Goal: Task Accomplishment & Management: Use online tool/utility

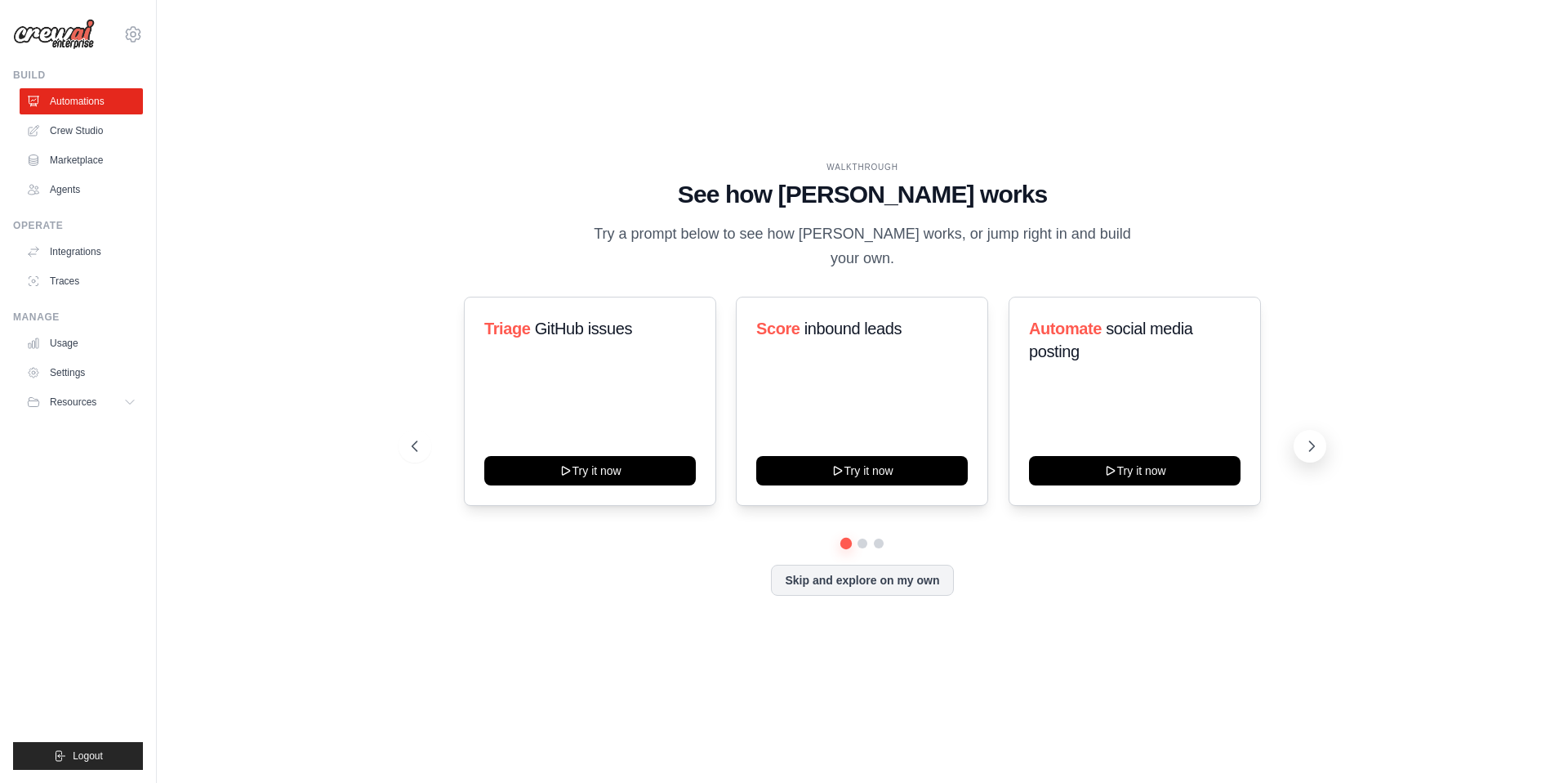
click at [1307, 430] on button at bounding box center [1310, 446] width 33 height 33
click at [413, 441] on icon at bounding box center [413, 445] width 5 height 10
click at [81, 144] on ul "Automations Crew Studio Marketplace Agents" at bounding box center [82, 146] width 123 height 115
click at [81, 140] on link "Crew Studio" at bounding box center [82, 131] width 123 height 26
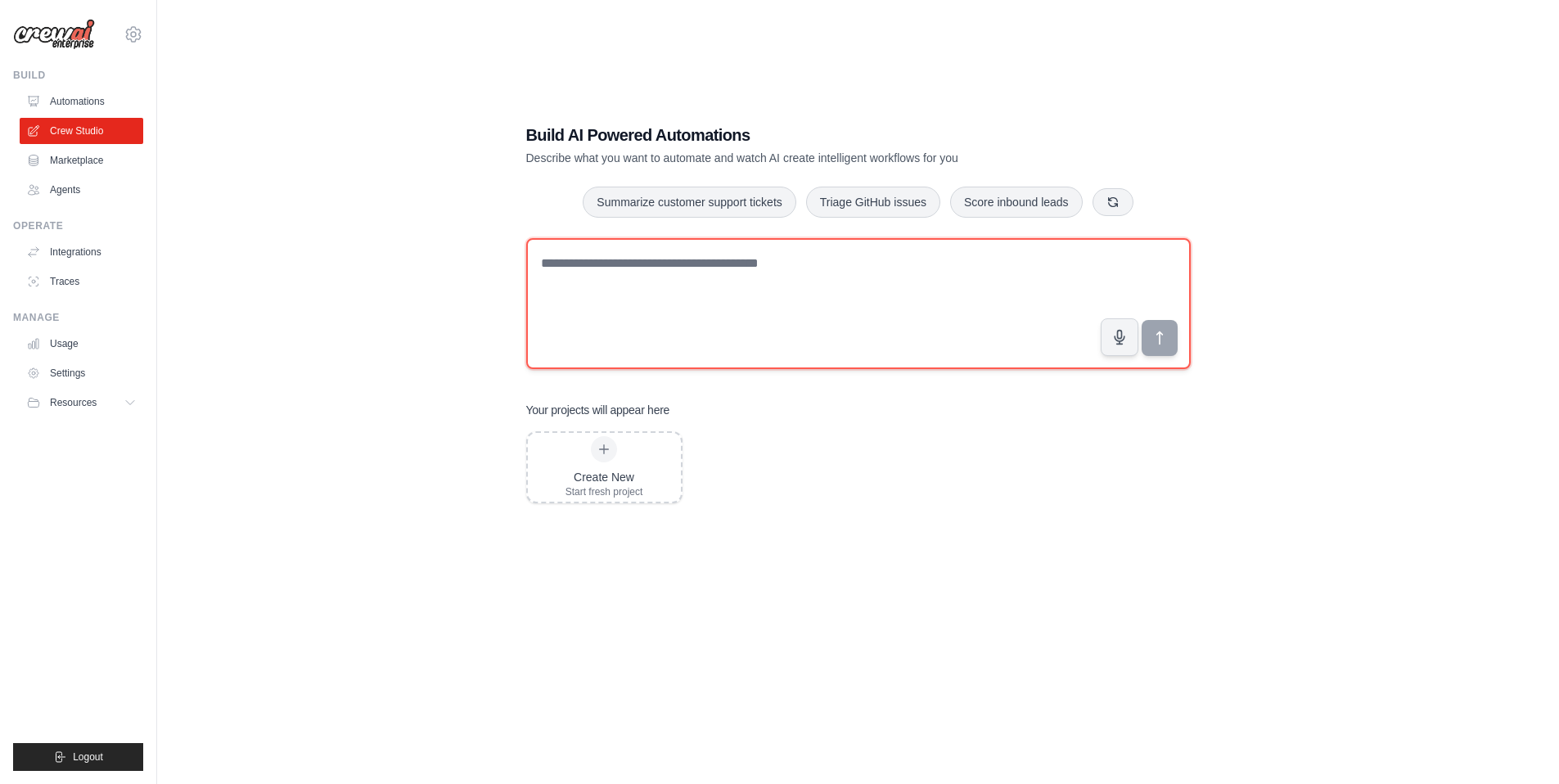
click at [623, 302] on textarea at bounding box center [858, 303] width 664 height 131
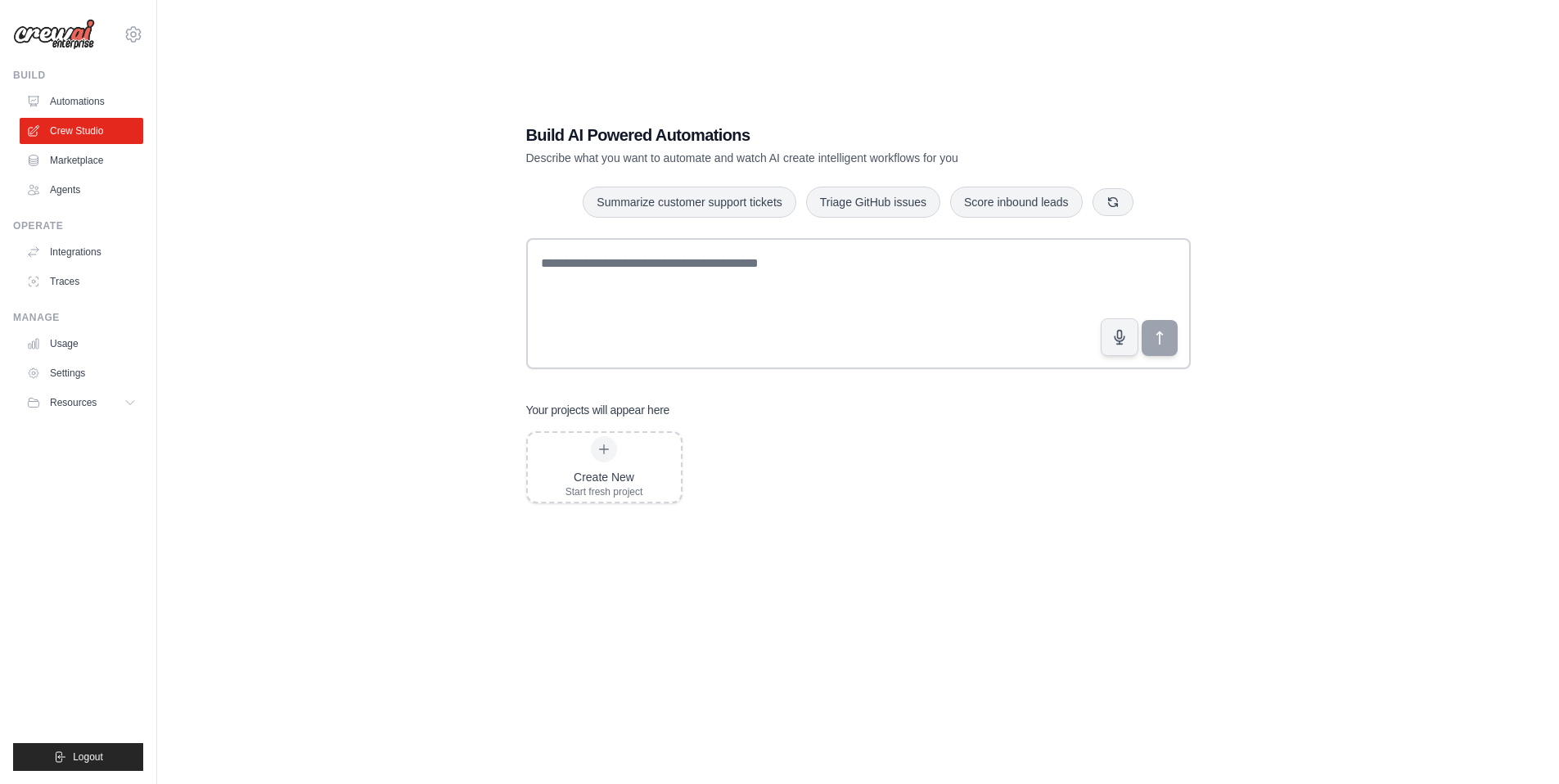
click at [454, 196] on div "Build AI Powered Automations Describe what you want to automate and watch AI cr…" at bounding box center [858, 409] width 1349 height 784
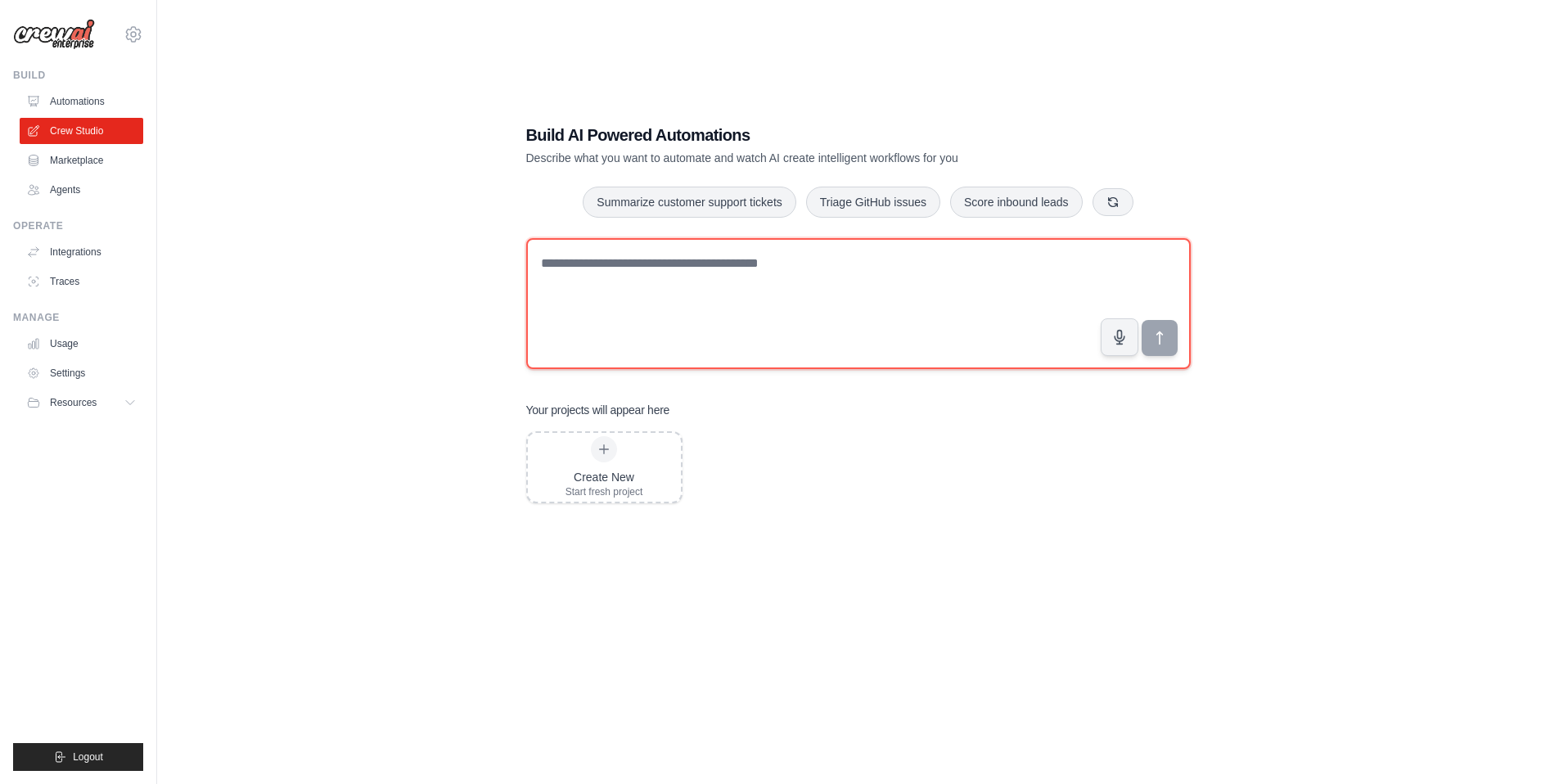
click at [620, 283] on textarea at bounding box center [858, 303] width 664 height 131
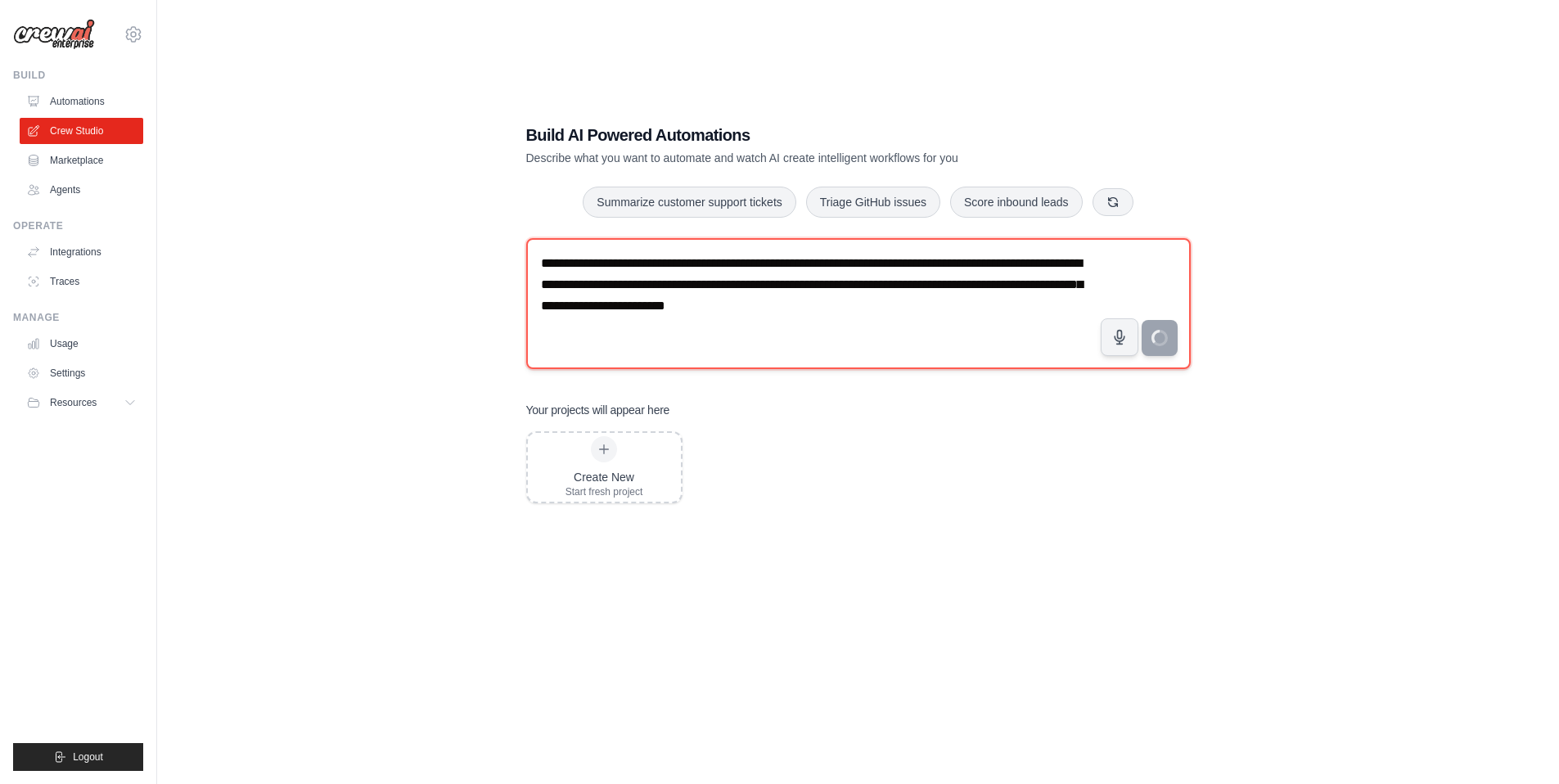
type textarea "**********"
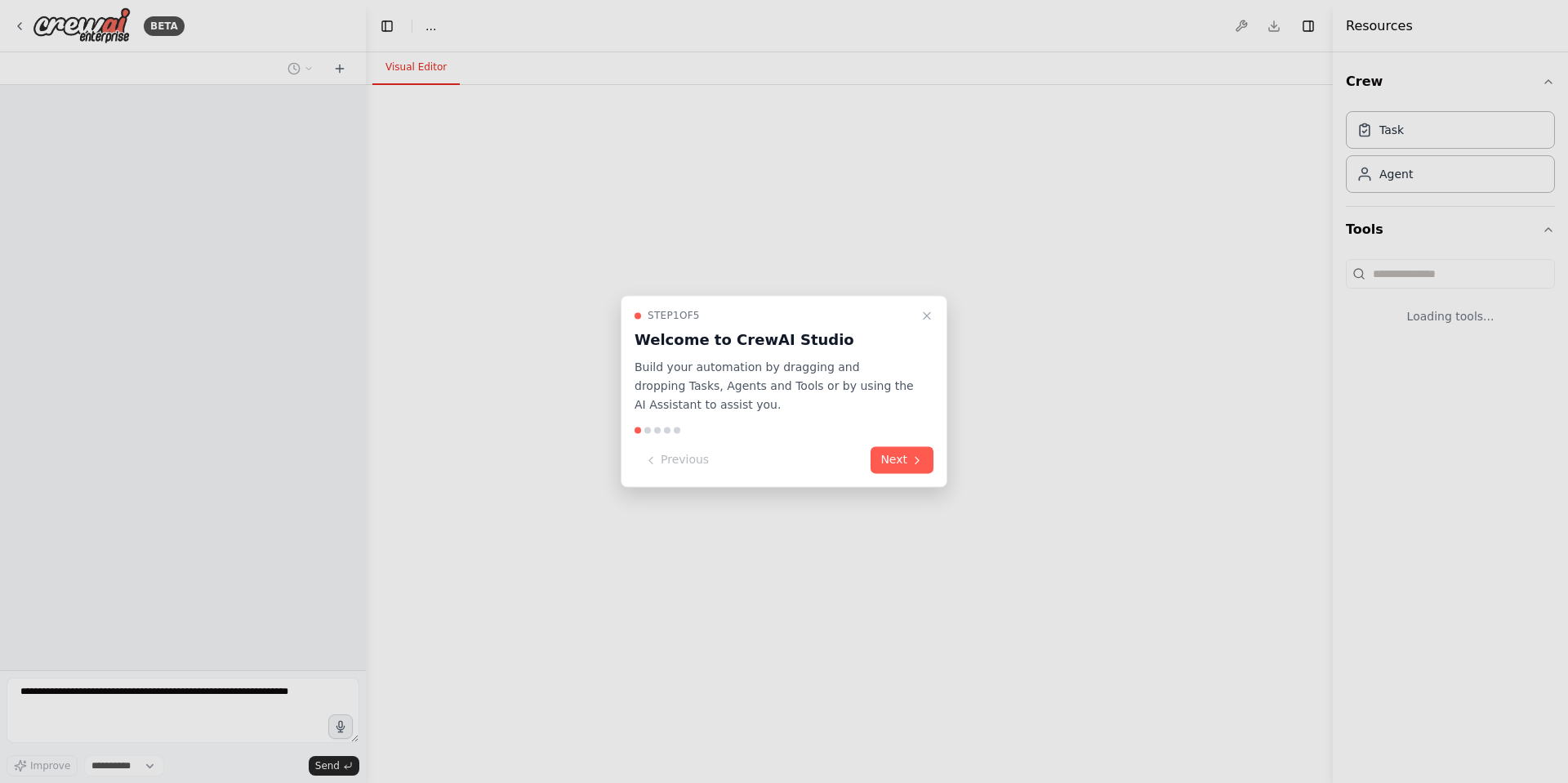
select select "****"
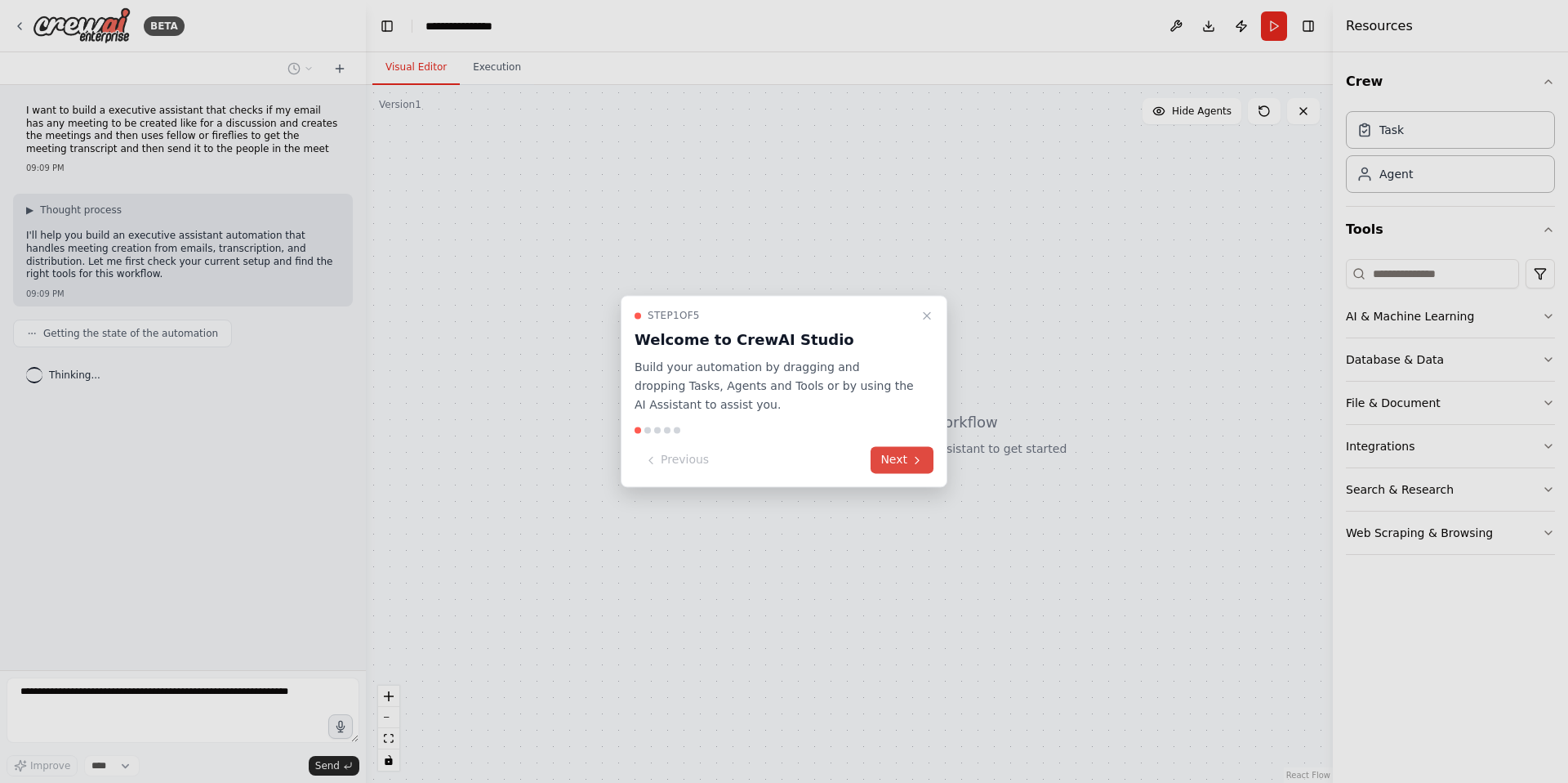
click at [903, 455] on button "Next" at bounding box center [902, 460] width 62 height 27
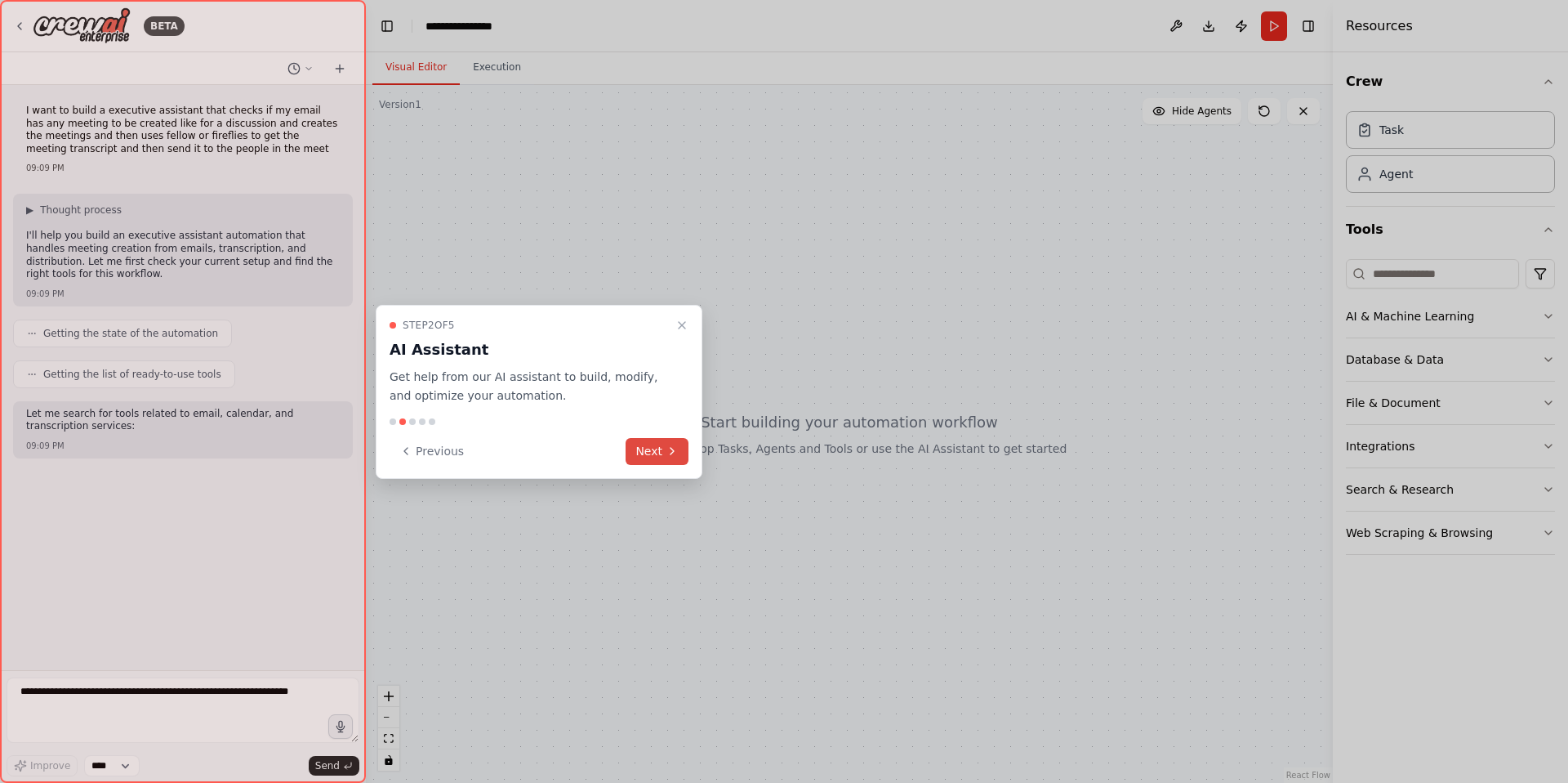
click at [645, 452] on button "Next" at bounding box center [657, 451] width 62 height 27
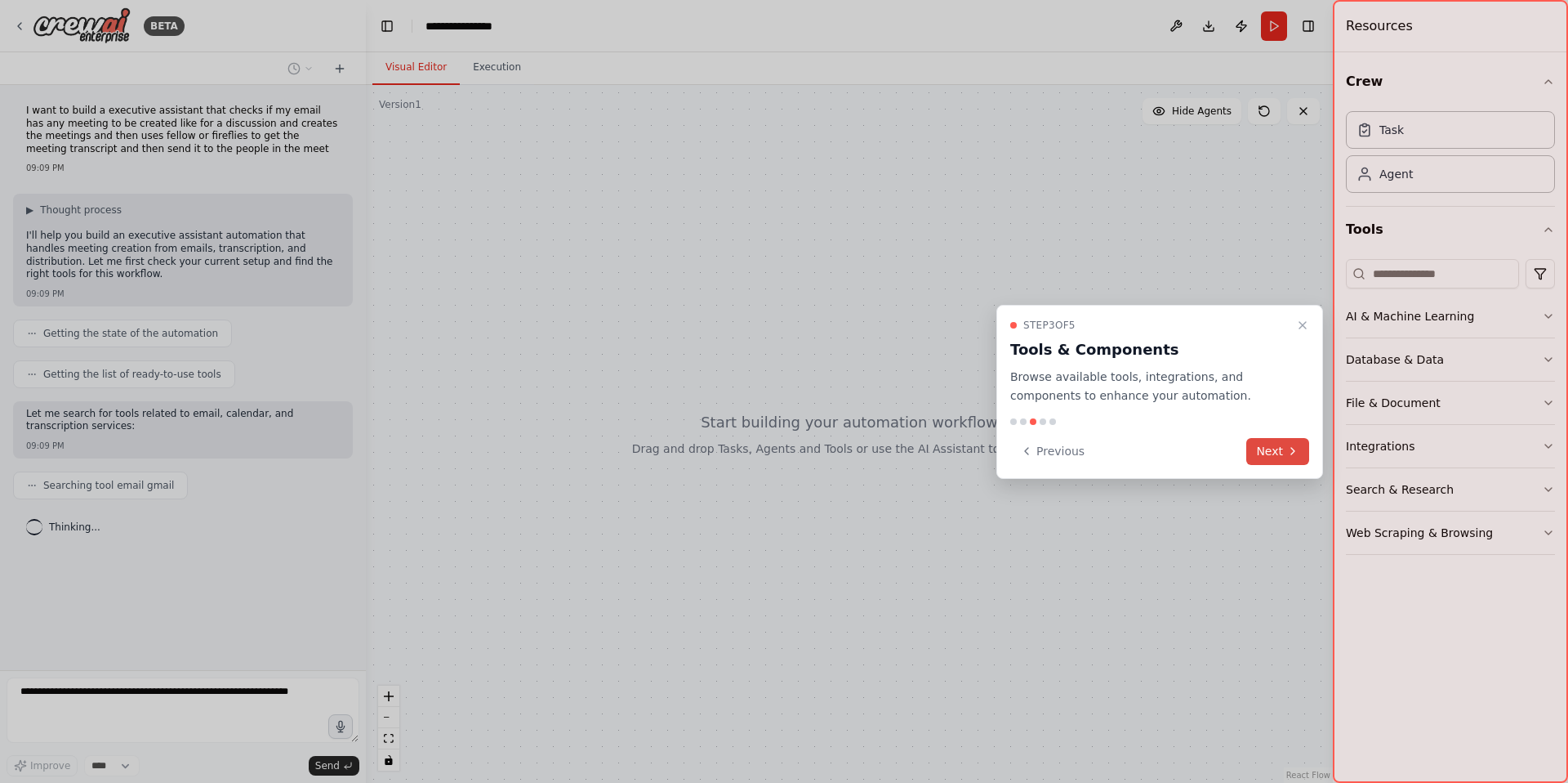
click at [1267, 457] on button "Next" at bounding box center [1277, 451] width 62 height 27
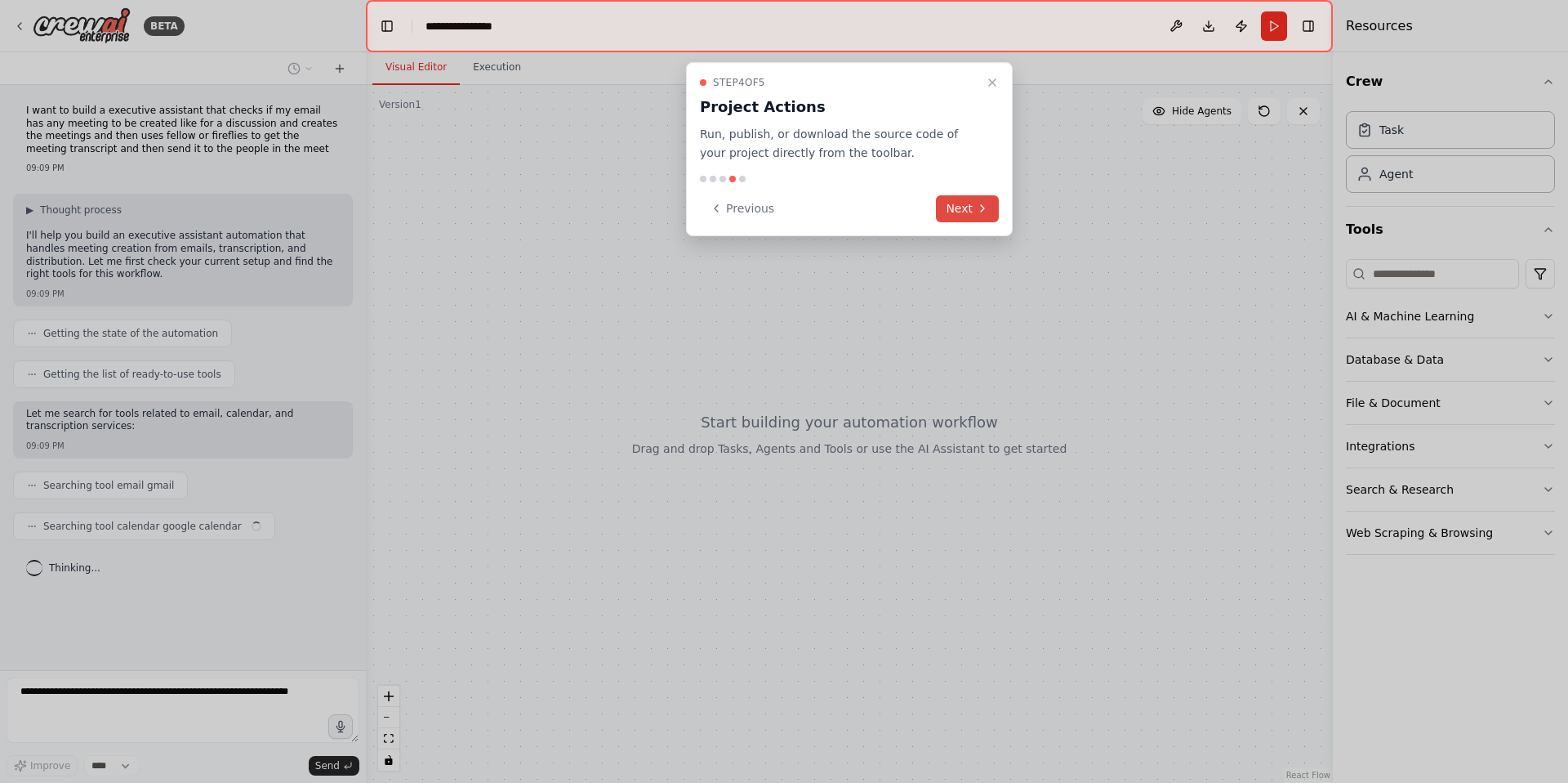
click at [962, 211] on button "Next" at bounding box center [968, 208] width 62 height 27
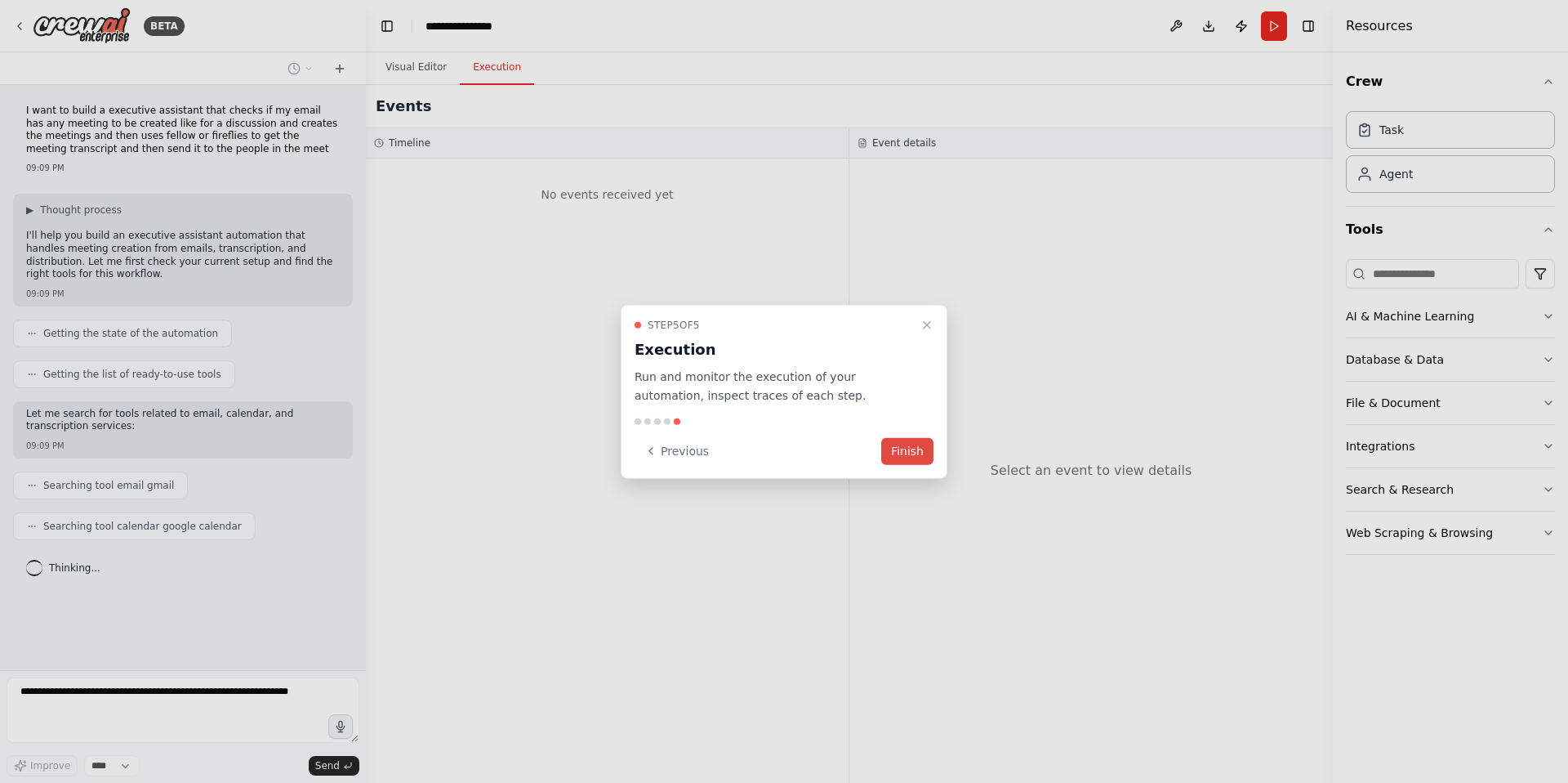
click at [905, 457] on button "Finish" at bounding box center [908, 451] width 52 height 27
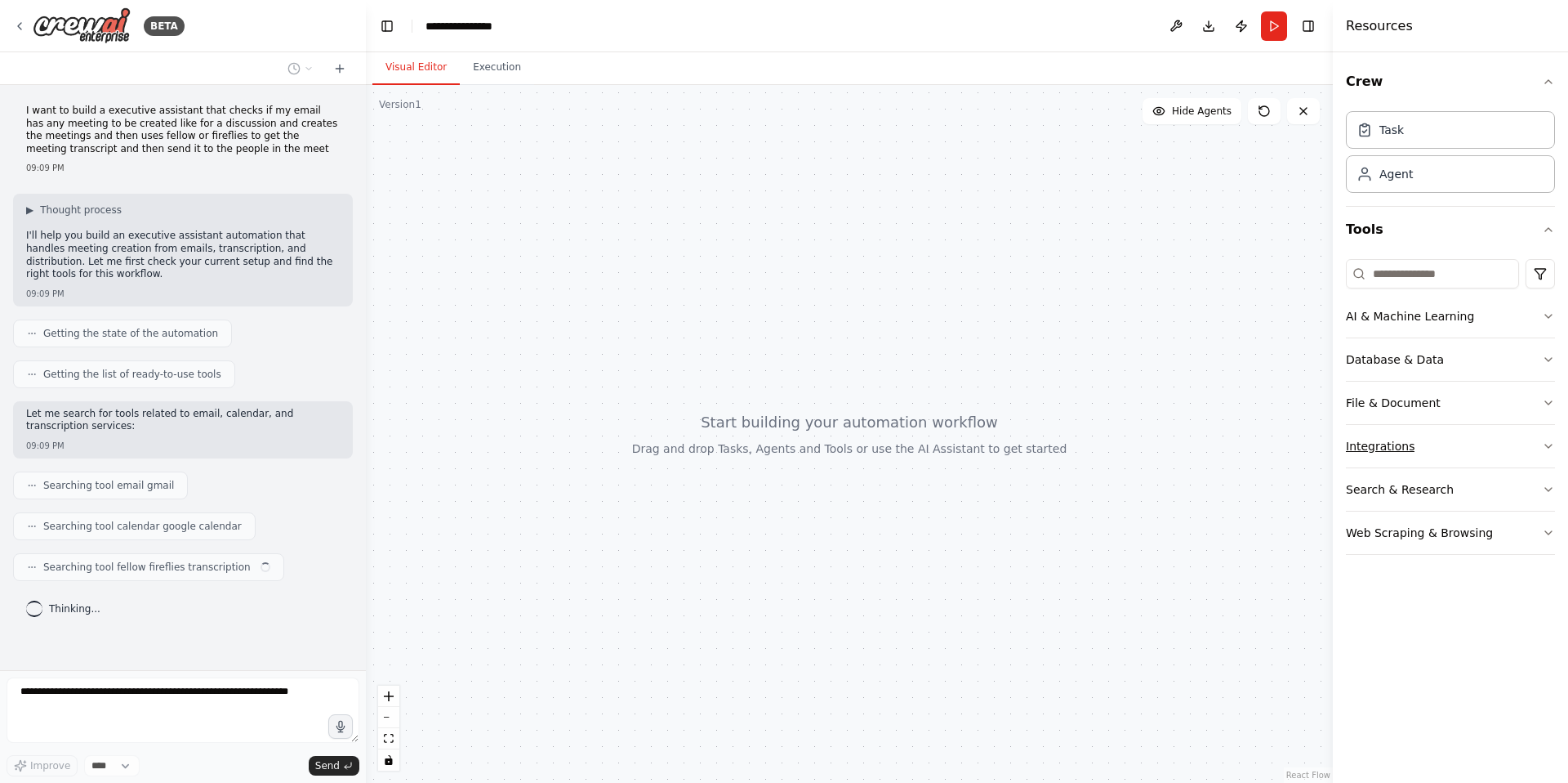
click at [1427, 438] on button "Integrations" at bounding box center [1450, 445] width 209 height 43
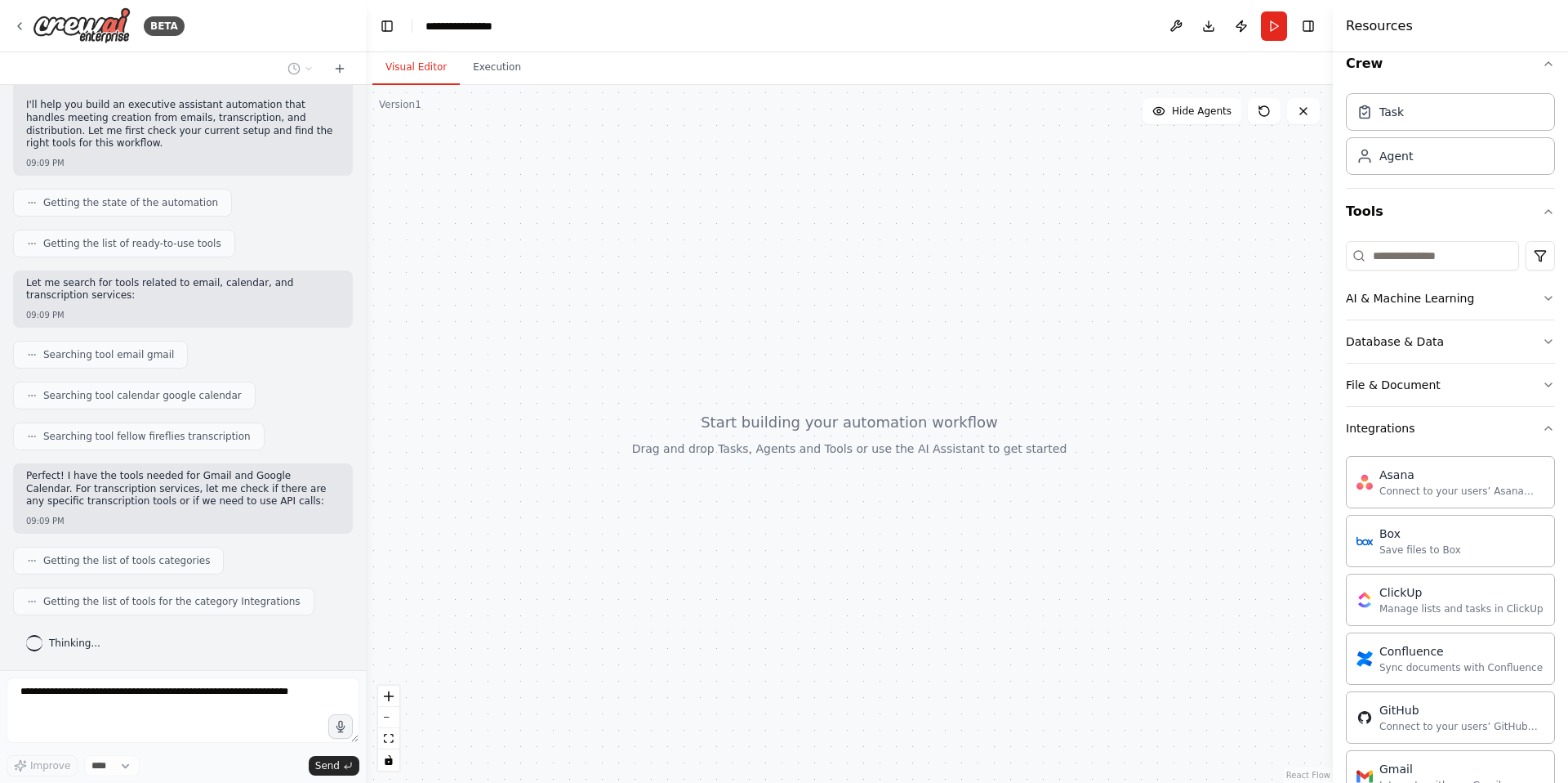
scroll to position [39, 0]
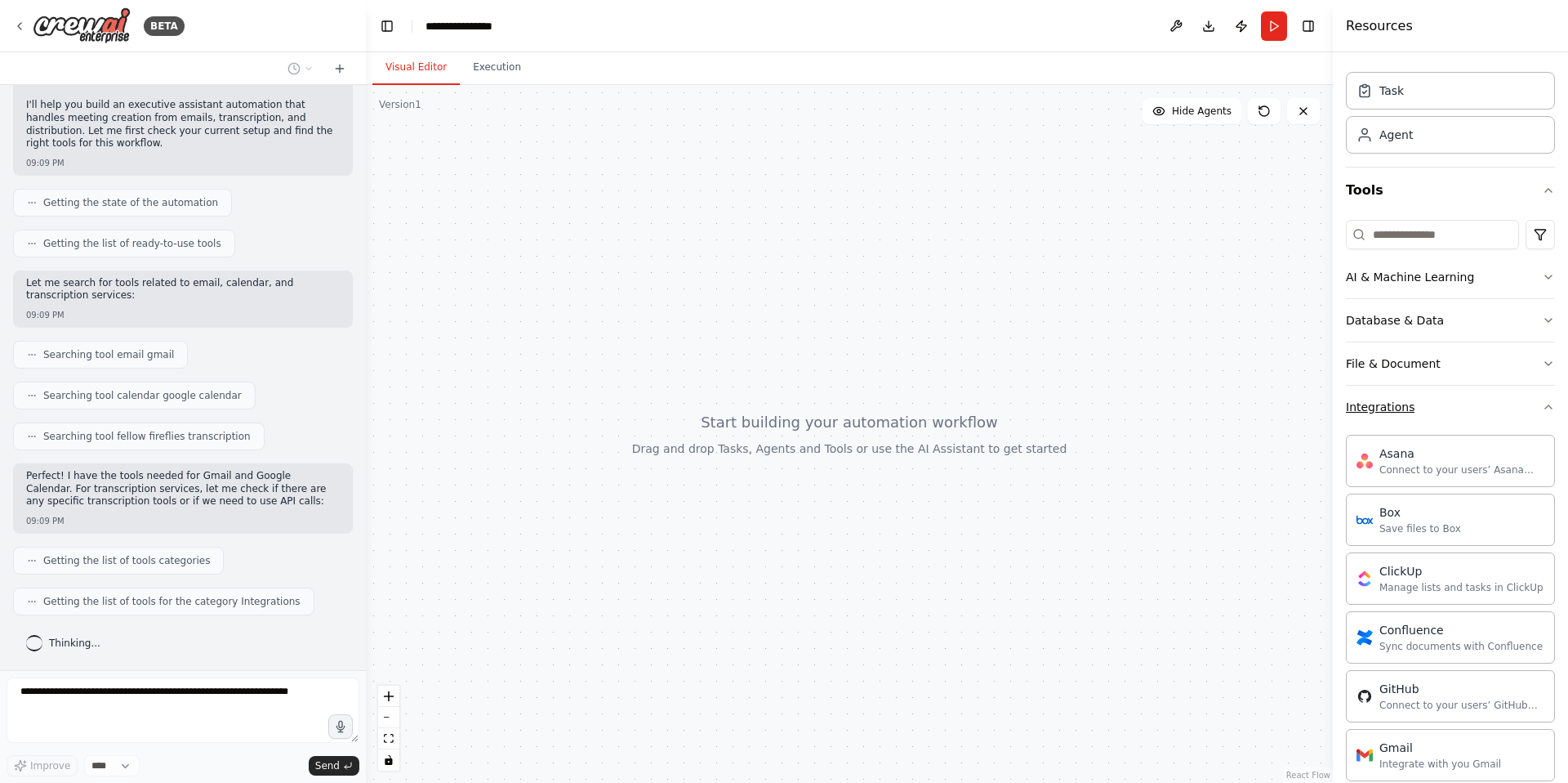
click at [1479, 404] on button "Integrations" at bounding box center [1450, 406] width 209 height 43
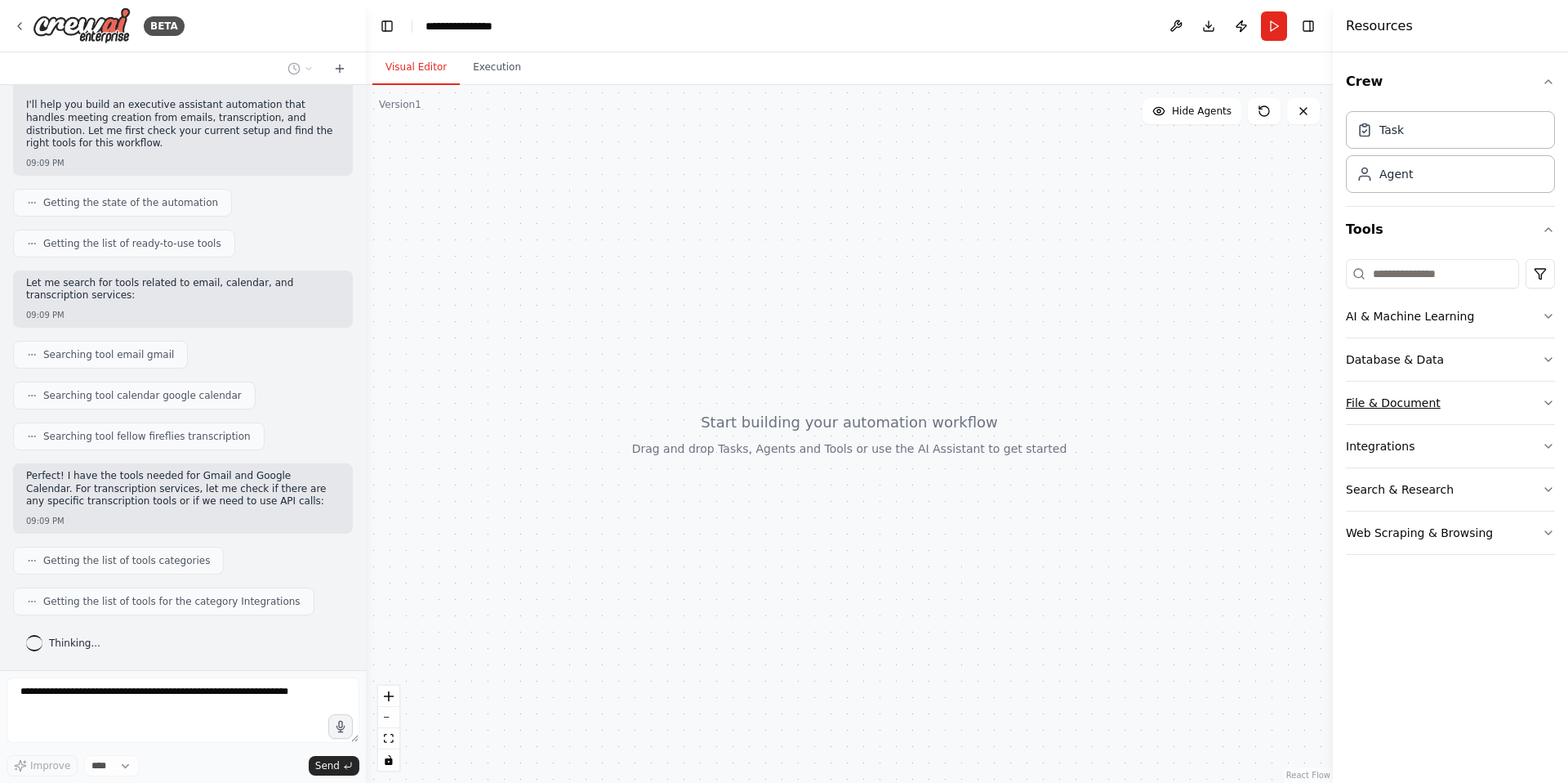
click at [1486, 406] on button "File & Document" at bounding box center [1450, 403] width 209 height 43
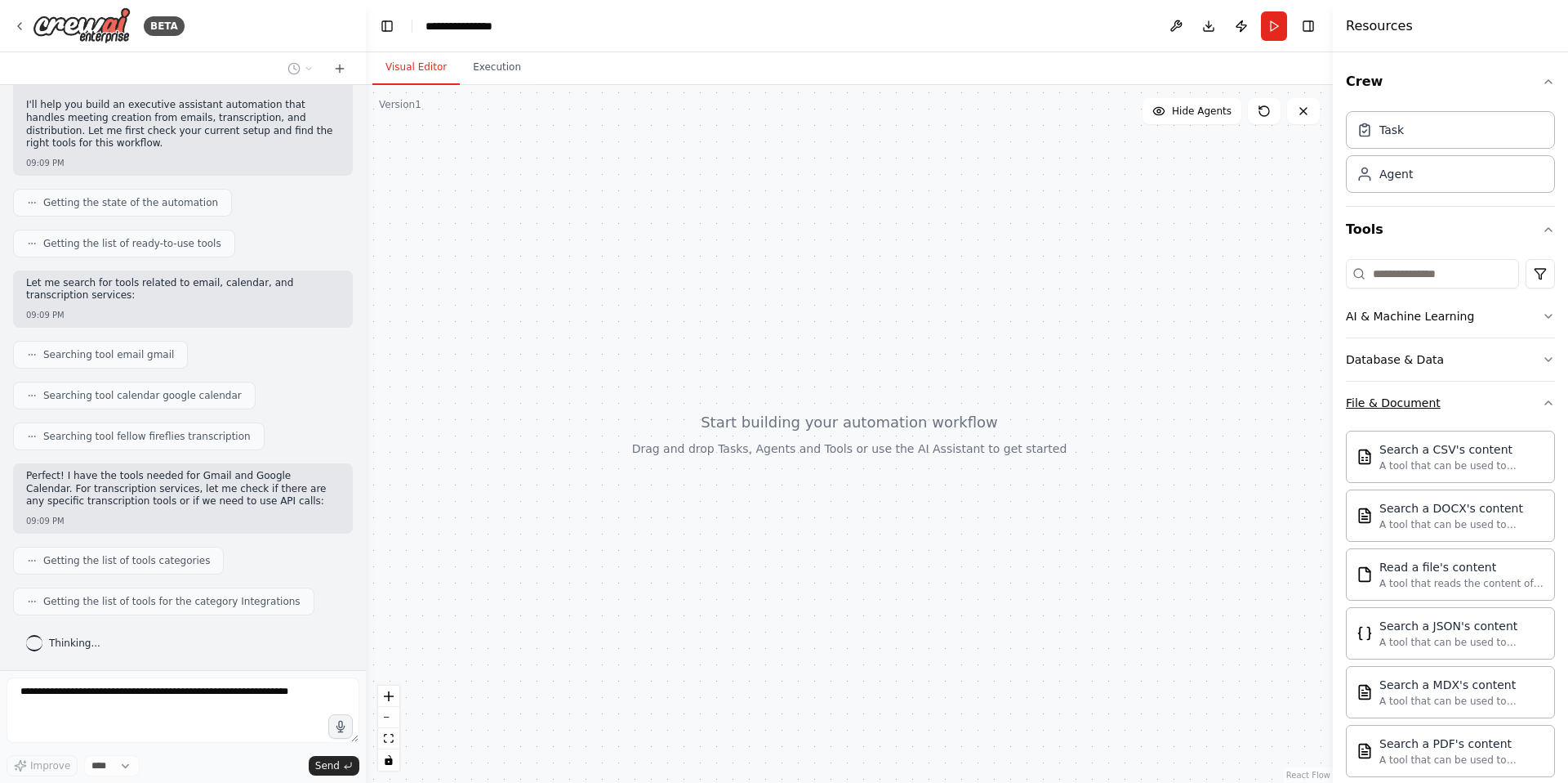
click at [1486, 406] on button "File & Document" at bounding box center [1450, 403] width 209 height 43
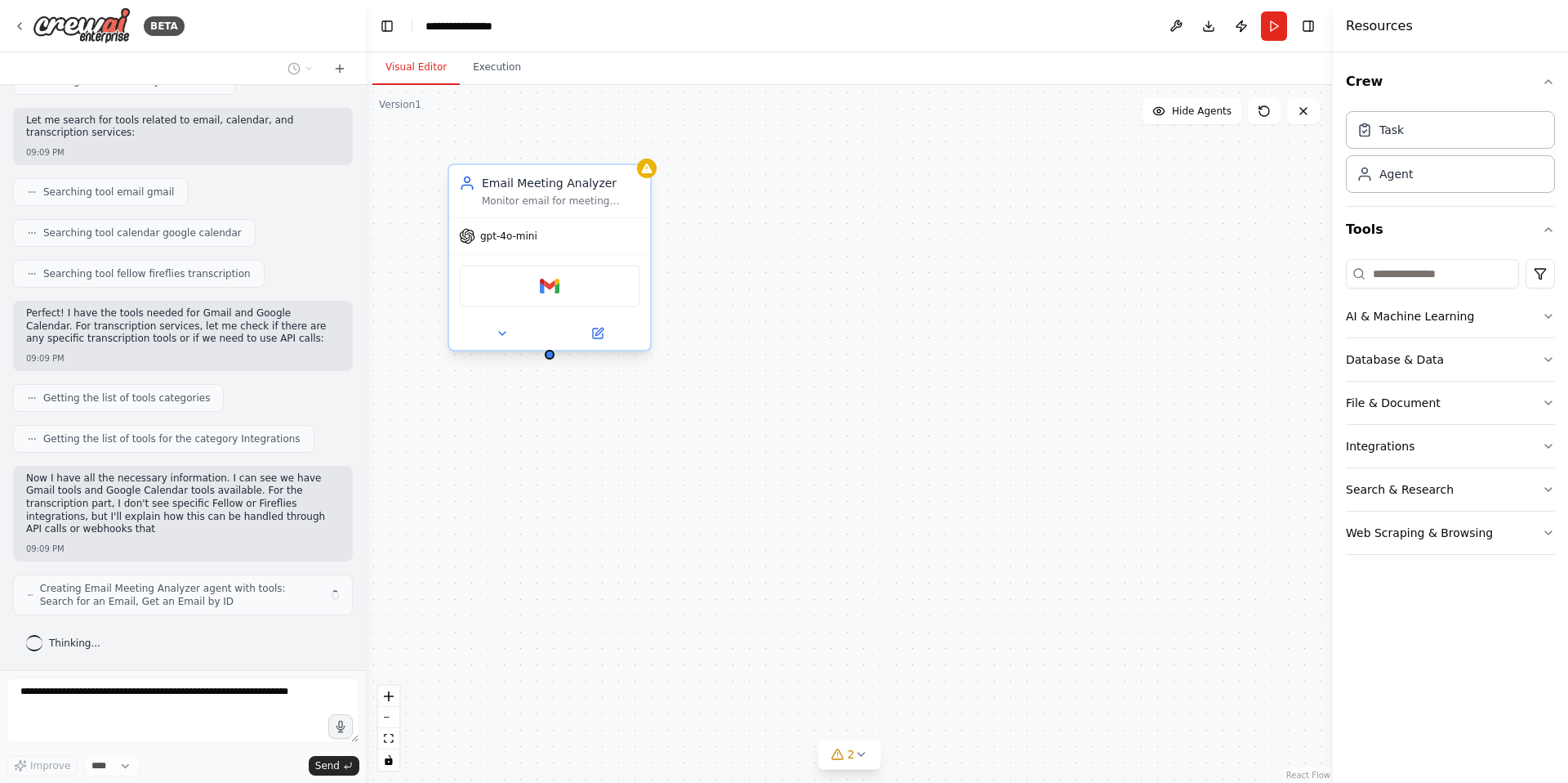
scroll to position [309, 0]
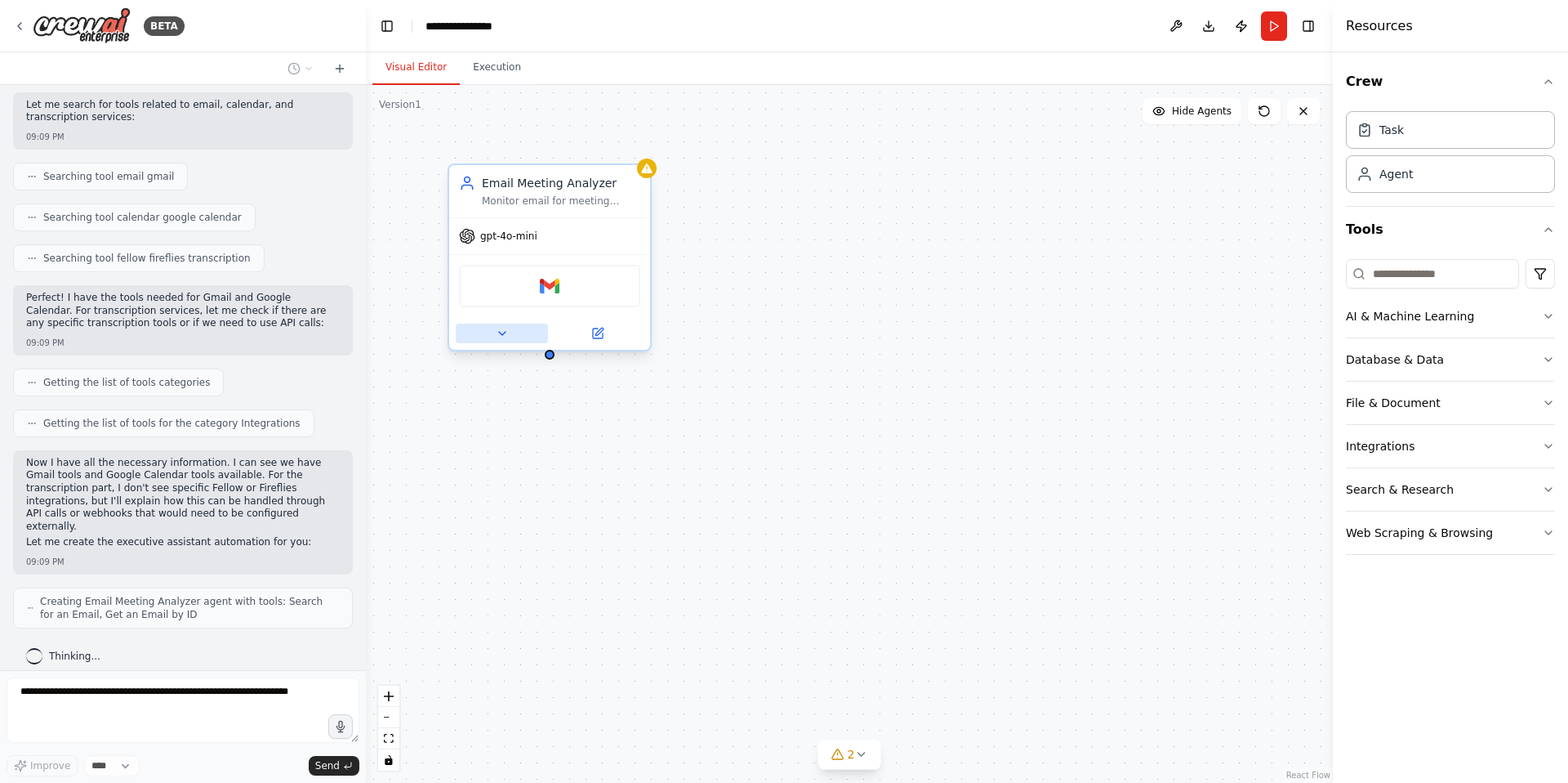
click at [509, 332] on button at bounding box center [502, 333] width 92 height 20
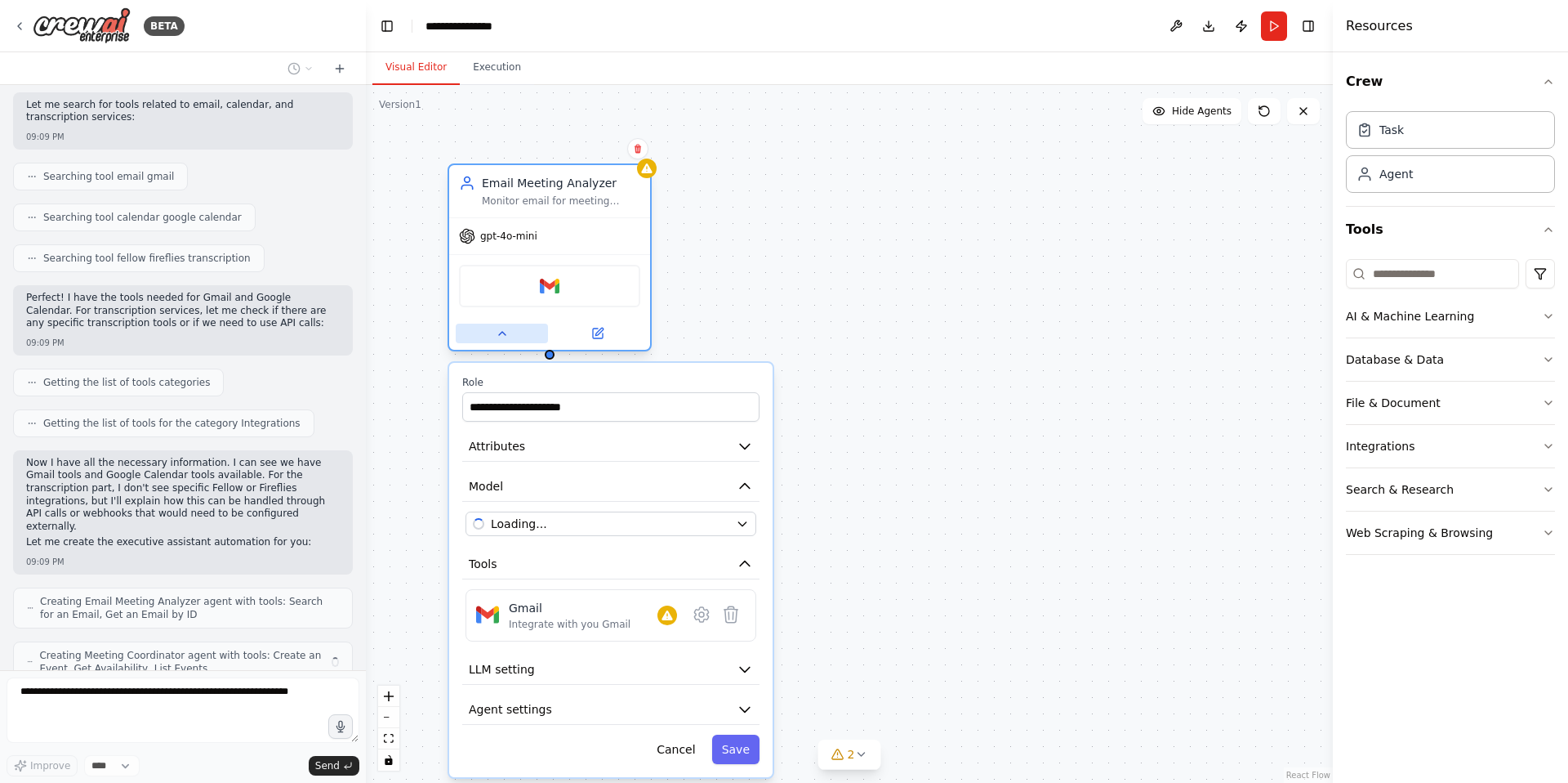
scroll to position [363, 0]
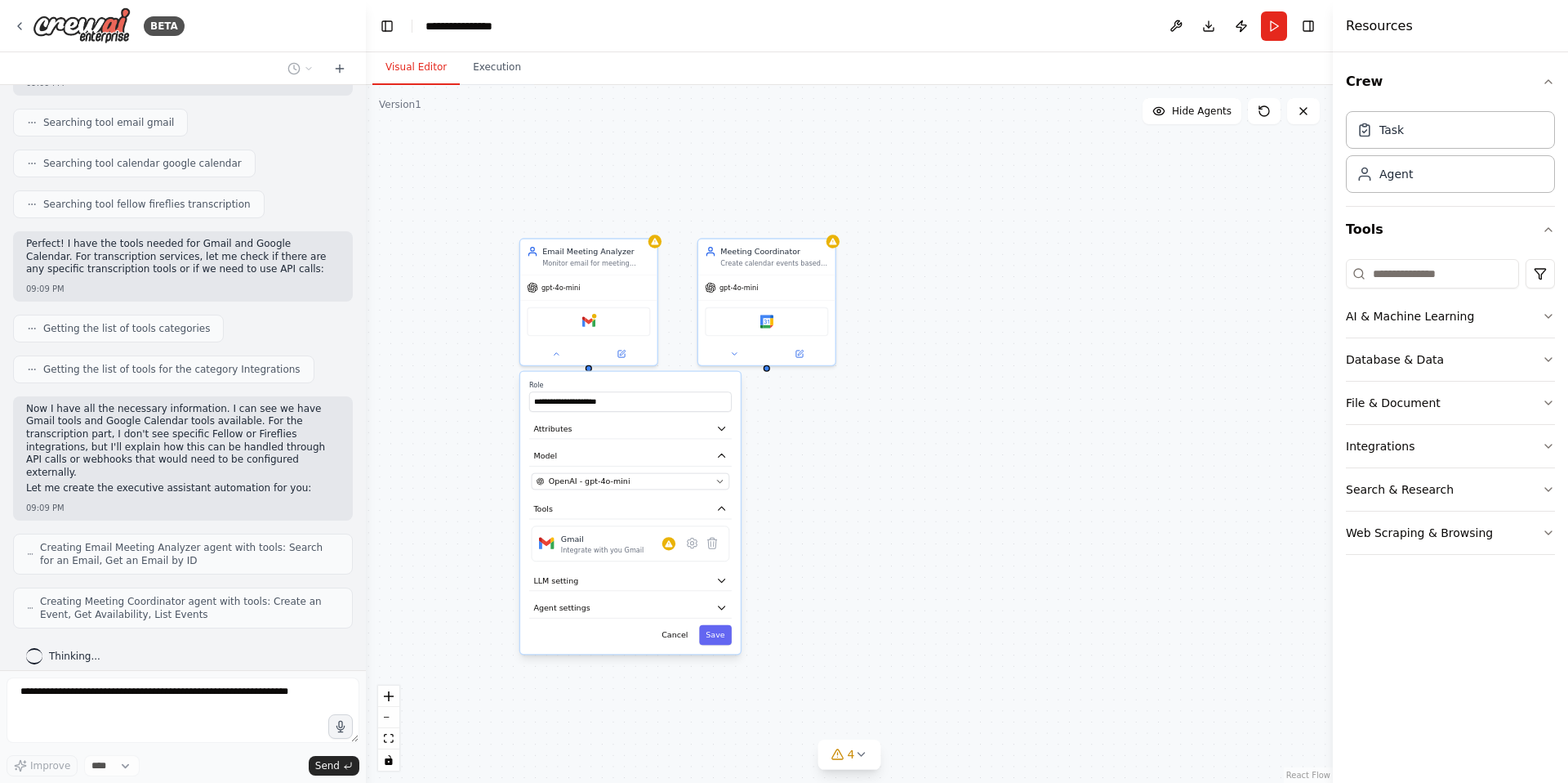
click at [800, 447] on div "**********" at bounding box center [850, 434] width 967 height 698
click at [540, 352] on button at bounding box center [556, 351] width 62 height 13
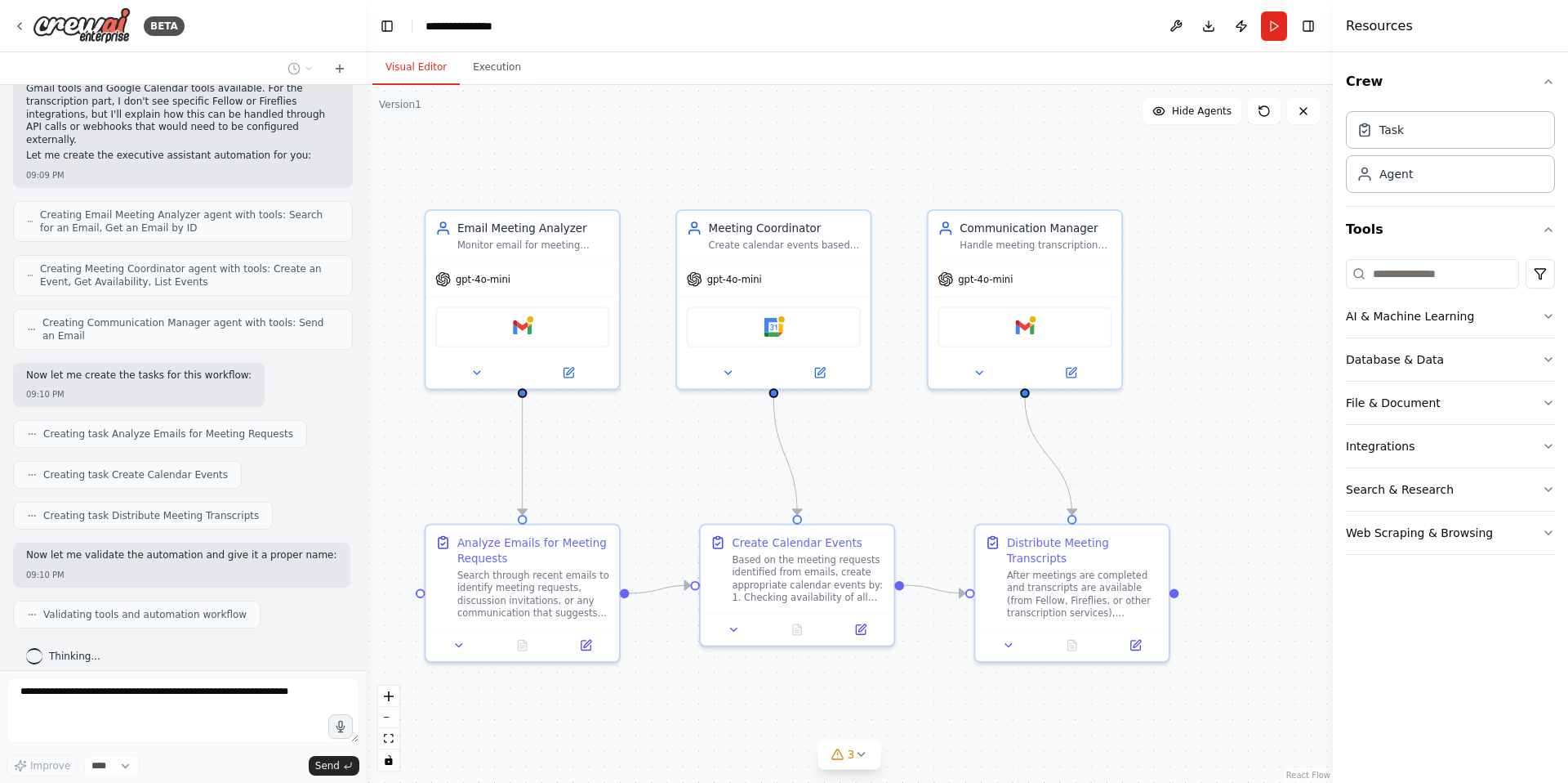
scroll to position [749, 0]
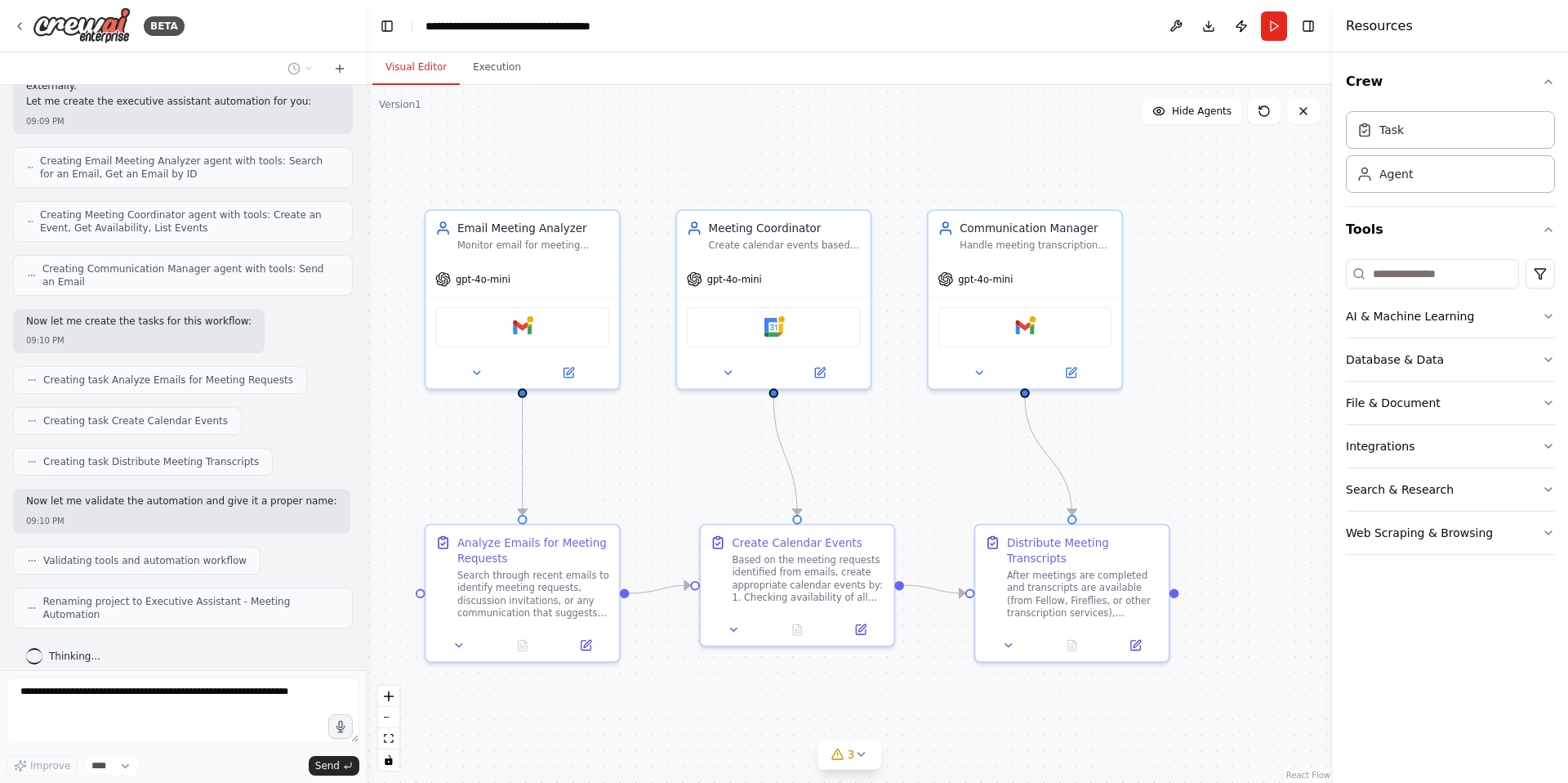
click at [166, 500] on div "Now let me validate the automation and give it a proper name: 09:10 PM" at bounding box center [181, 511] width 338 height 45
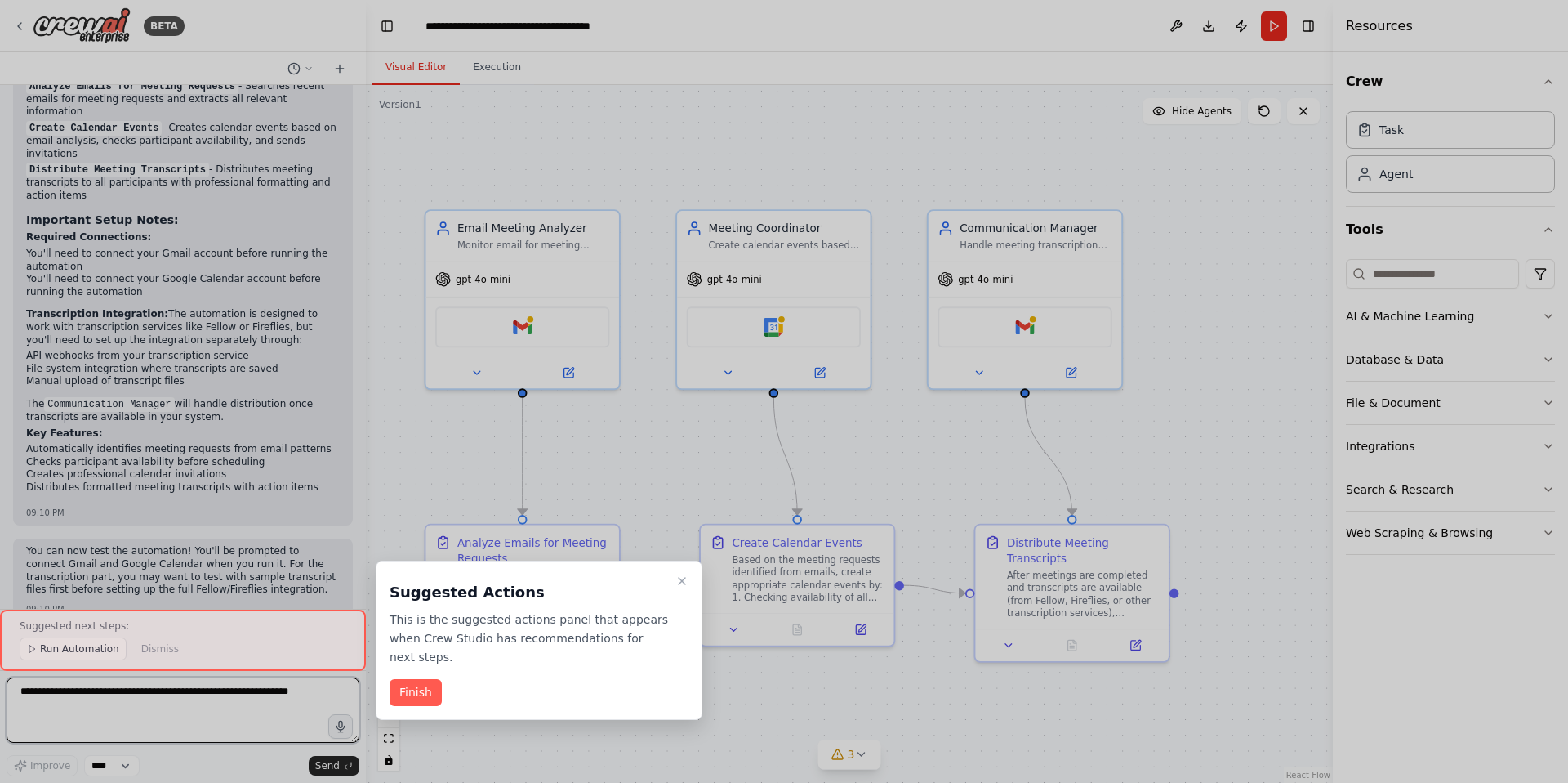
scroll to position [1539, 0]
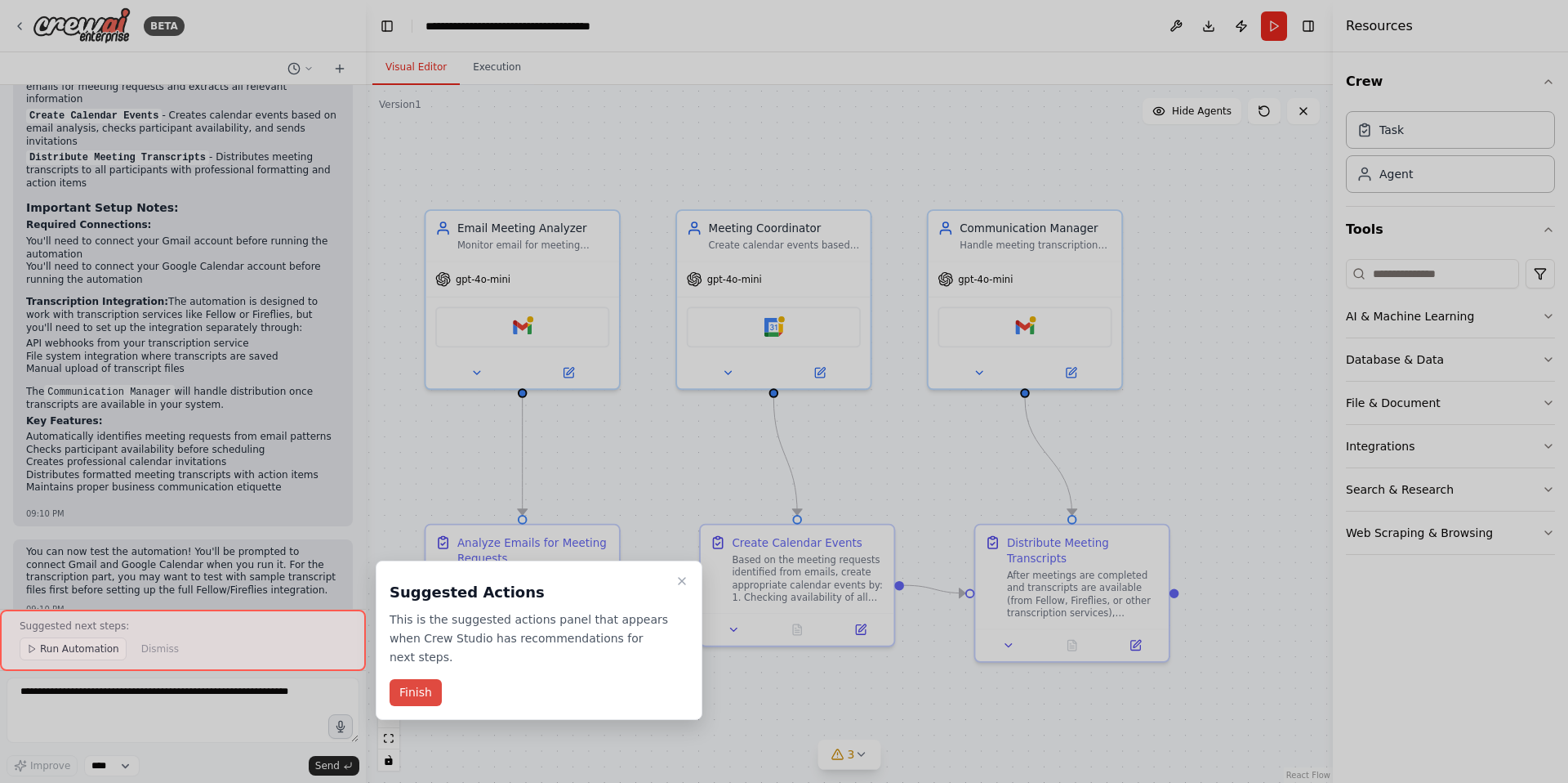
click at [414, 686] on button "Finish" at bounding box center [416, 692] width 52 height 27
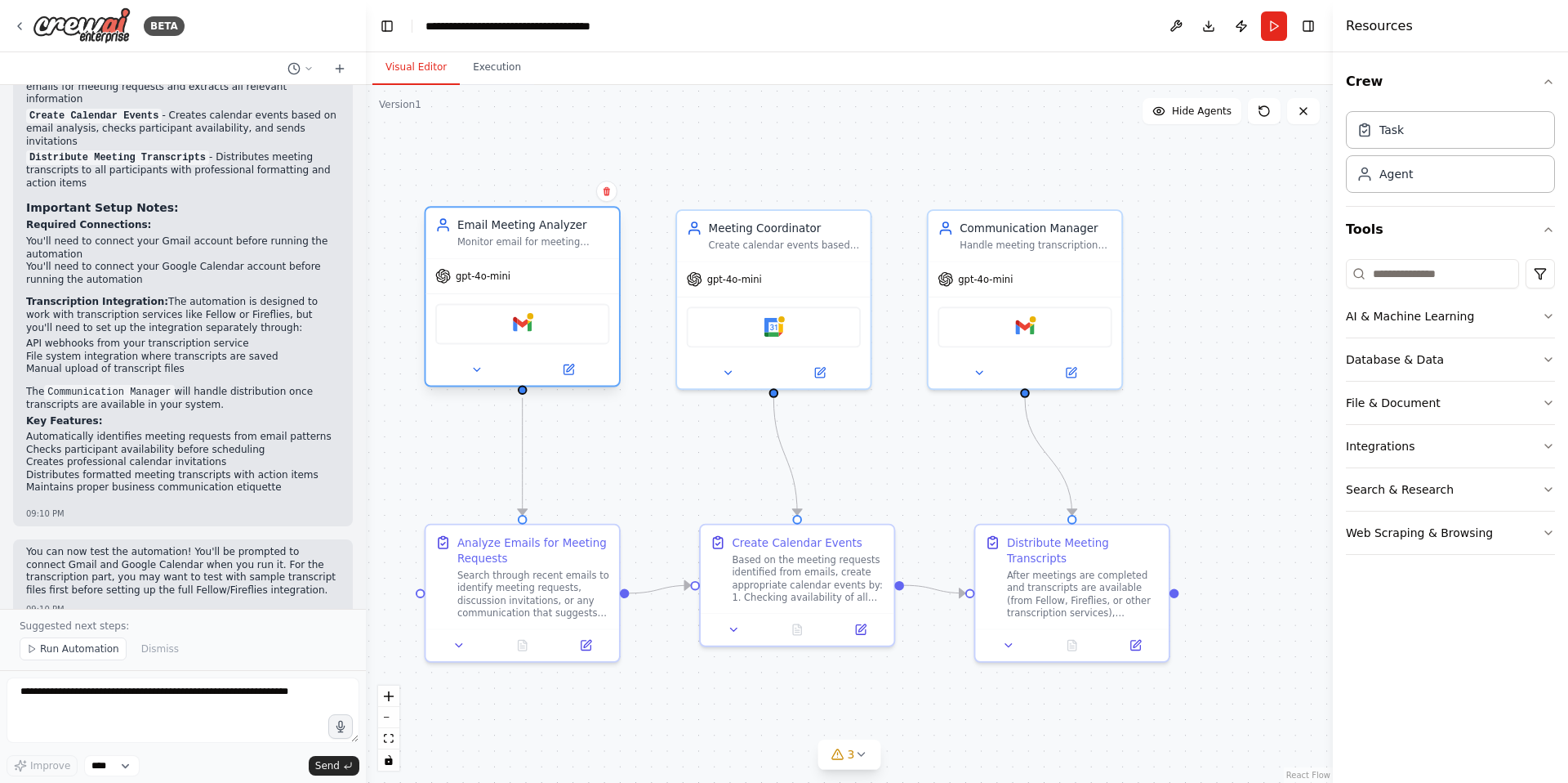
click at [522, 339] on div "Gmail" at bounding box center [522, 324] width 174 height 41
click at [522, 335] on div "Gmail" at bounding box center [522, 324] width 174 height 41
click at [555, 371] on button at bounding box center [568, 370] width 89 height 19
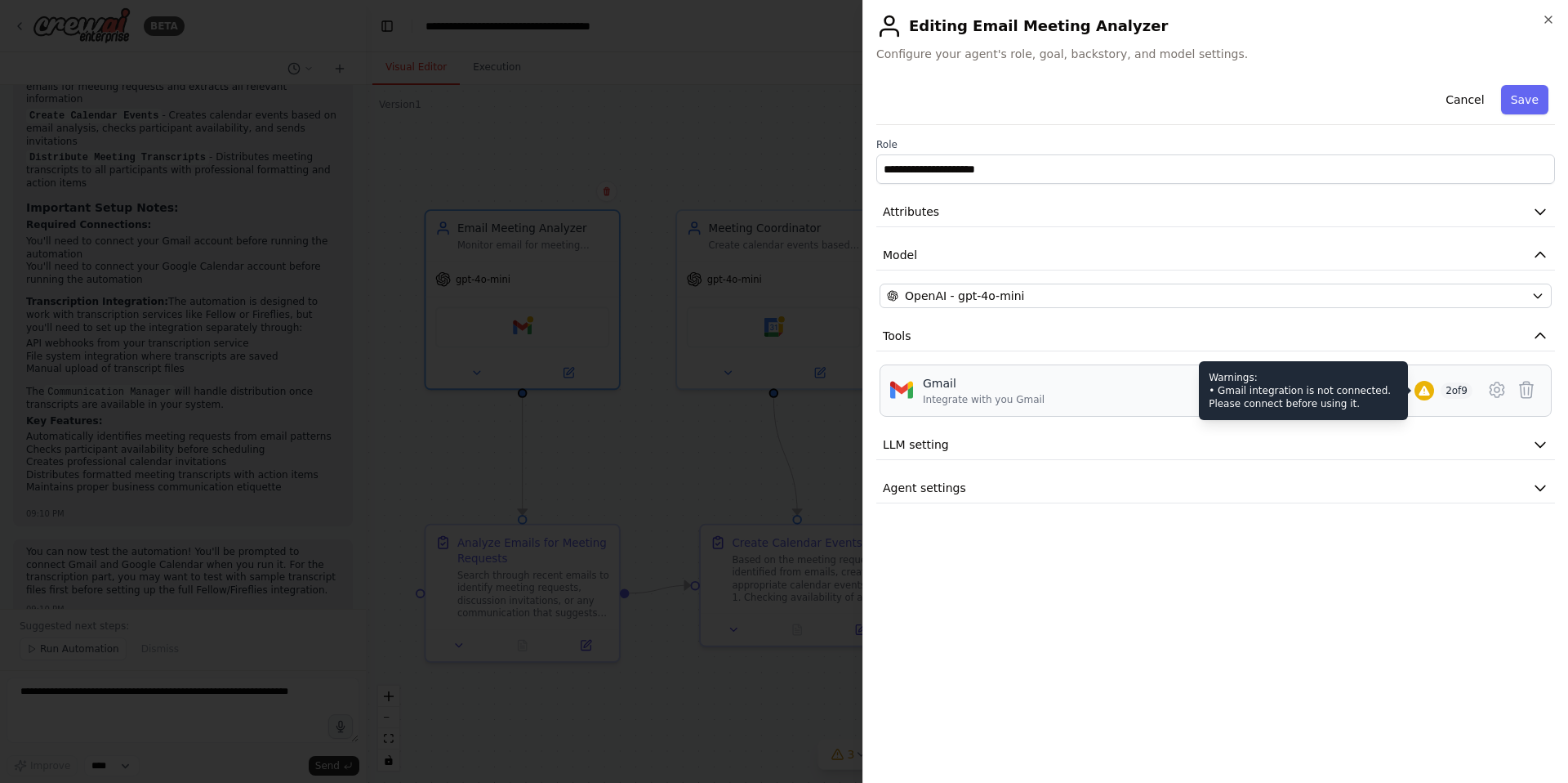
click at [1422, 384] on icon at bounding box center [1424, 390] width 13 height 13
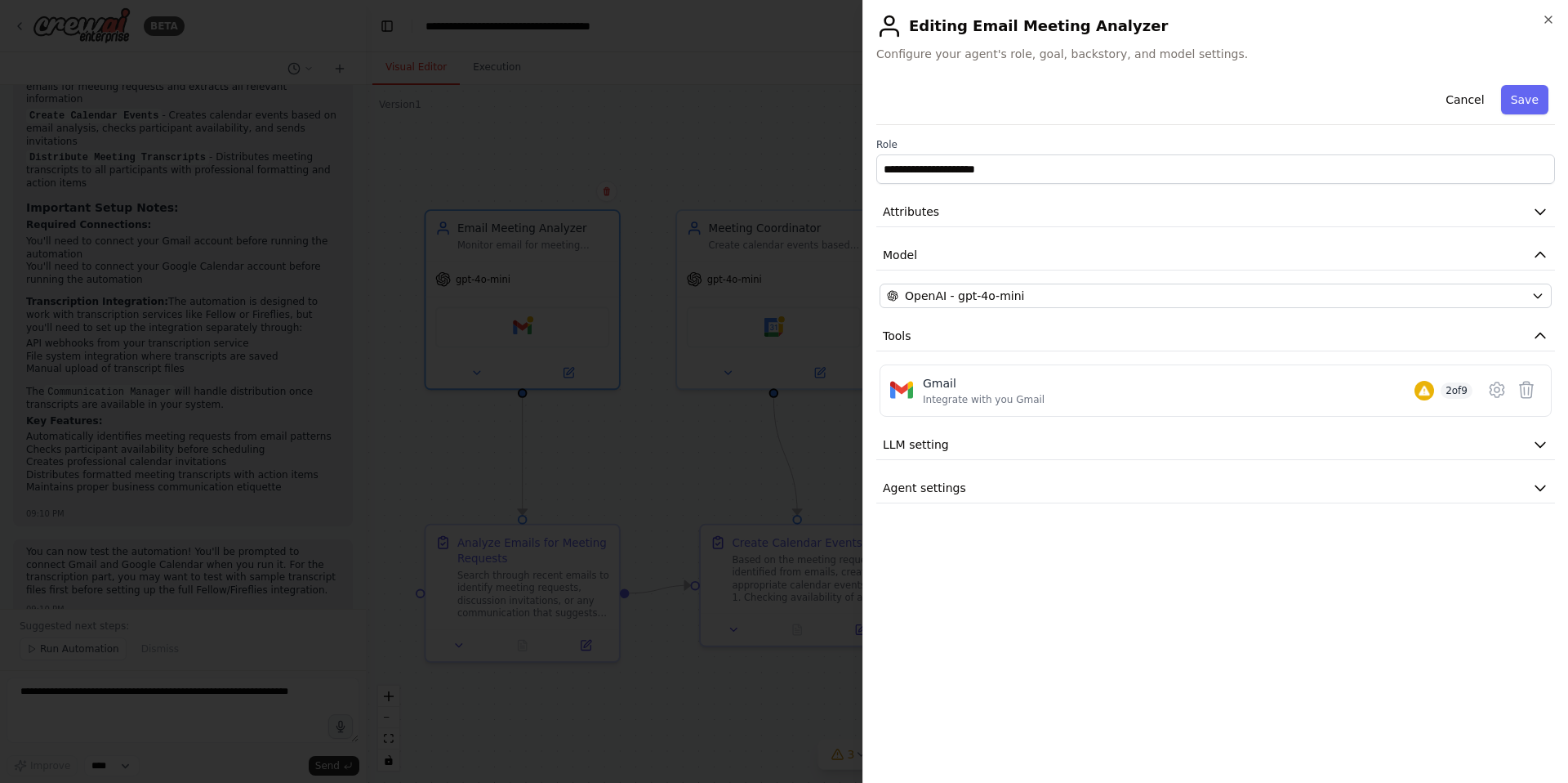
click at [752, 332] on div at bounding box center [784, 392] width 1568 height 783
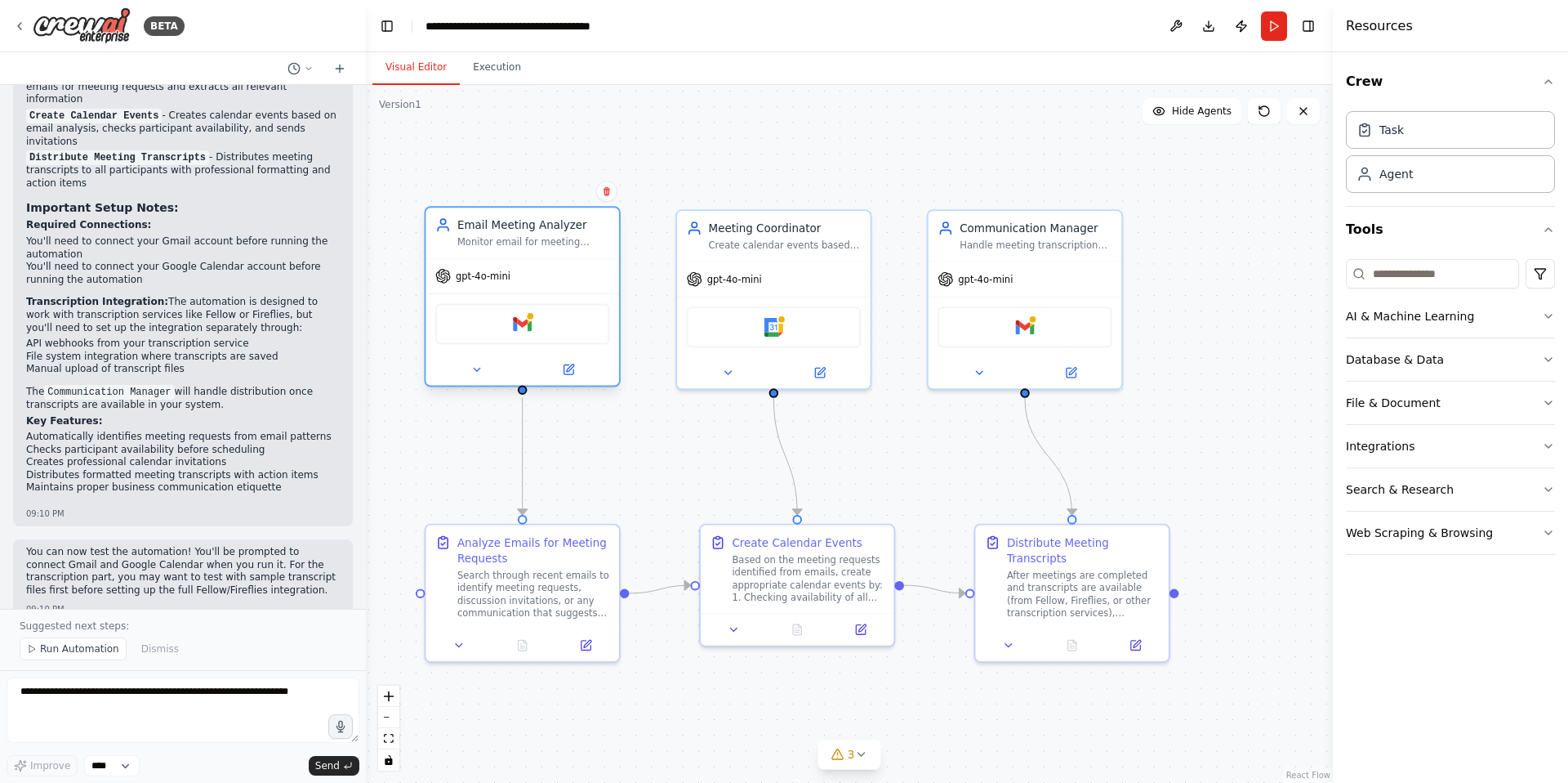
click at [472, 388] on div "Email Meeting Analyzer Monitor email for meeting requests and extract meeting d…" at bounding box center [522, 299] width 196 height 181
click at [483, 362] on button at bounding box center [476, 370] width 89 height 19
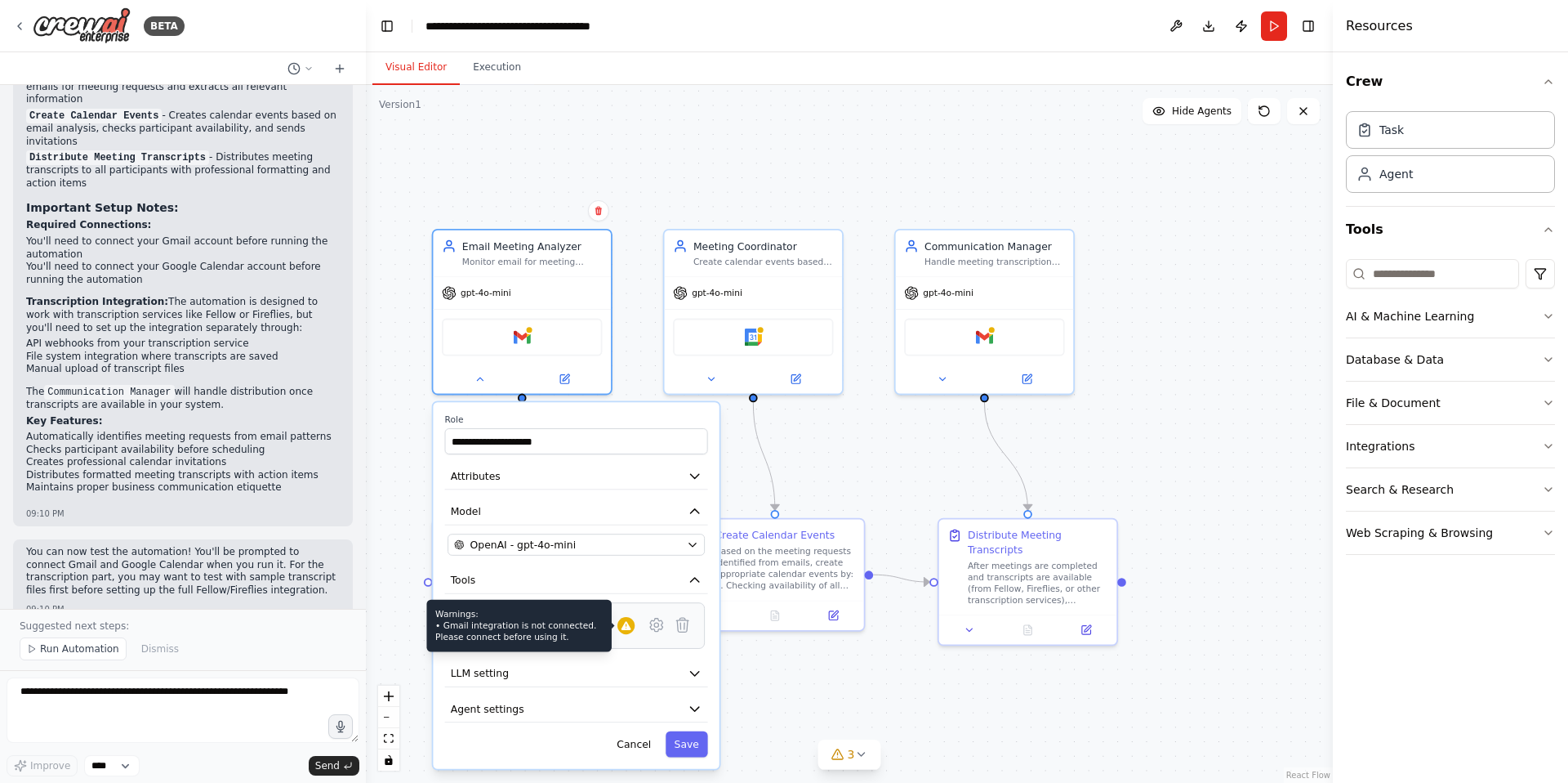
click at [633, 632] on div "Warnings: • Gmail integration is not connected. Please connect before using it." at bounding box center [627, 626] width 17 height 17
click at [656, 629] on icon at bounding box center [656, 625] width 12 height 13
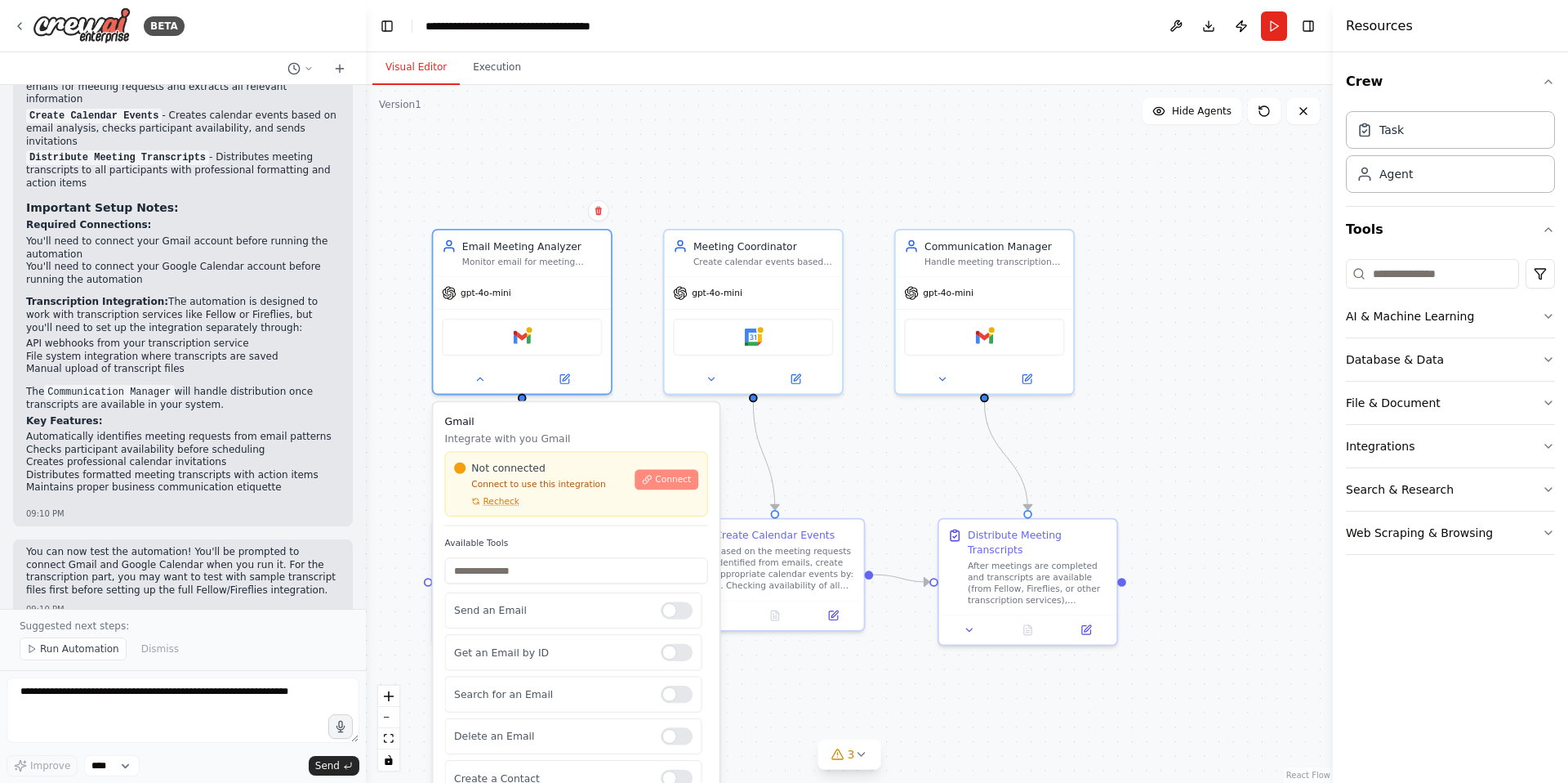
click at [666, 475] on span "Connect" at bounding box center [672, 479] width 36 height 11
click at [672, 477] on span "Connect" at bounding box center [672, 479] width 36 height 11
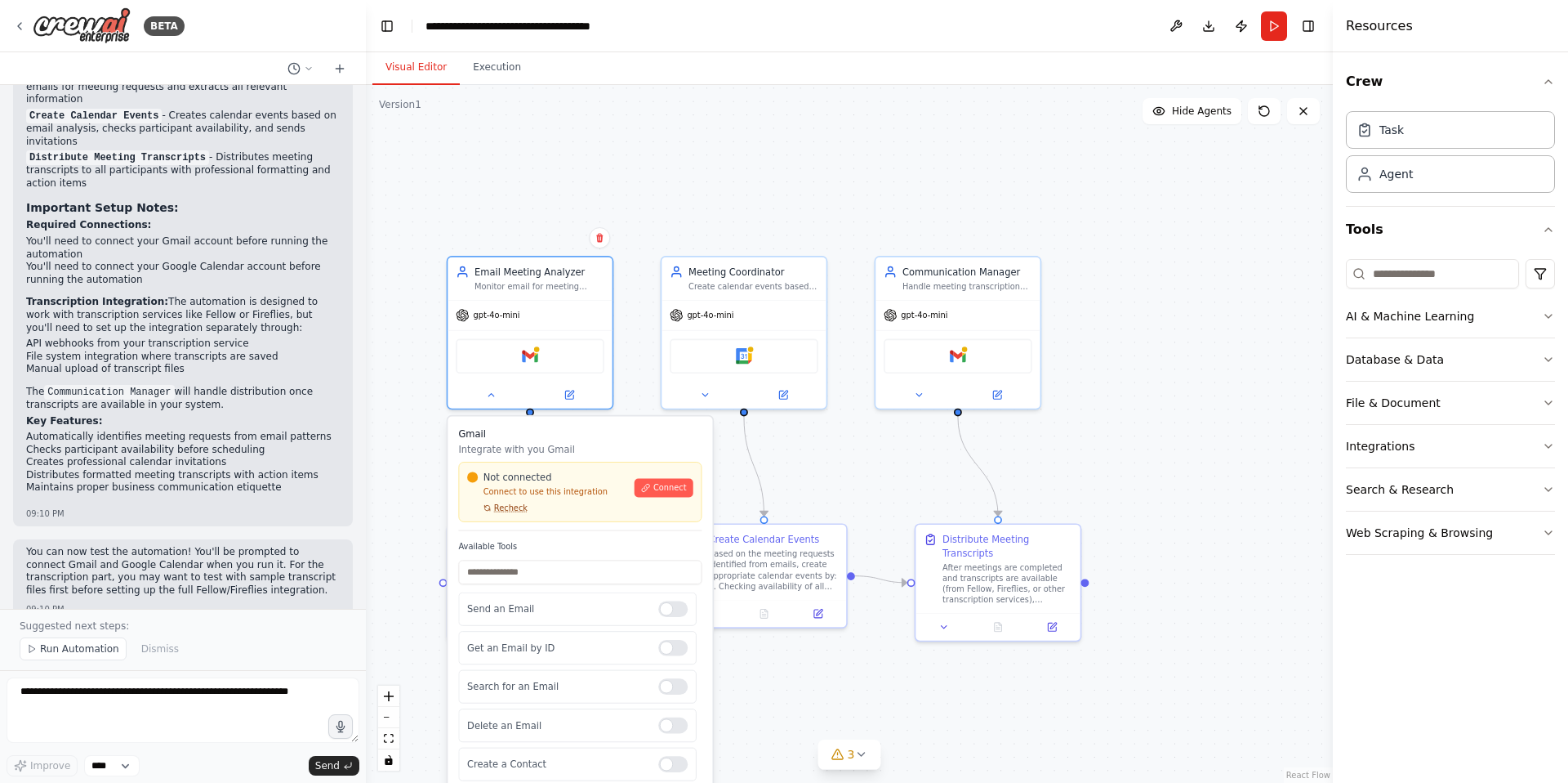
click at [515, 511] on span "Recheck" at bounding box center [510, 508] width 34 height 10
click at [659, 493] on button "Connect" at bounding box center [664, 489] width 59 height 19
click at [830, 438] on div ".deletable-edge-delete-btn { width: 20px; height: 20px; border: 0px solid #ffff…" at bounding box center [850, 434] width 967 height 698
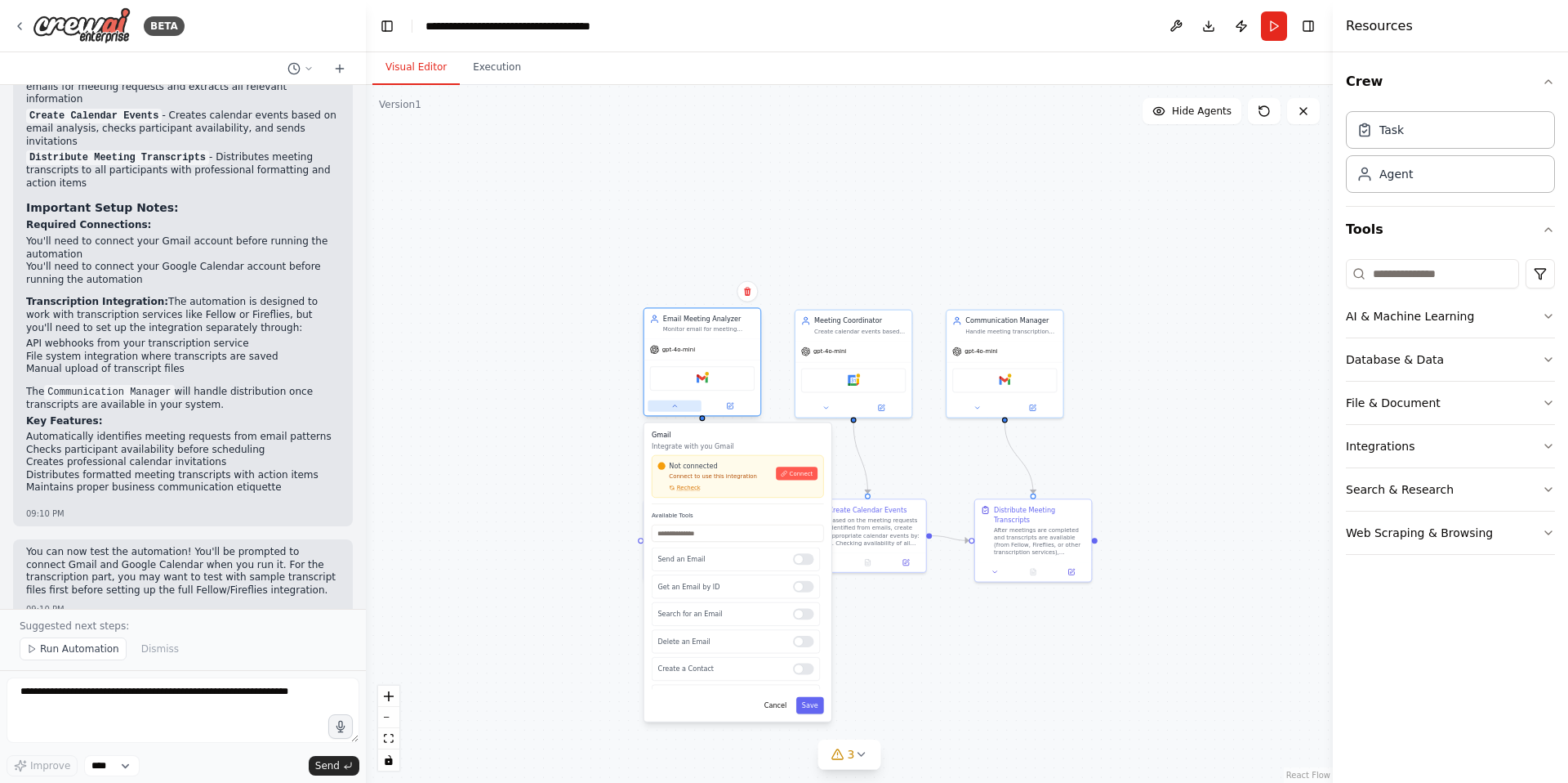
click at [685, 410] on button at bounding box center [673, 405] width 53 height 11
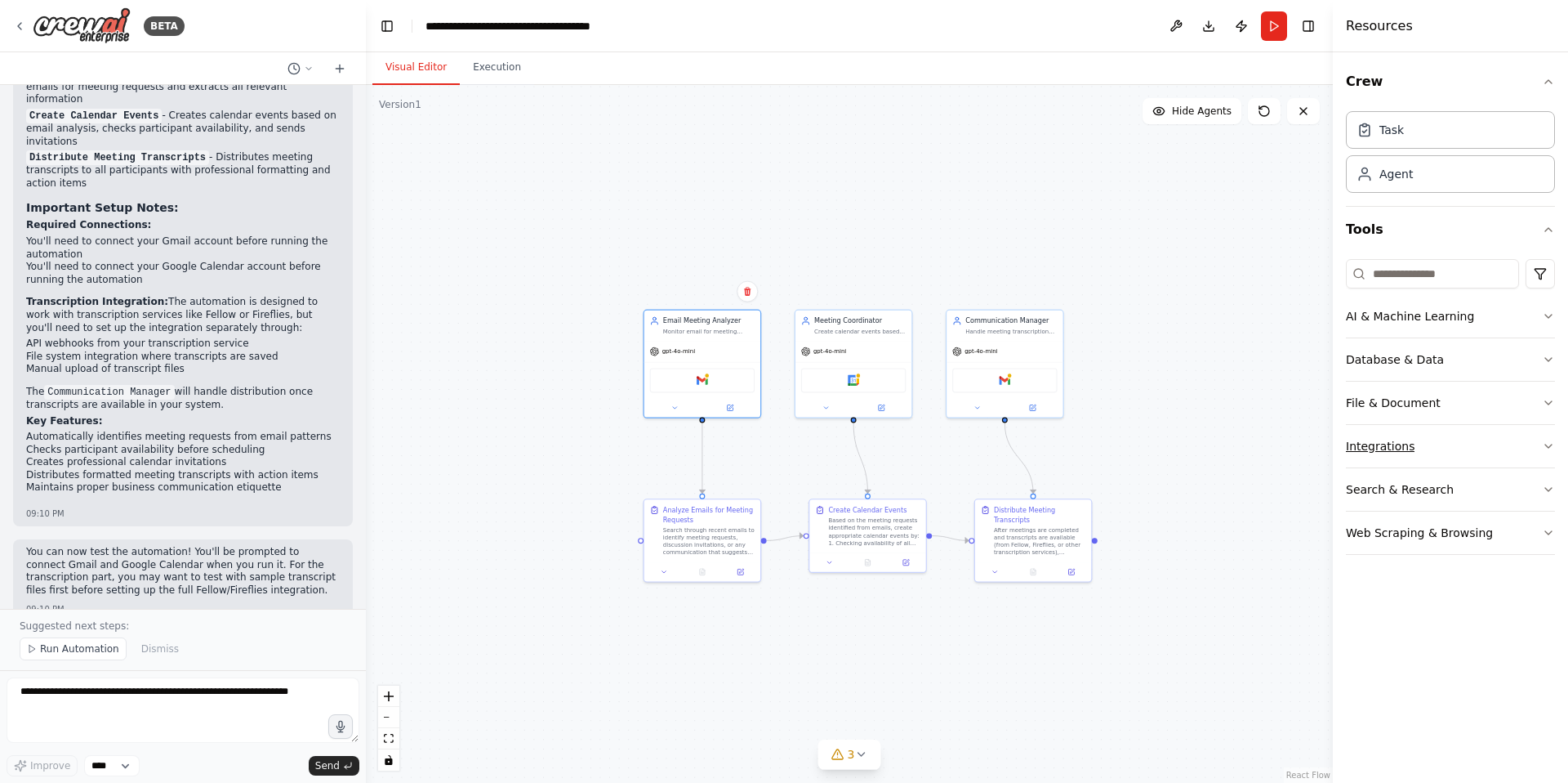
click at [1397, 438] on div "Integrations" at bounding box center [1380, 446] width 69 height 16
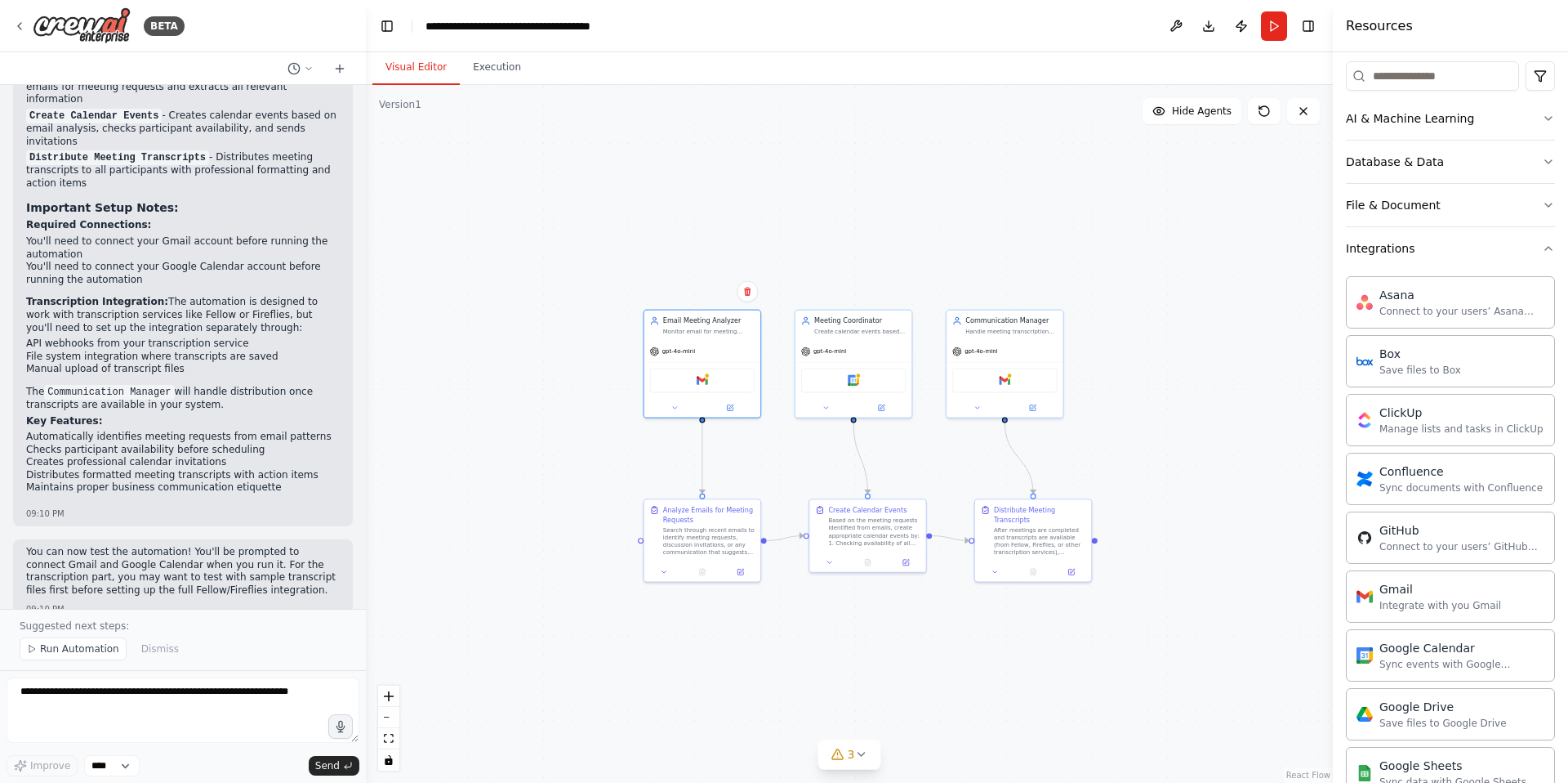
scroll to position [221, 0]
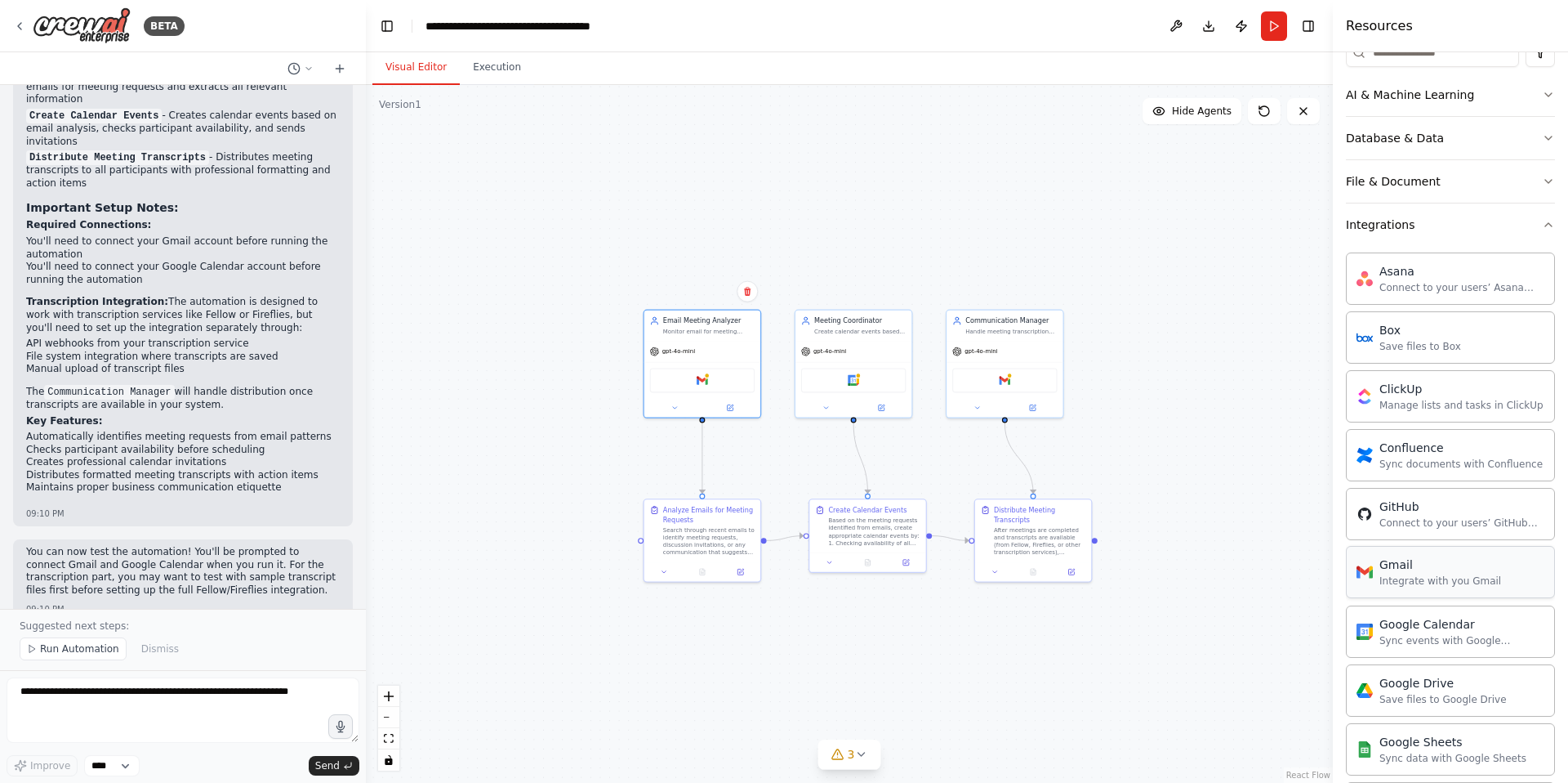
click at [1404, 565] on div "Gmail" at bounding box center [1440, 564] width 121 height 16
click at [718, 356] on div "gpt-4o-mini" at bounding box center [703, 350] width 116 height 21
click at [675, 413] on div at bounding box center [703, 406] width 116 height 19
click at [671, 405] on icon at bounding box center [674, 405] width 7 height 7
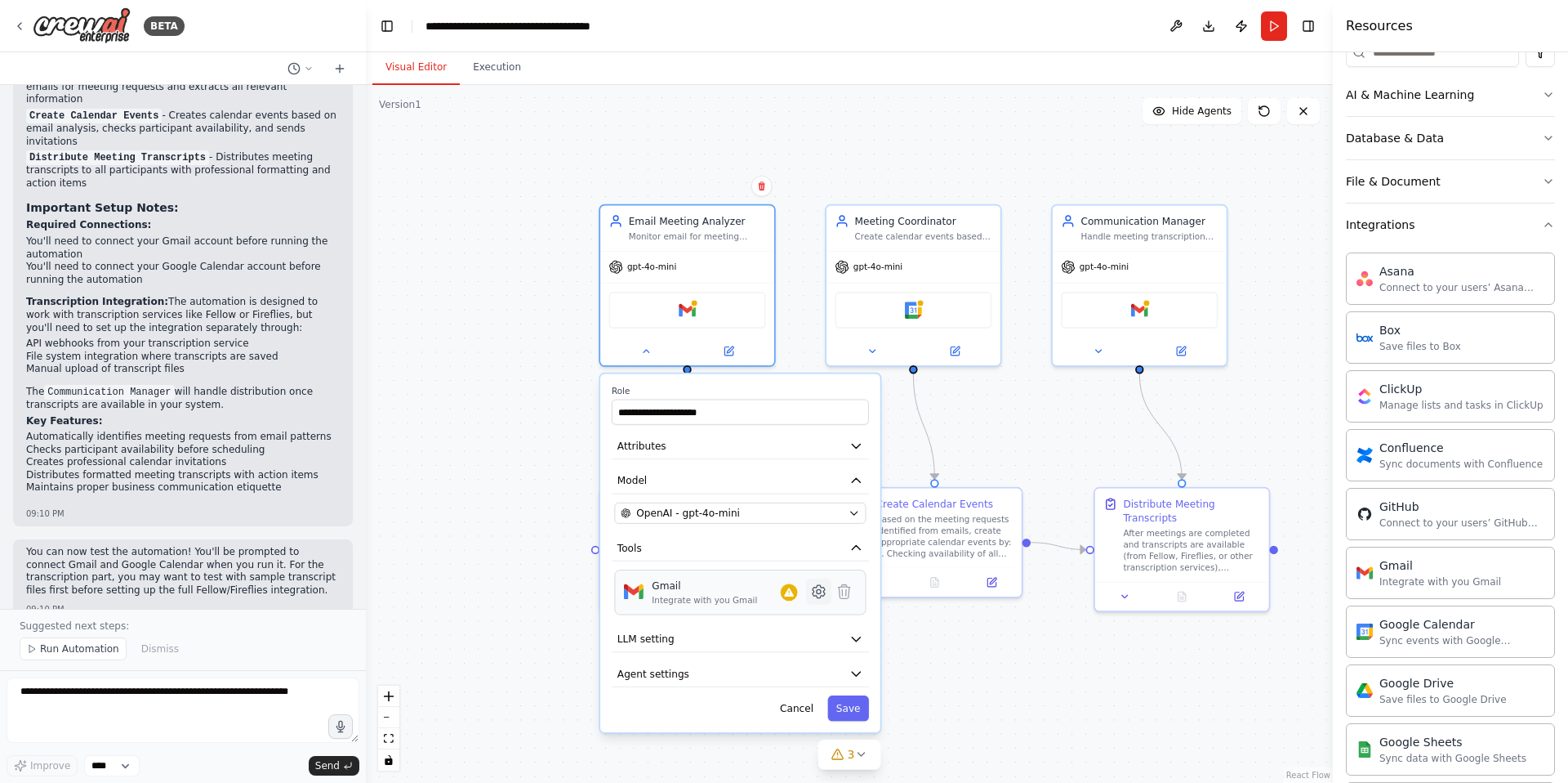
click at [823, 600] on button at bounding box center [818, 590] width 25 height 25
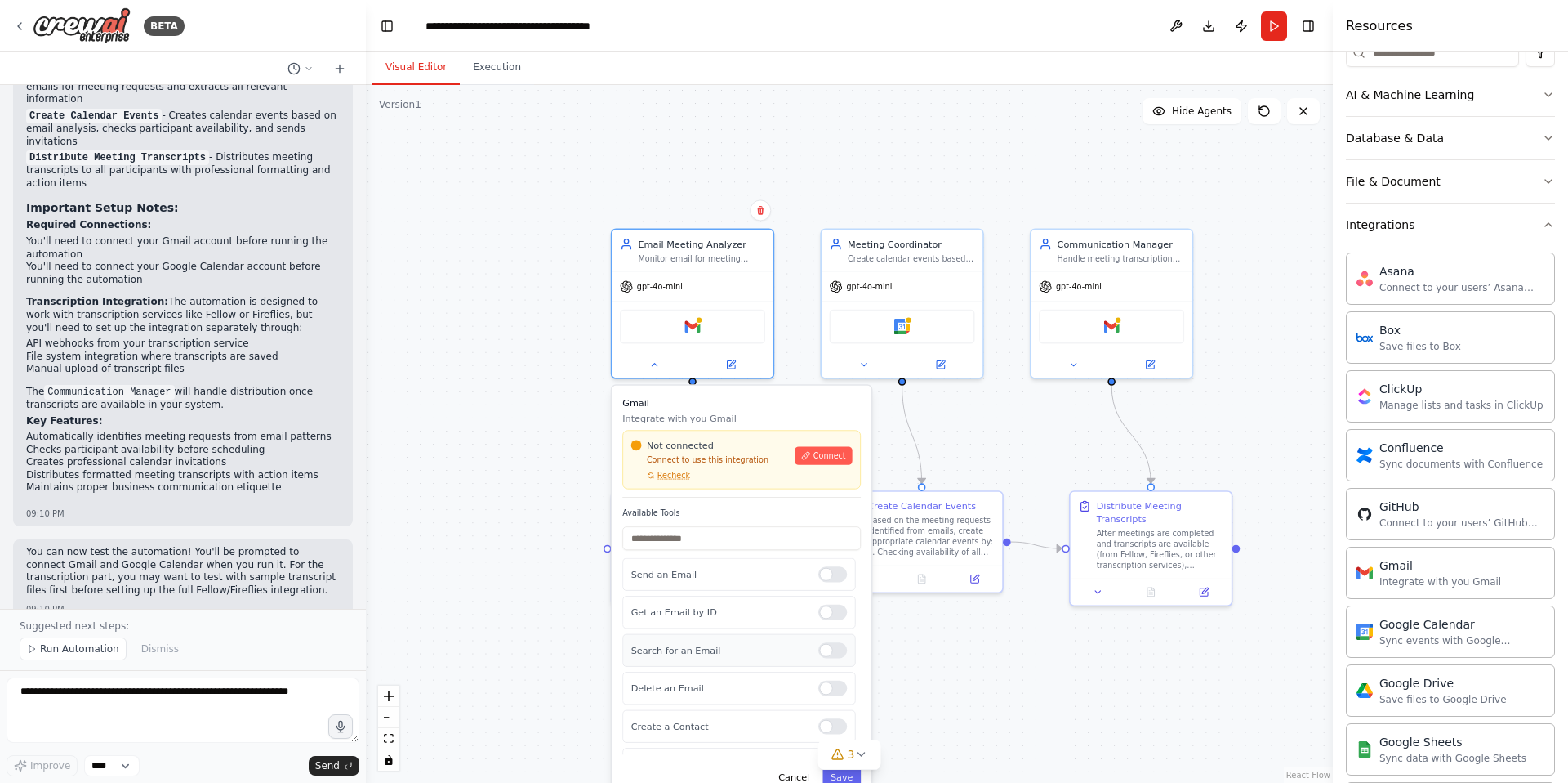
click at [716, 647] on p "Search for an Email" at bounding box center [719, 650] width 176 height 13
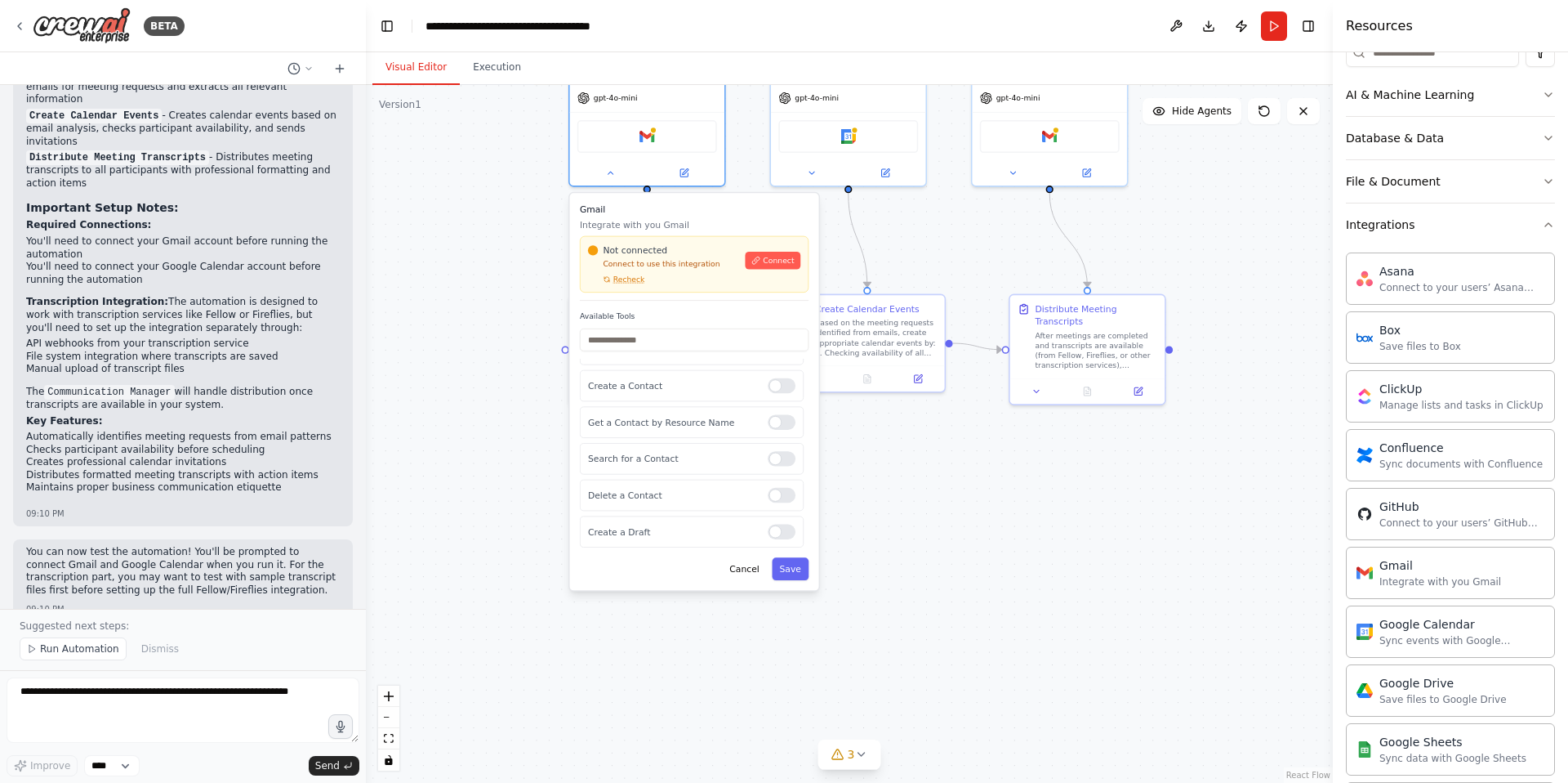
drag, startPoint x: 874, startPoint y: 446, endPoint x: 847, endPoint y: 270, distance: 178.1
click at [846, 270] on div ".deletable-edge-delete-btn { width: 20px; height: 20px; border: 0px solid #ffff…" at bounding box center [850, 434] width 967 height 698
click at [783, 386] on div at bounding box center [782, 388] width 28 height 15
click at [774, 416] on div "Get a Contact by Resource Name" at bounding box center [692, 424] width 224 height 32
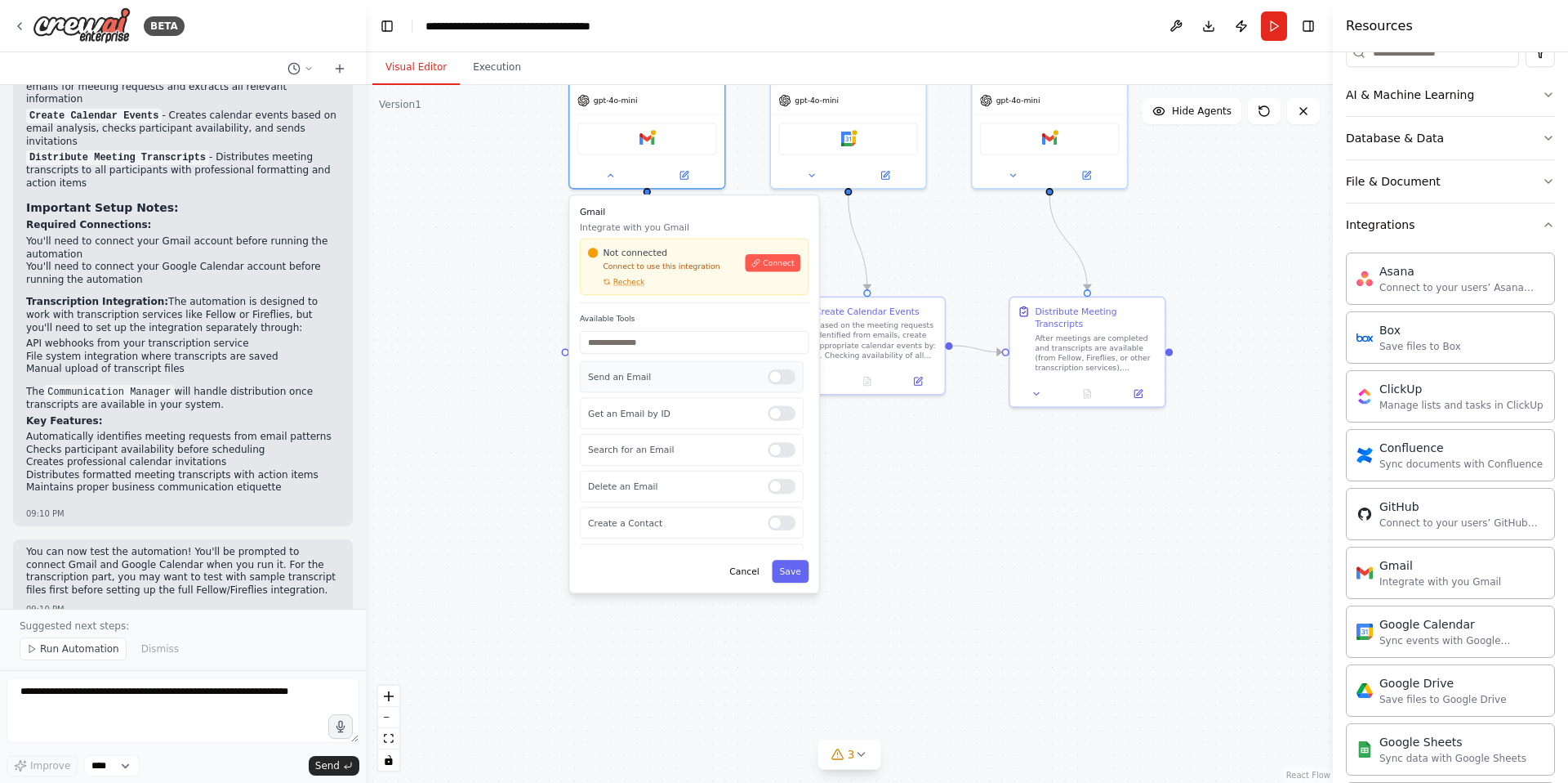
click at [779, 378] on div at bounding box center [782, 376] width 28 height 15
click at [770, 491] on div at bounding box center [782, 486] width 28 height 15
click at [781, 445] on div at bounding box center [782, 445] width 28 height 15
click at [773, 466] on div at bounding box center [782, 465] width 28 height 15
click at [773, 466] on div at bounding box center [782, 470] width 28 height 15
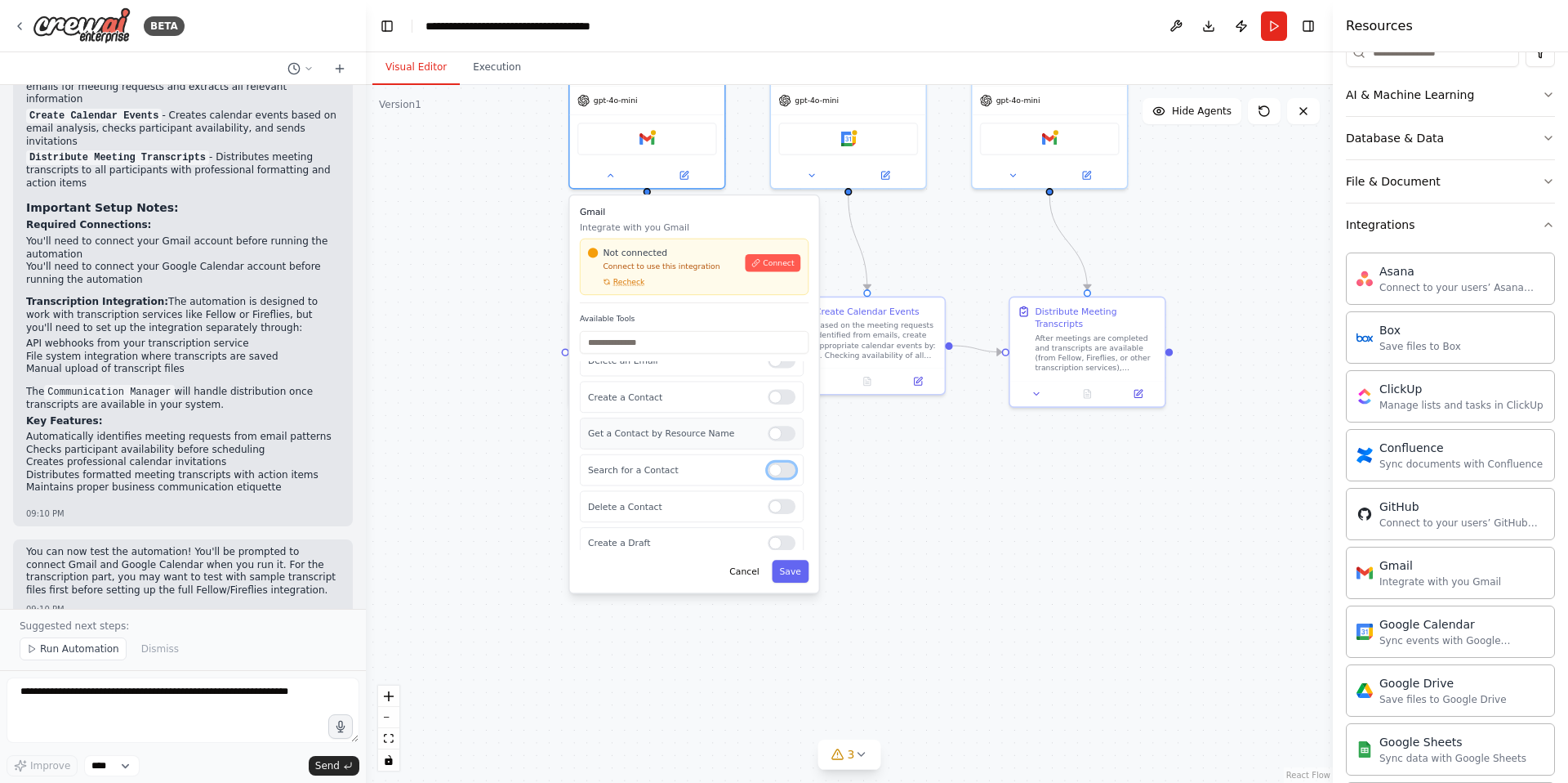
scroll to position [174, 0]
click at [771, 503] on div at bounding box center [782, 497] width 28 height 15
click at [770, 538] on div at bounding box center [782, 533] width 28 height 15
click at [786, 567] on button "Save" at bounding box center [790, 571] width 36 height 23
click at [0, 0] on div "**********" at bounding box center [0, 0] width 0 height 0
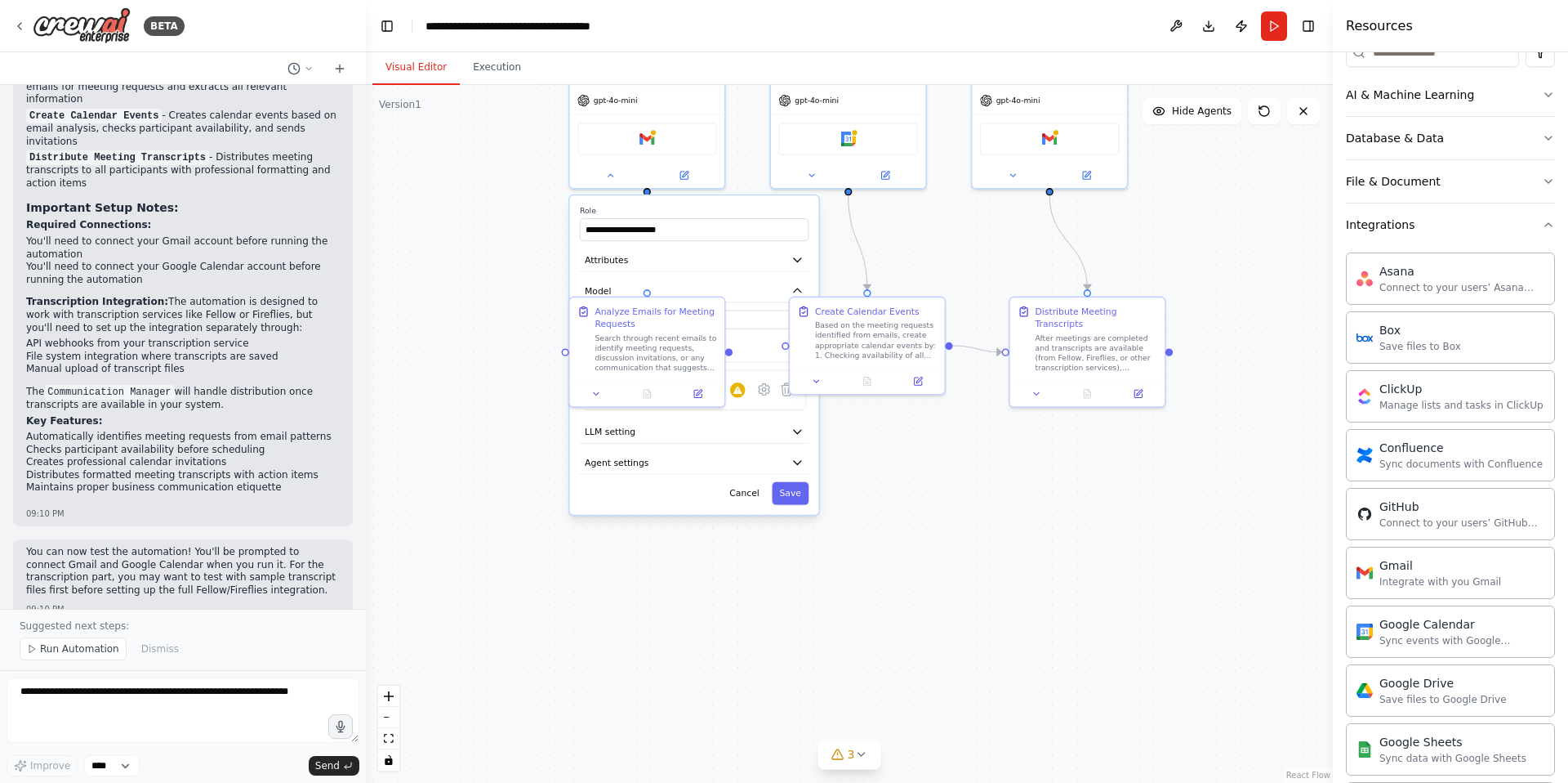
click at [864, 466] on div "**********" at bounding box center [850, 434] width 967 height 698
click at [746, 266] on button "Attributes" at bounding box center [694, 260] width 229 height 23
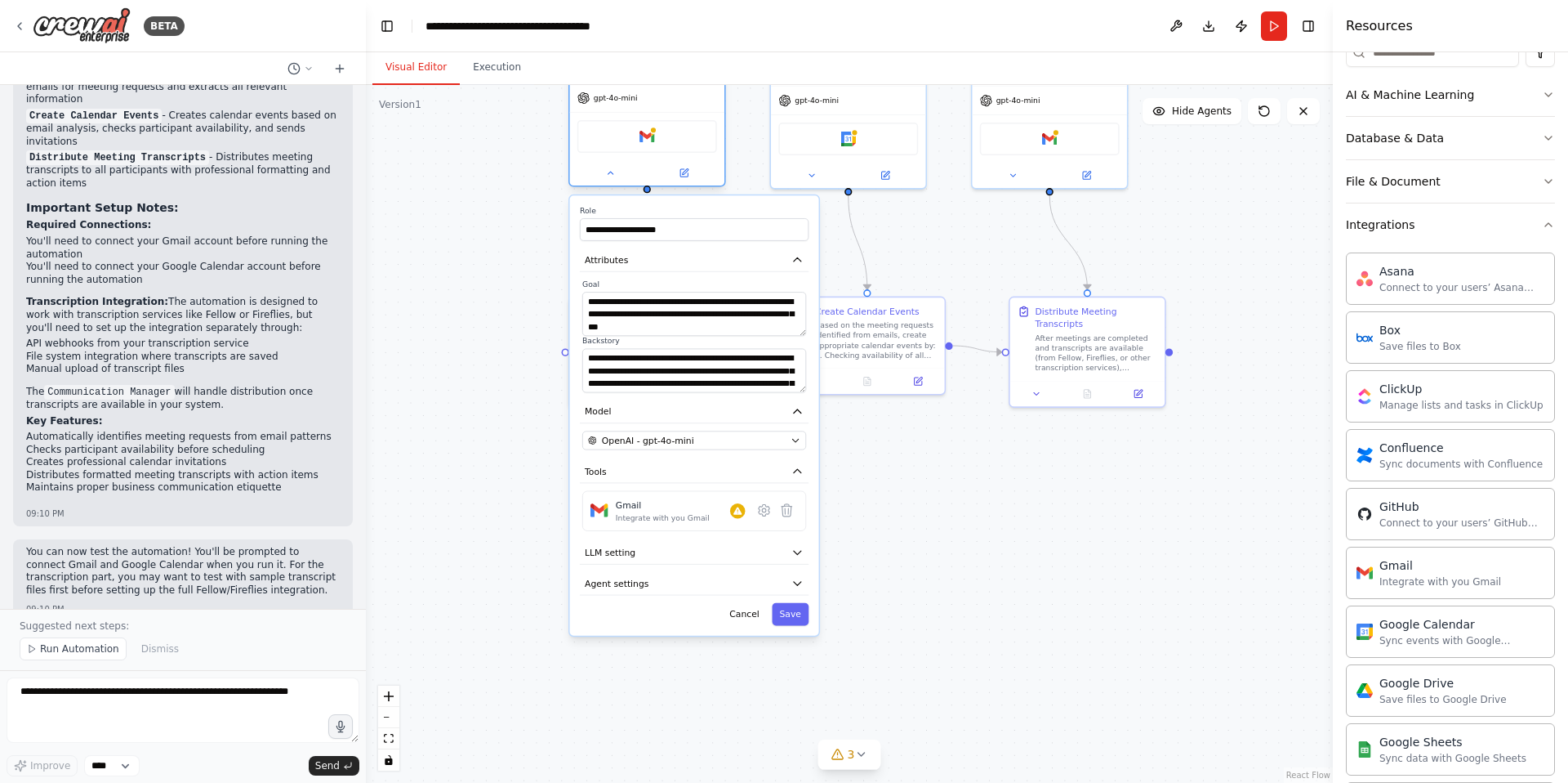
click at [673, 141] on div "Gmail" at bounding box center [646, 136] width 140 height 33
click at [766, 510] on icon at bounding box center [764, 510] width 4 height 4
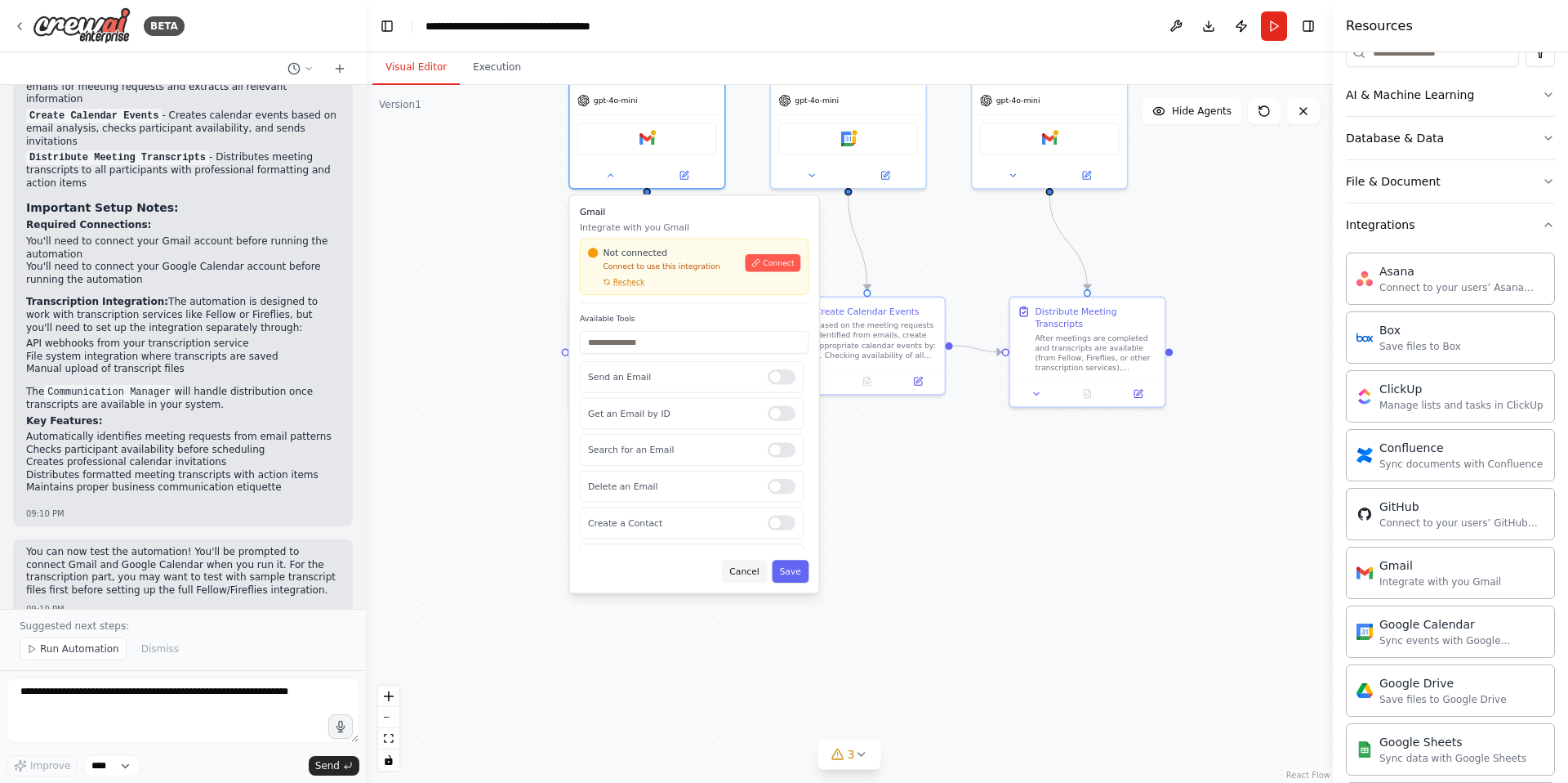
click at [745, 572] on button "Cancel" at bounding box center [745, 571] width 45 height 23
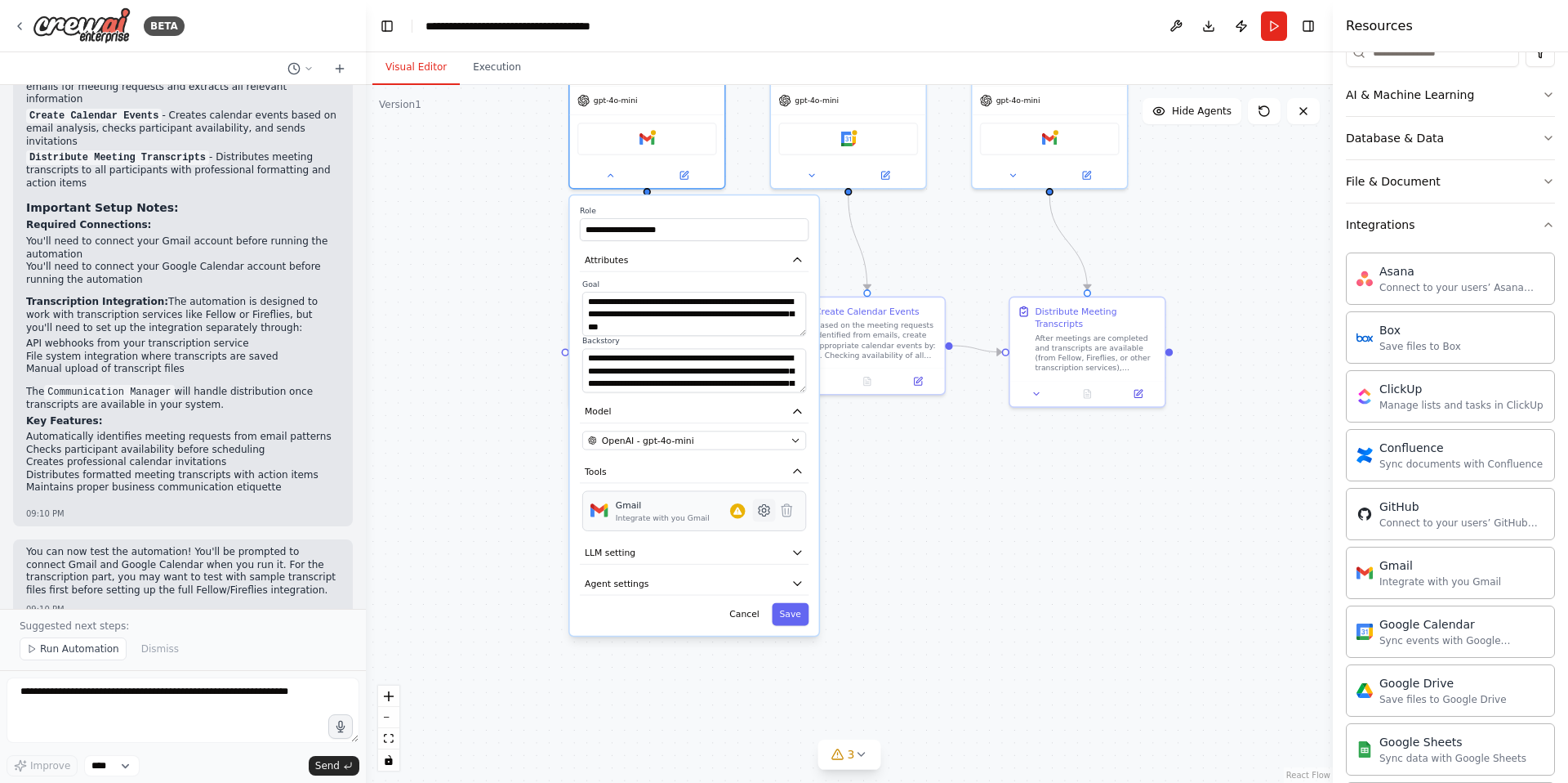
click at [764, 520] on button at bounding box center [764, 510] width 23 height 23
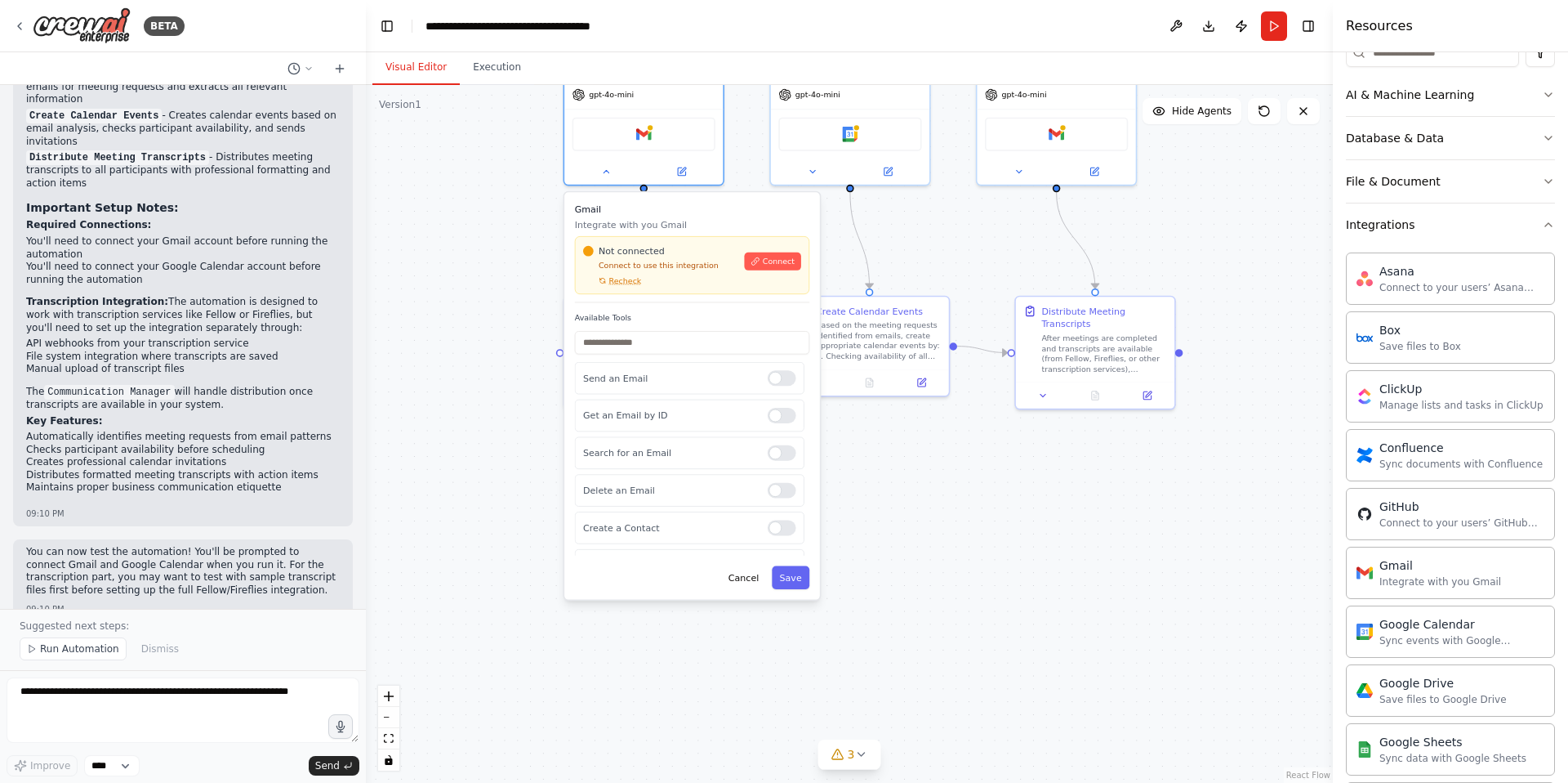
click at [788, 259] on span "Connect" at bounding box center [778, 261] width 32 height 10
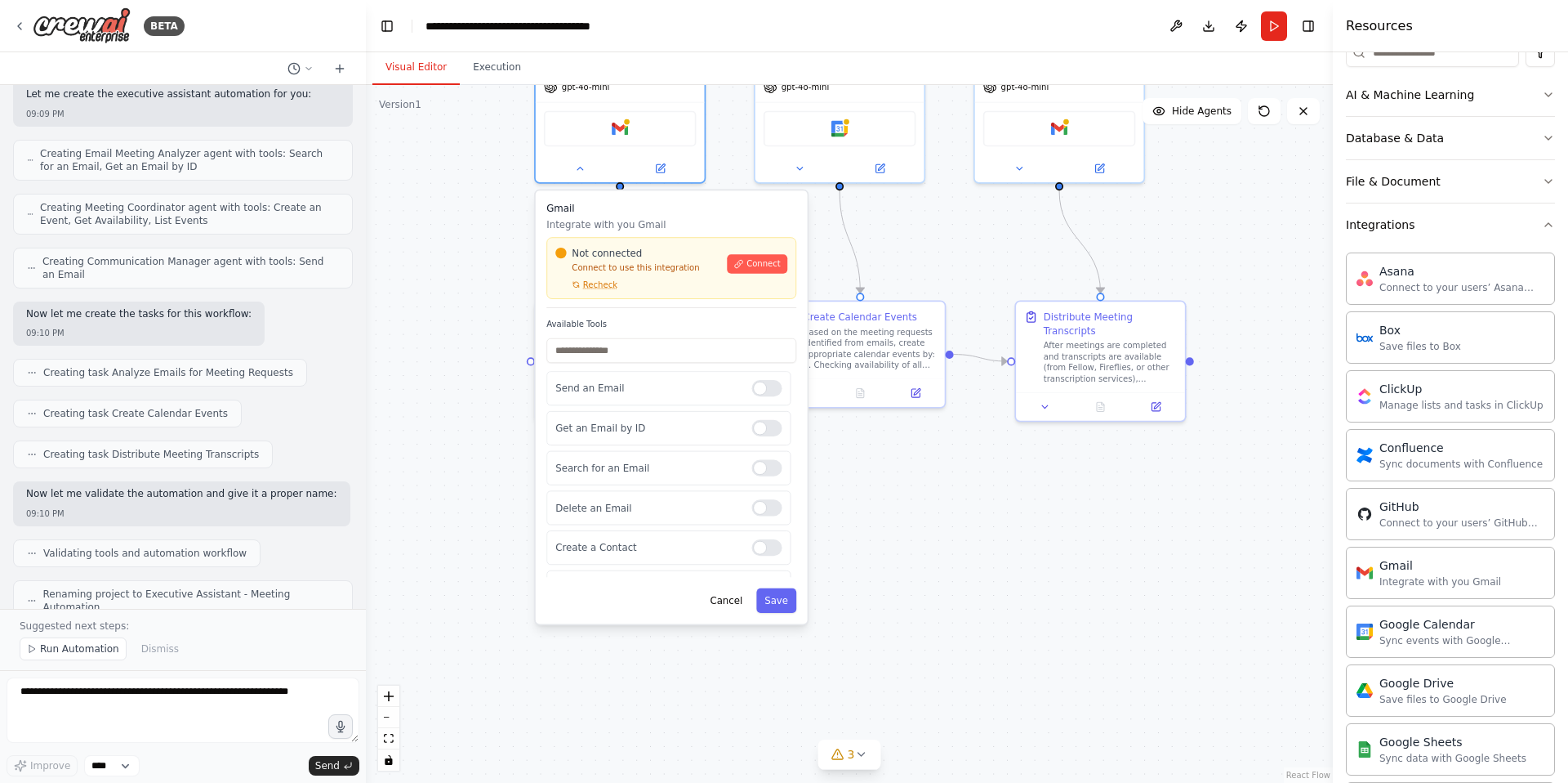
click at [928, 463] on div ".deletable-edge-delete-btn { width: 20px; height: 20px; border: 0px solid #ffff…" at bounding box center [850, 434] width 967 height 698
click at [963, 596] on div ".deletable-edge-delete-btn { width: 20px; height: 20px; border: 0px solid #ffff…" at bounding box center [850, 434] width 967 height 698
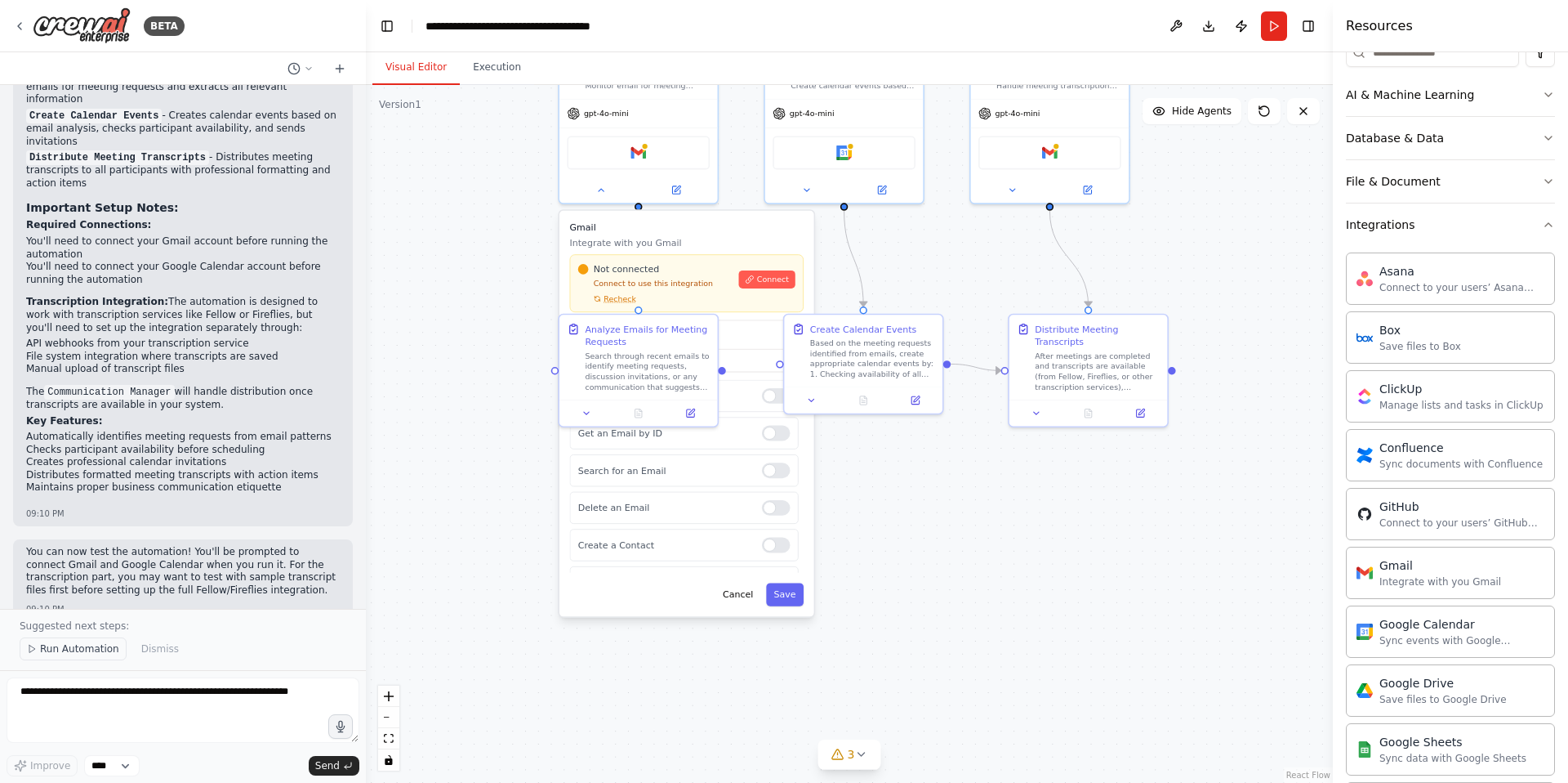
click at [95, 645] on span "Run Automation" at bounding box center [79, 648] width 79 height 13
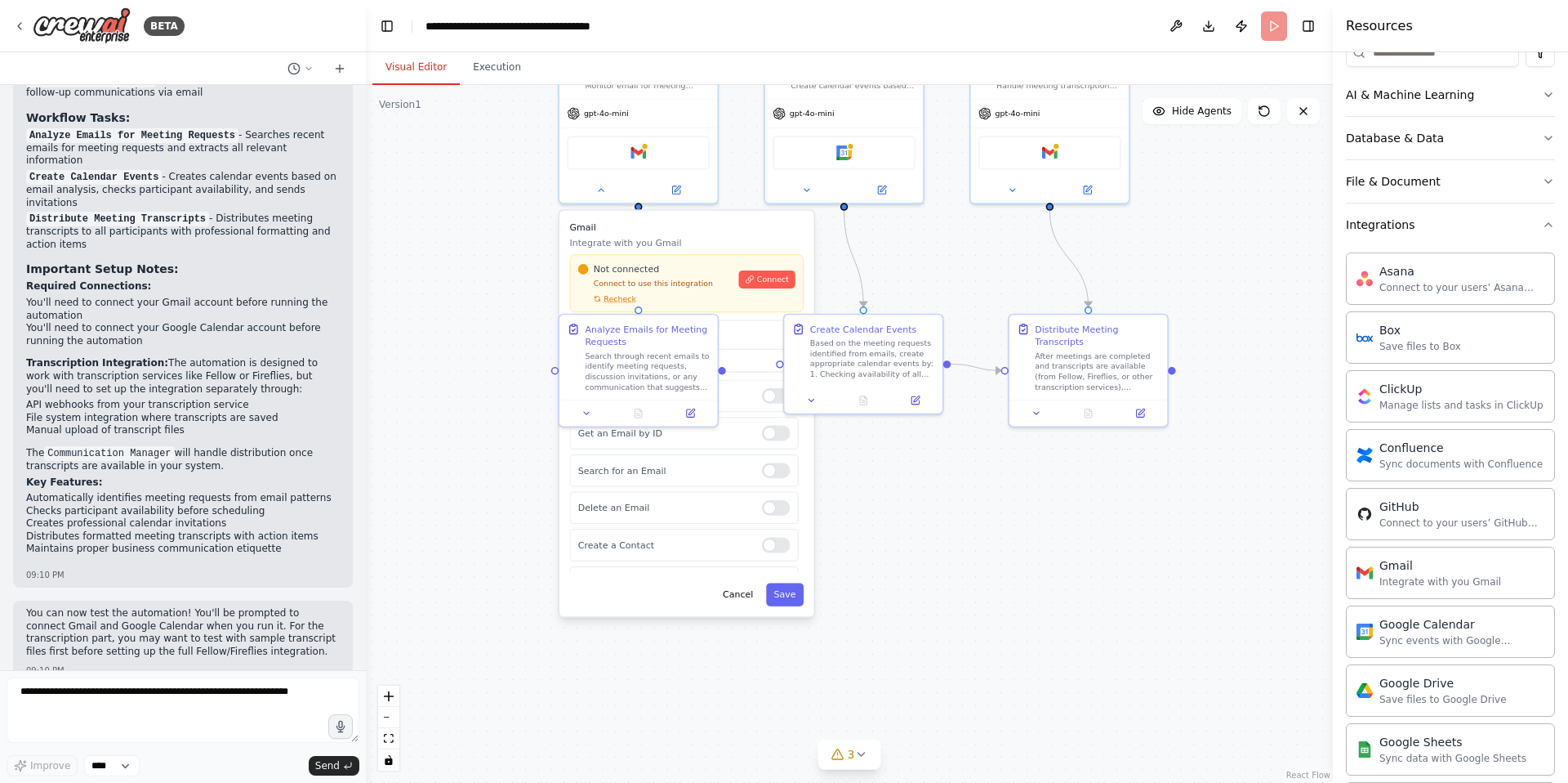
click at [474, 458] on div ".deletable-edge-delete-btn { width: 20px; height: 20px; border: 0px solid #ffff…" at bounding box center [850, 434] width 967 height 698
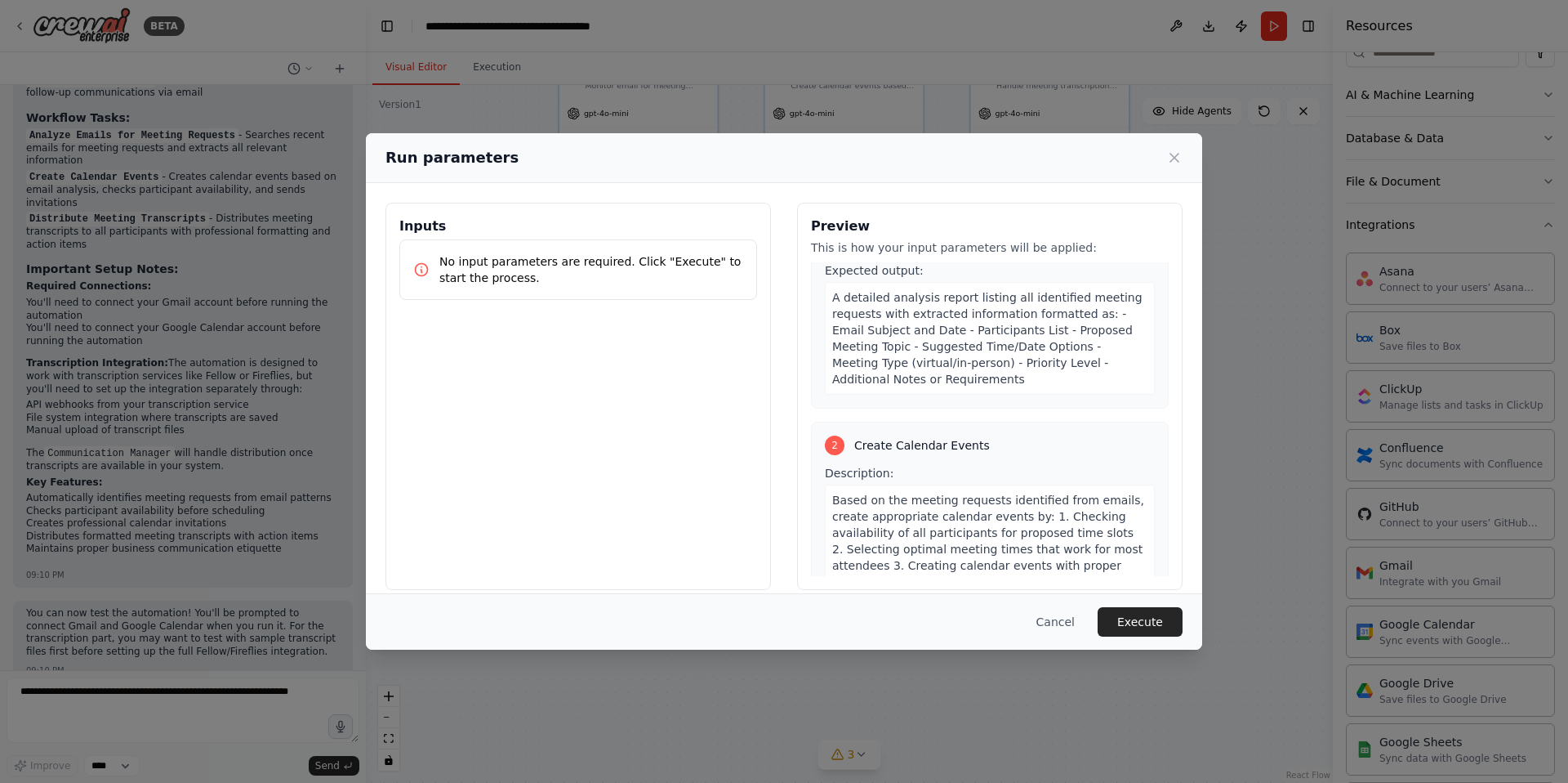
scroll to position [394, 0]
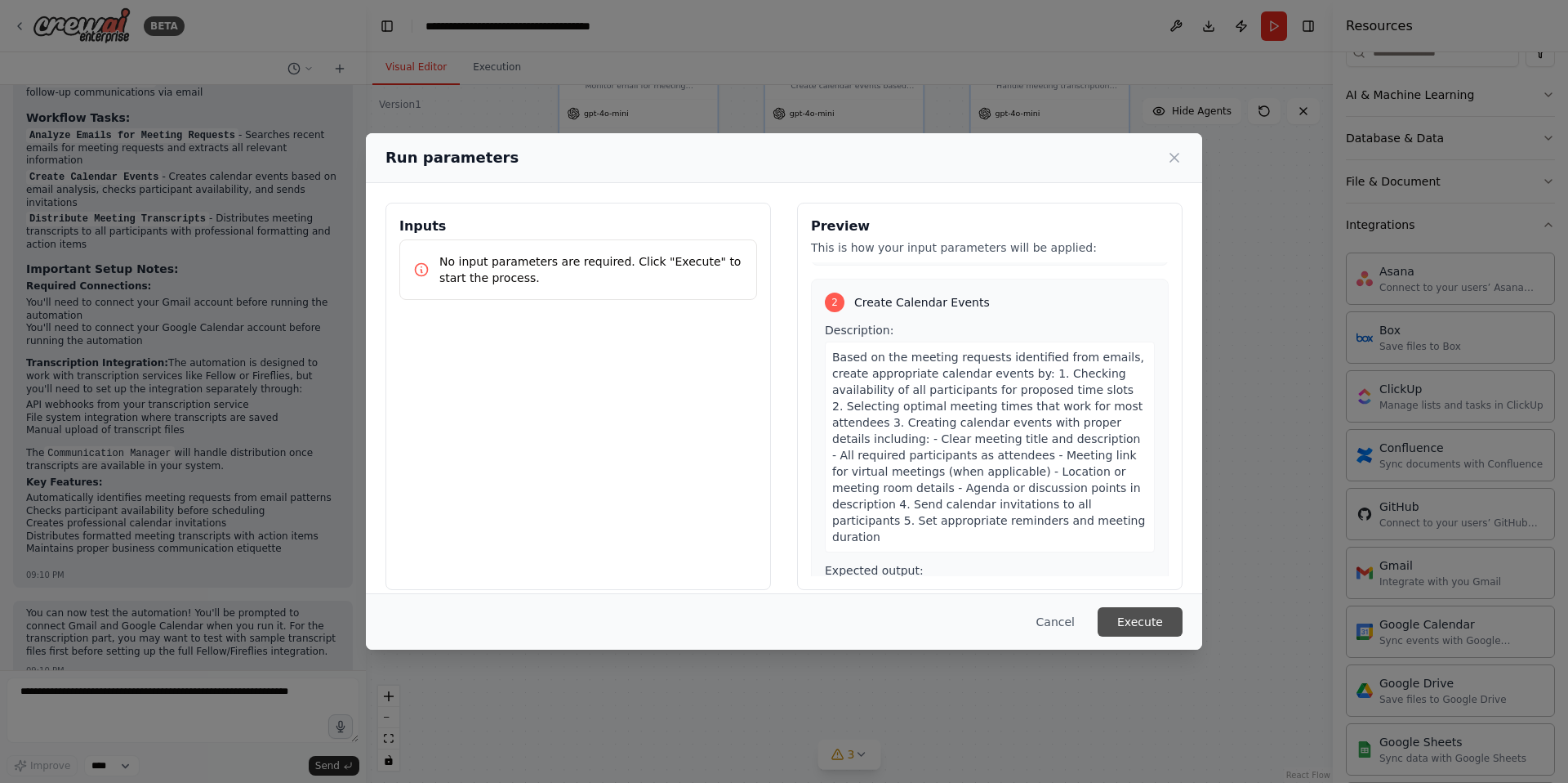
click at [1141, 619] on button "Execute" at bounding box center [1140, 622] width 85 height 30
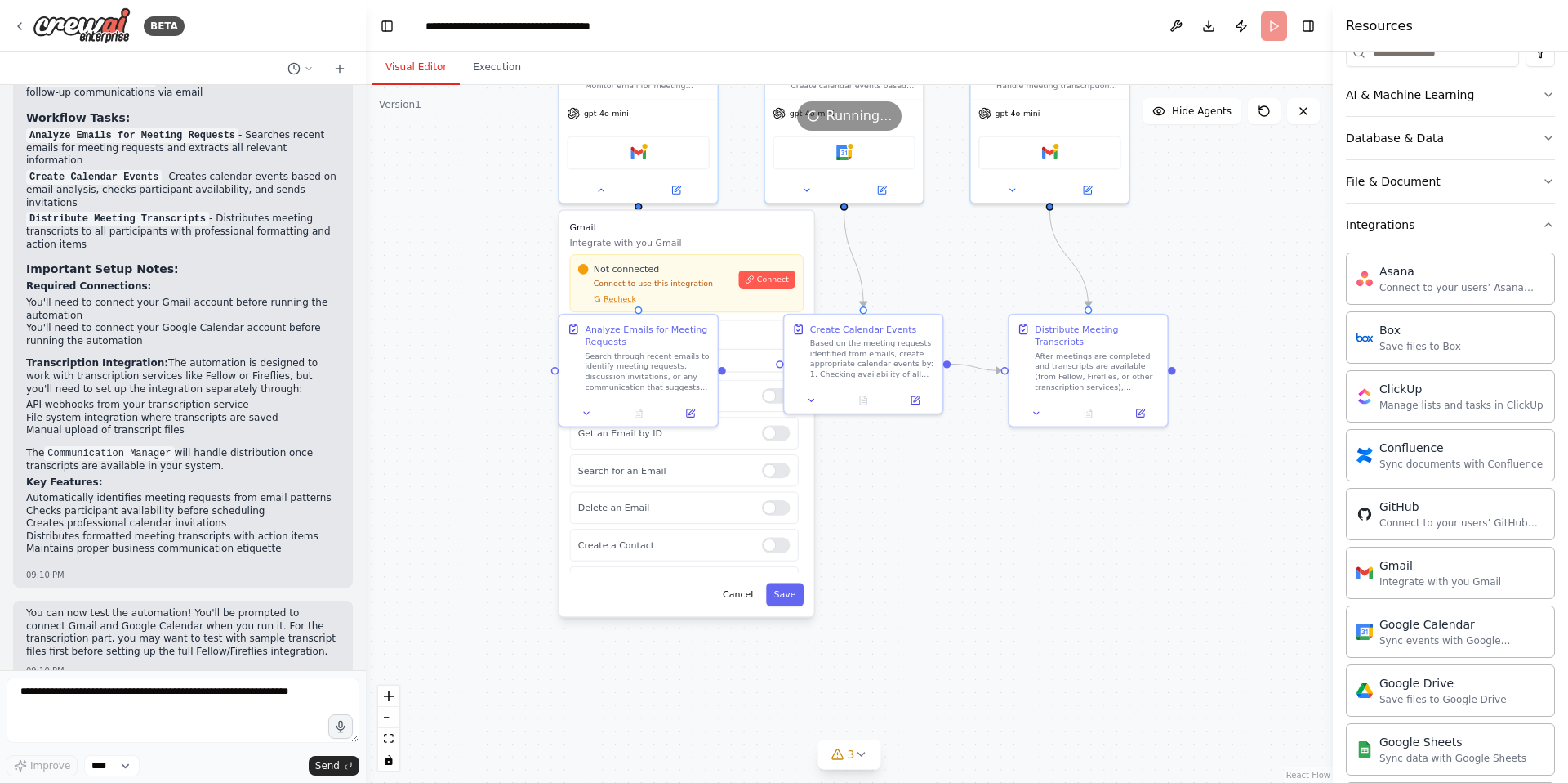
click at [911, 503] on div ".deletable-edge-delete-btn { width: 20px; height: 20px; border: 0px solid #ffff…" at bounding box center [850, 434] width 967 height 698
click at [605, 188] on icon at bounding box center [600, 188] width 10 height 10
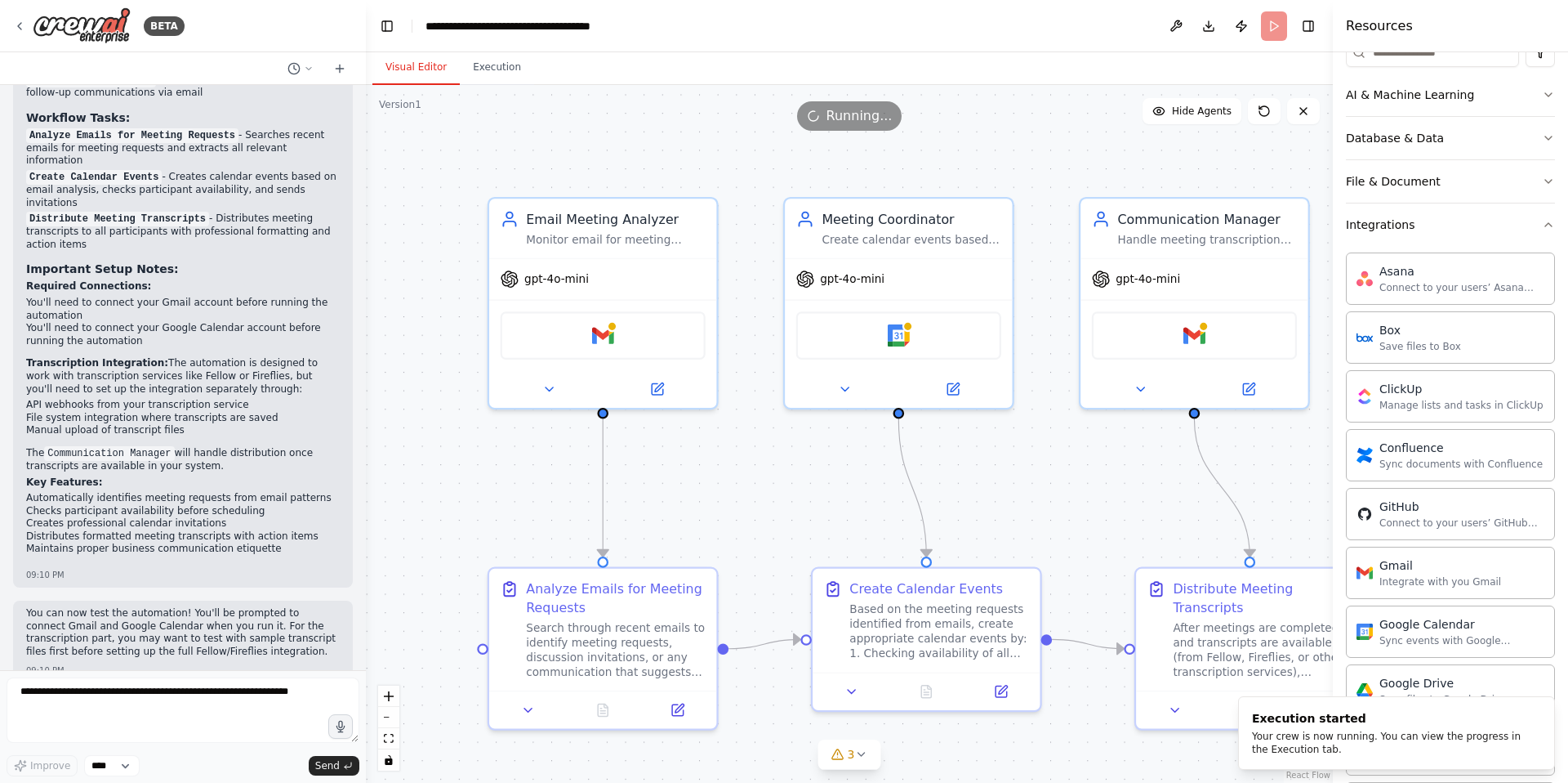
drag, startPoint x: 481, startPoint y: 255, endPoint x: 446, endPoint y: 497, distance: 244.5
click at [446, 497] on div ".deletable-edge-delete-btn { width: 20px; height: 20px; border: 0px solid #ffff…" at bounding box center [850, 434] width 967 height 698
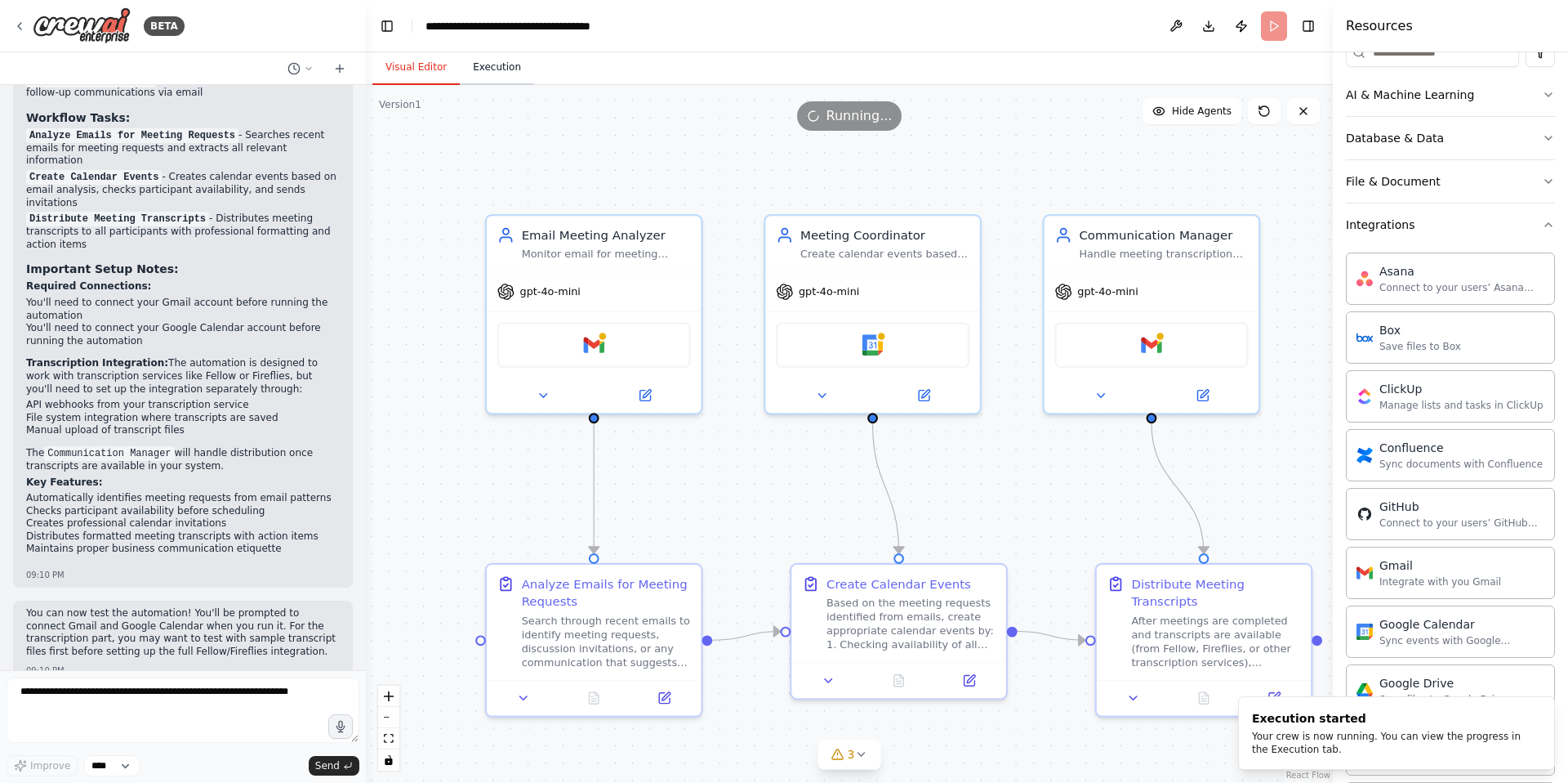
click at [508, 60] on button "Execution" at bounding box center [497, 68] width 75 height 35
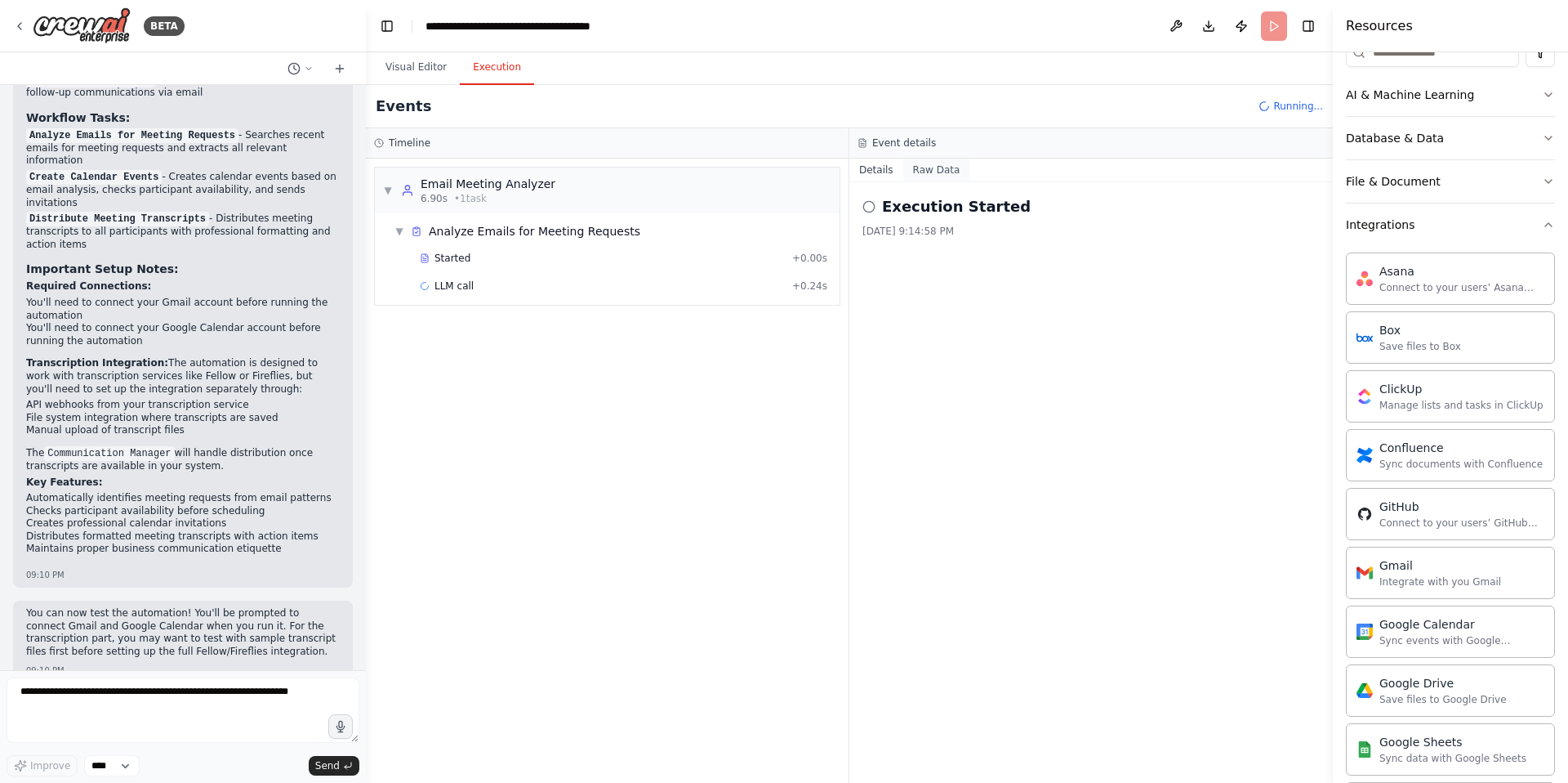
click at [922, 175] on button "Raw Data" at bounding box center [936, 170] width 67 height 23
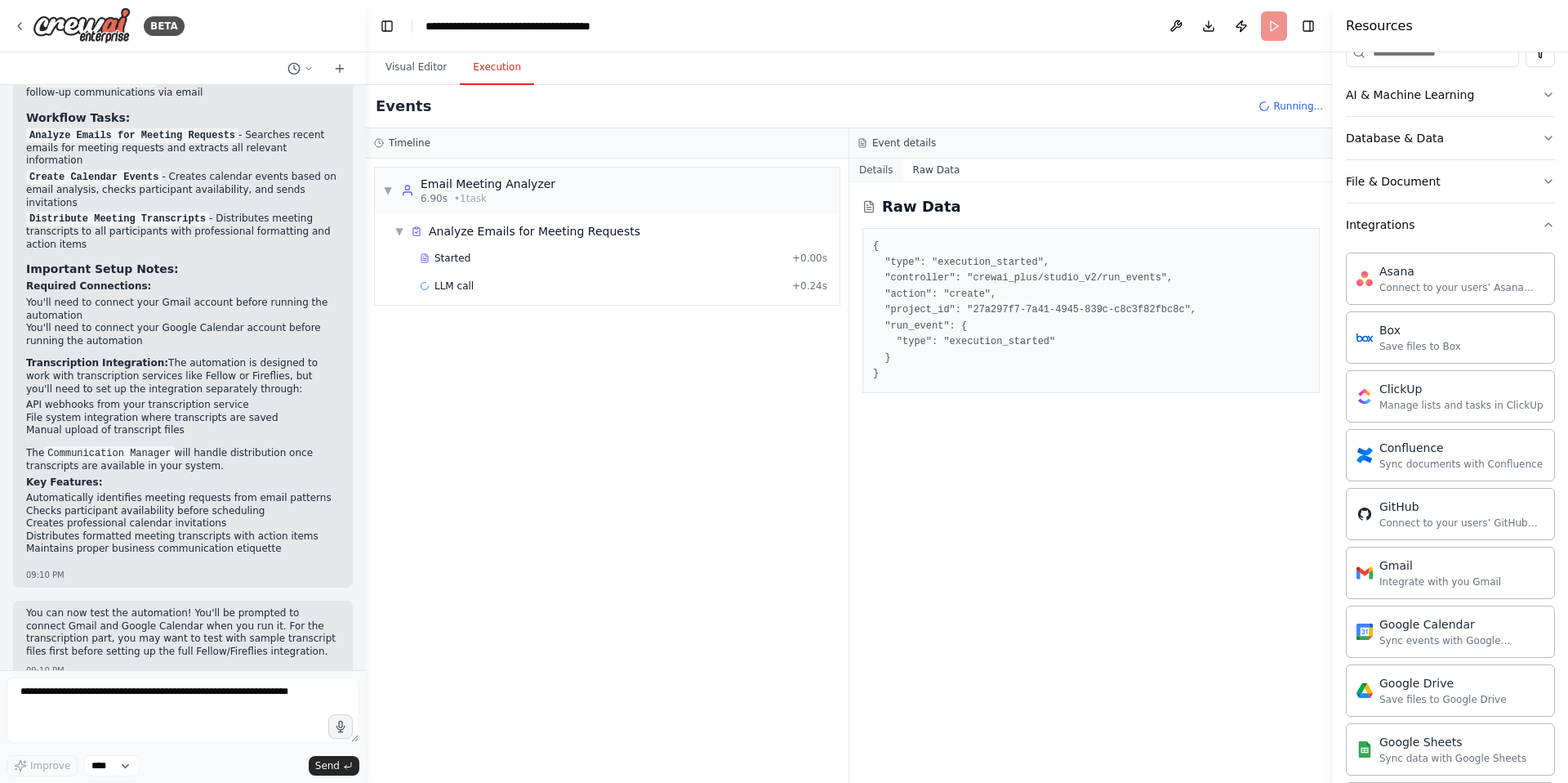
click at [870, 174] on button "Details" at bounding box center [876, 170] width 54 height 23
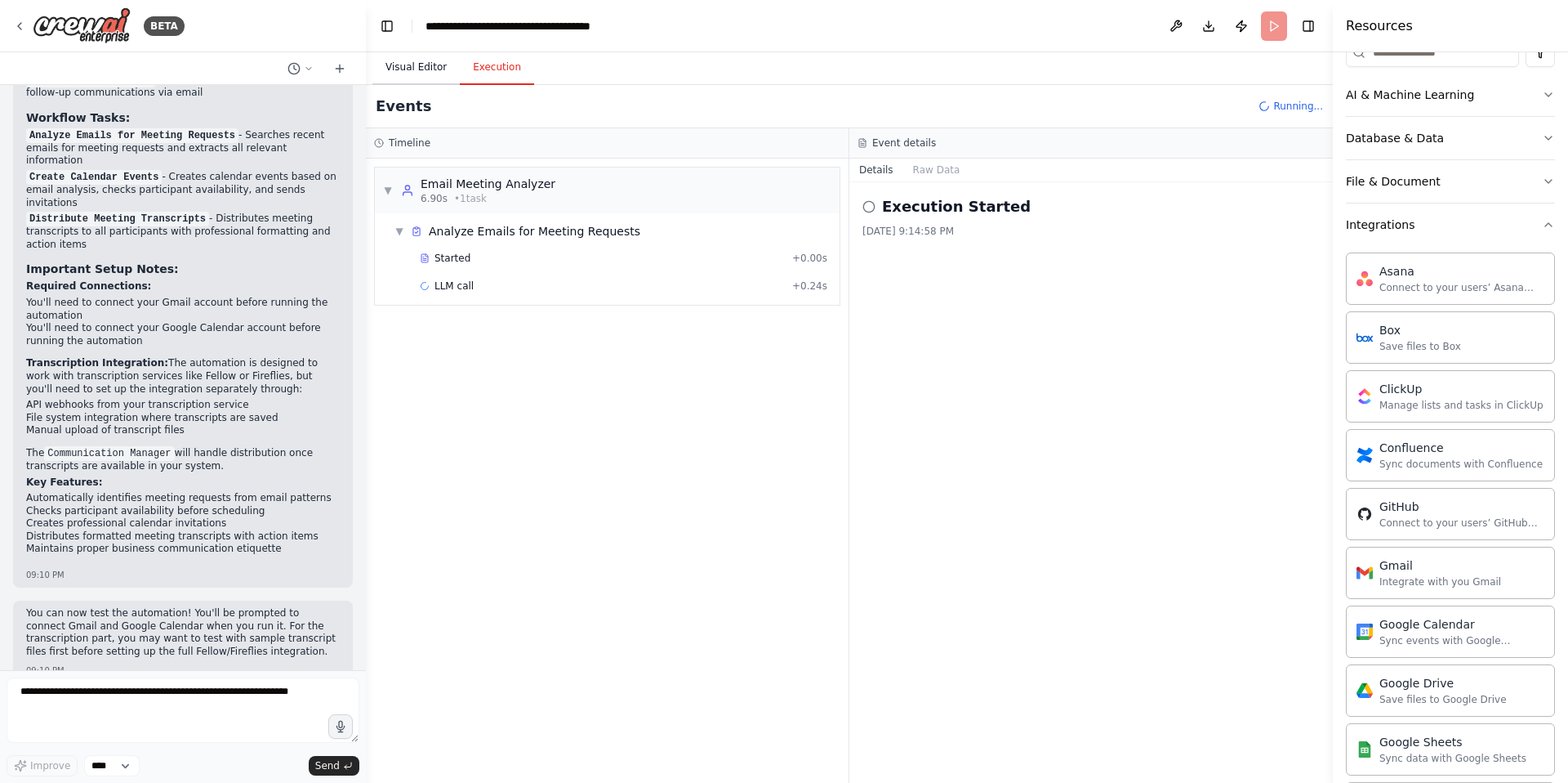
click at [410, 80] on button "Visual Editor" at bounding box center [416, 68] width 88 height 35
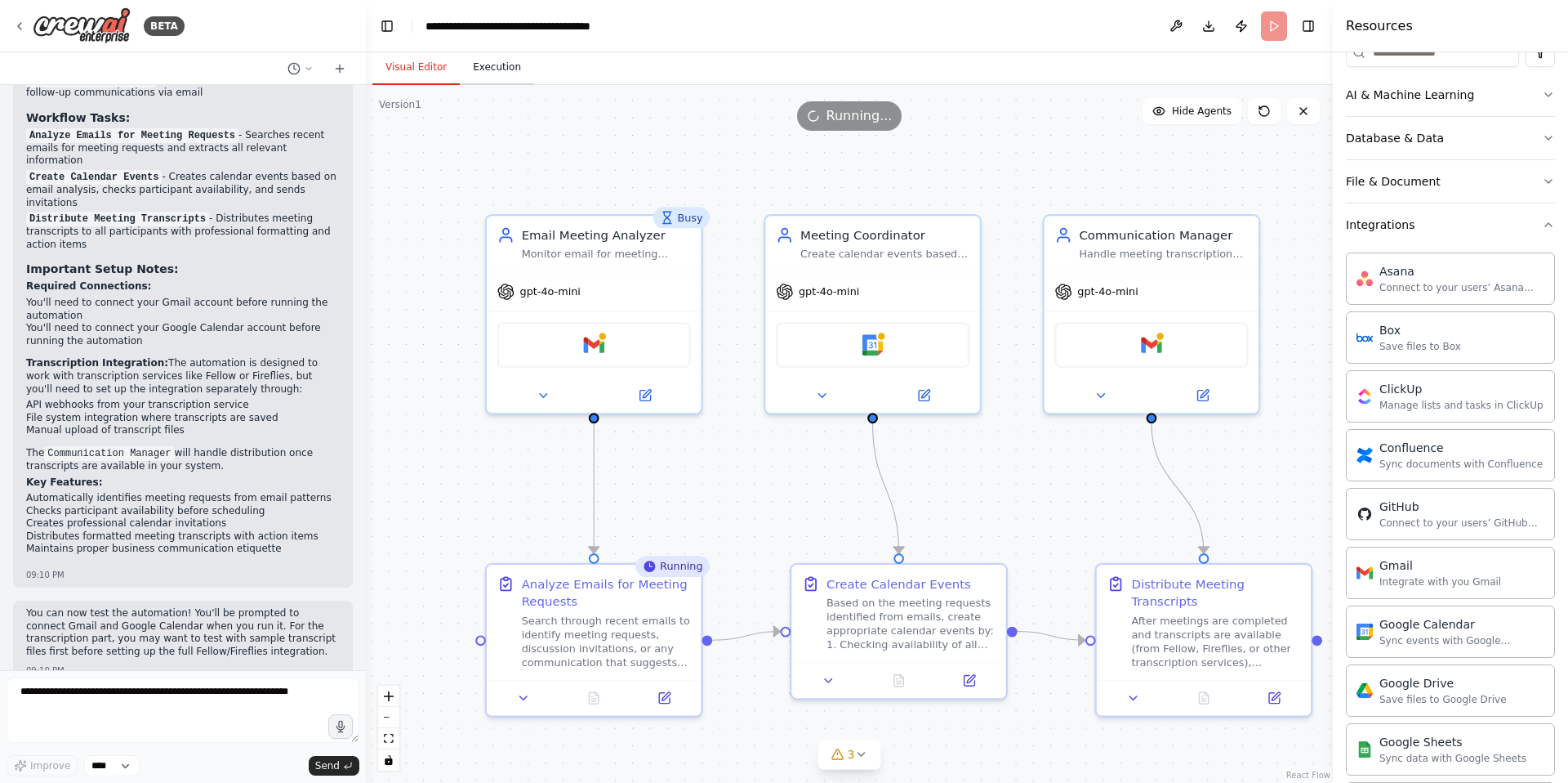
click at [491, 54] on button "Execution" at bounding box center [497, 68] width 75 height 35
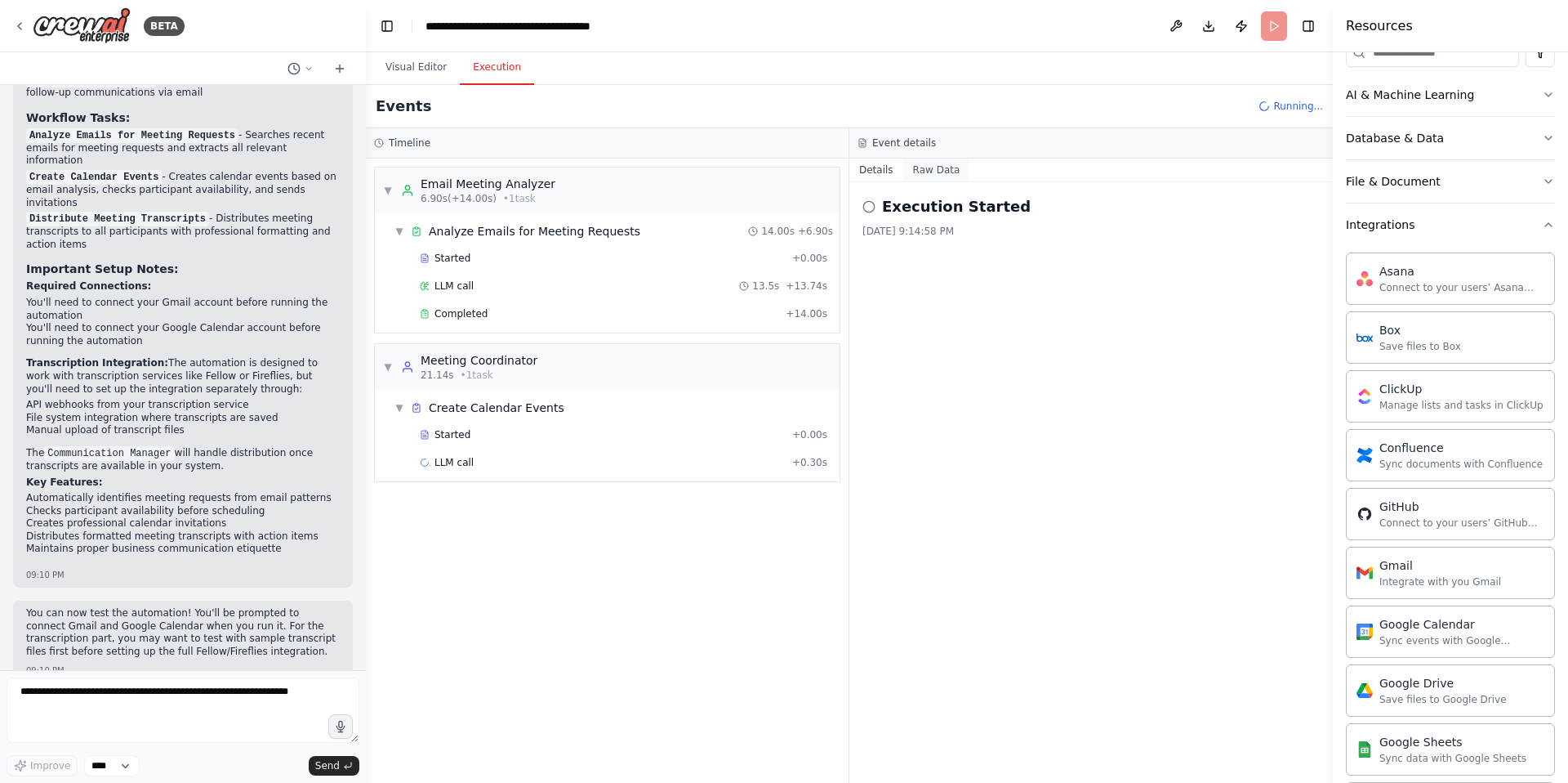
click at [929, 170] on button "Raw Data" at bounding box center [936, 170] width 67 height 23
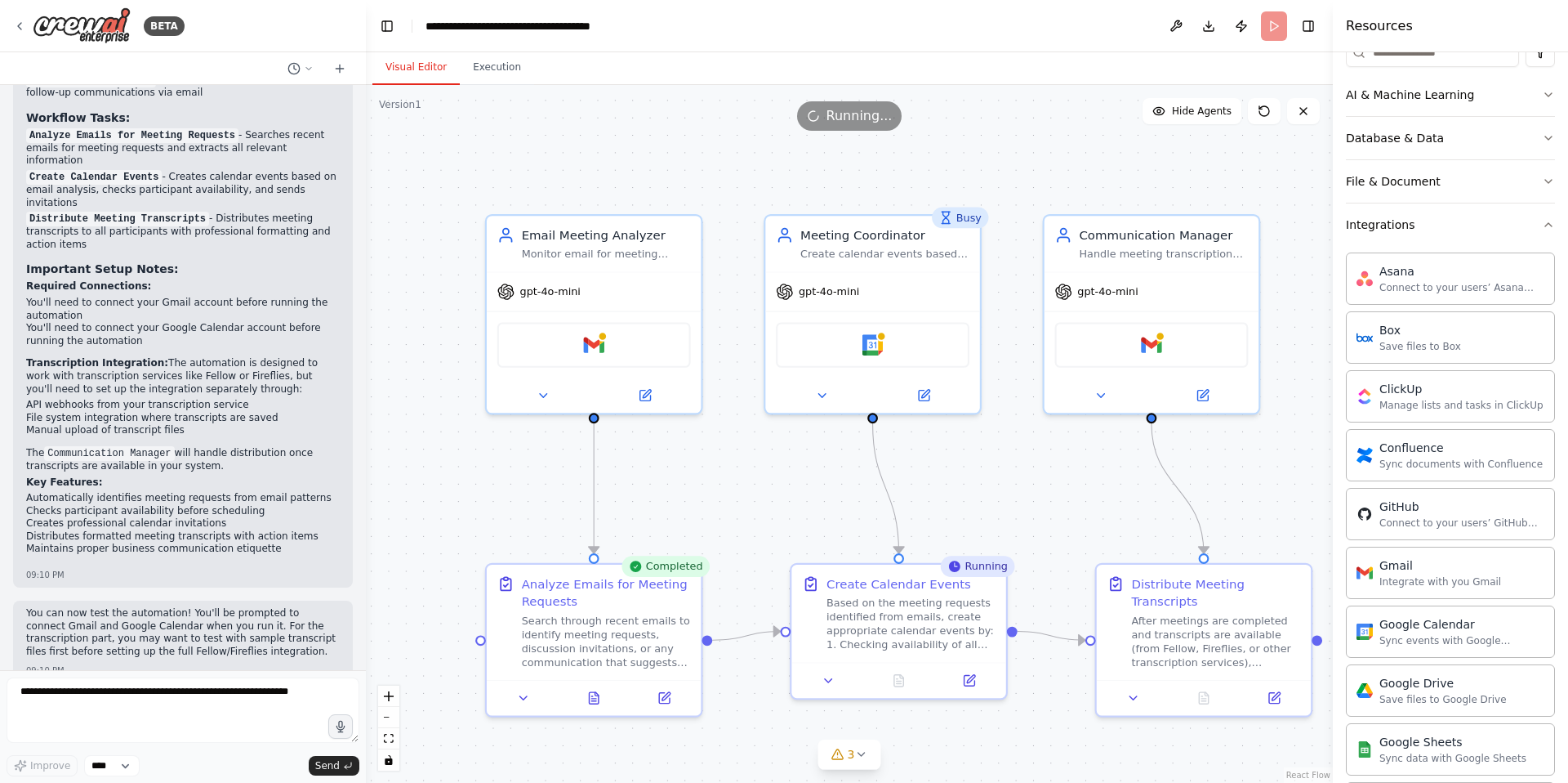
click at [442, 67] on button "Visual Editor" at bounding box center [416, 68] width 88 height 35
click at [1240, 21] on button "Publish" at bounding box center [1242, 26] width 26 height 30
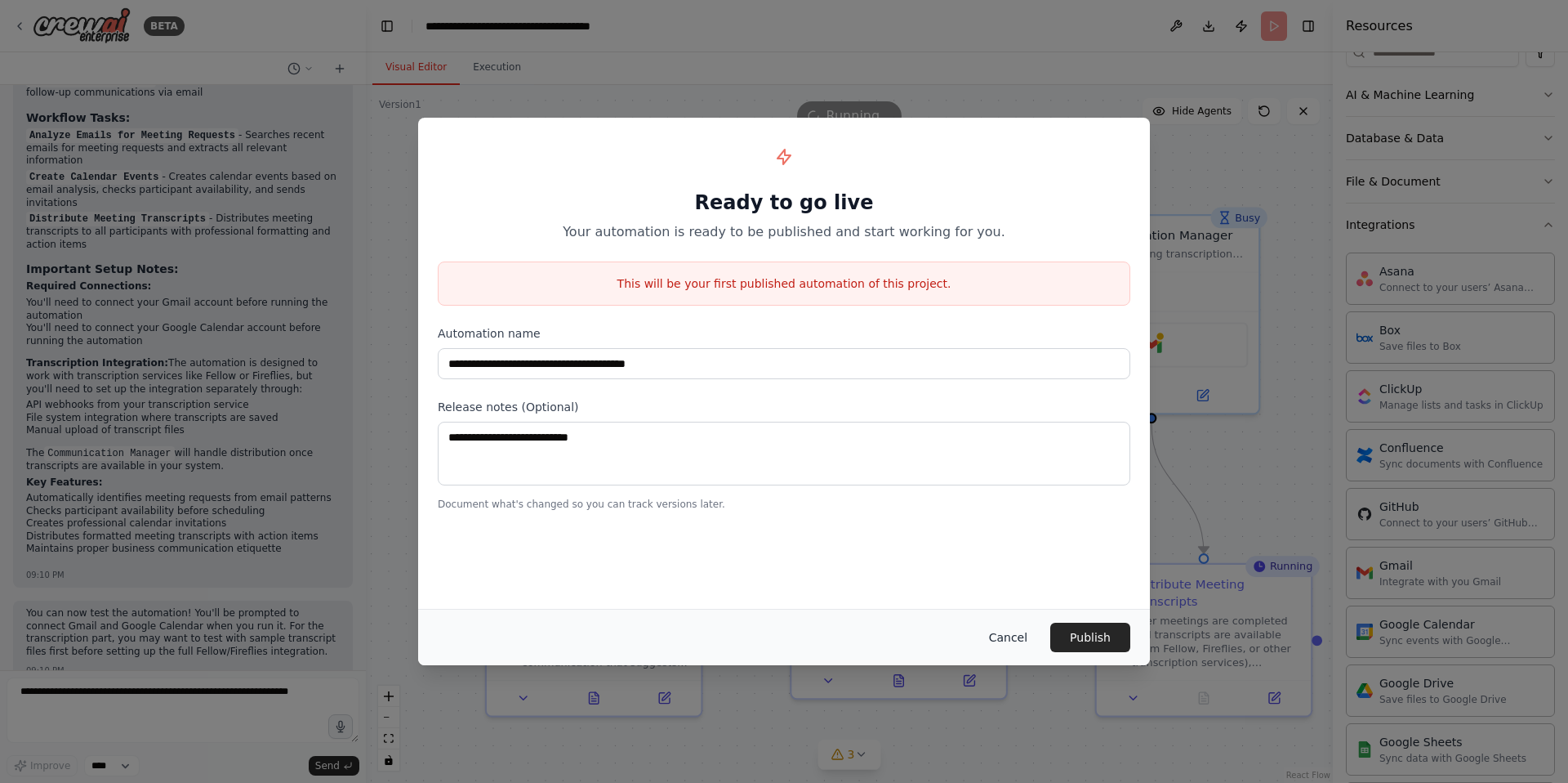
click at [1004, 633] on button "Cancel" at bounding box center [1008, 637] width 64 height 30
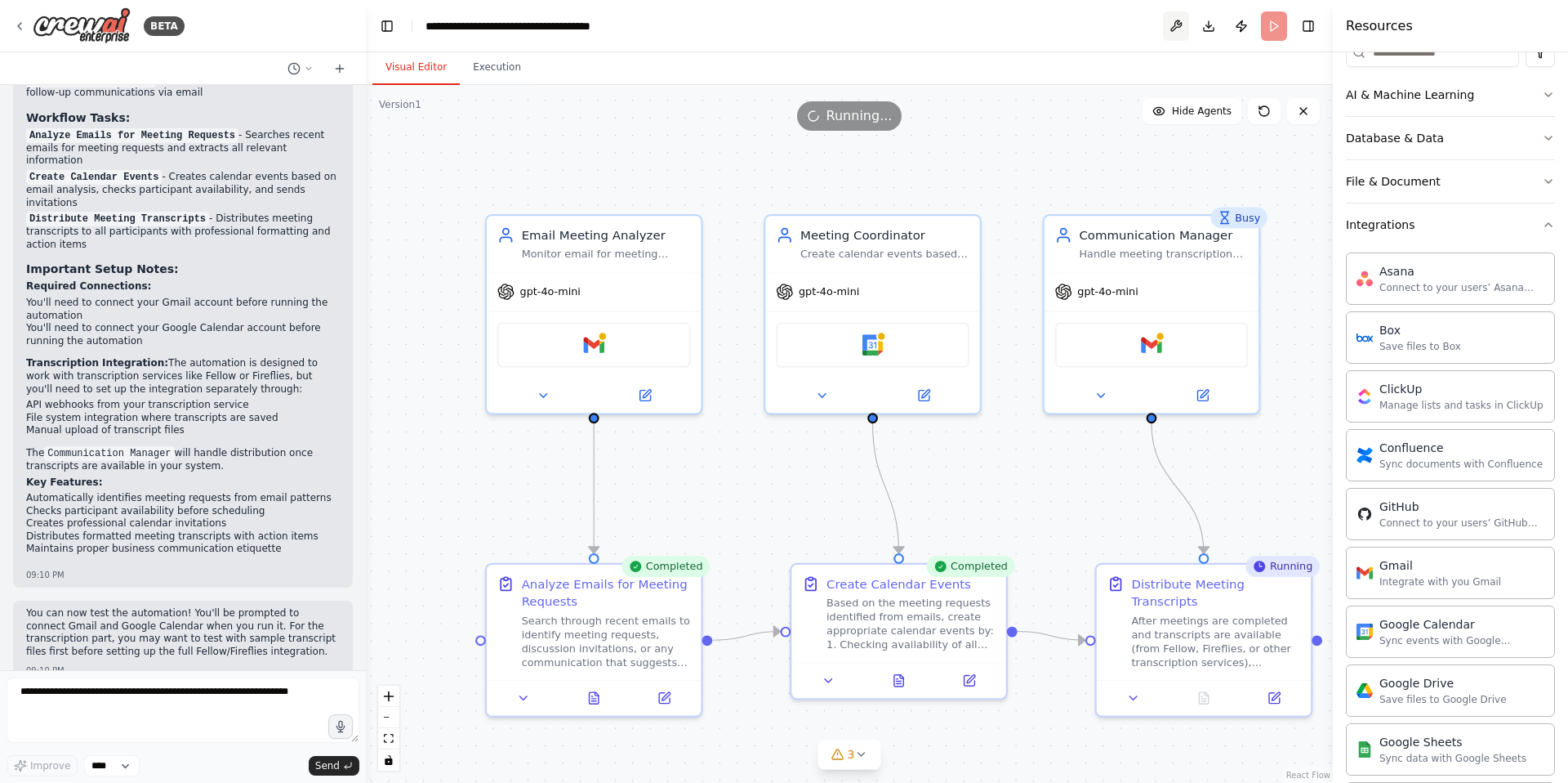
click at [1178, 26] on button at bounding box center [1176, 26] width 26 height 30
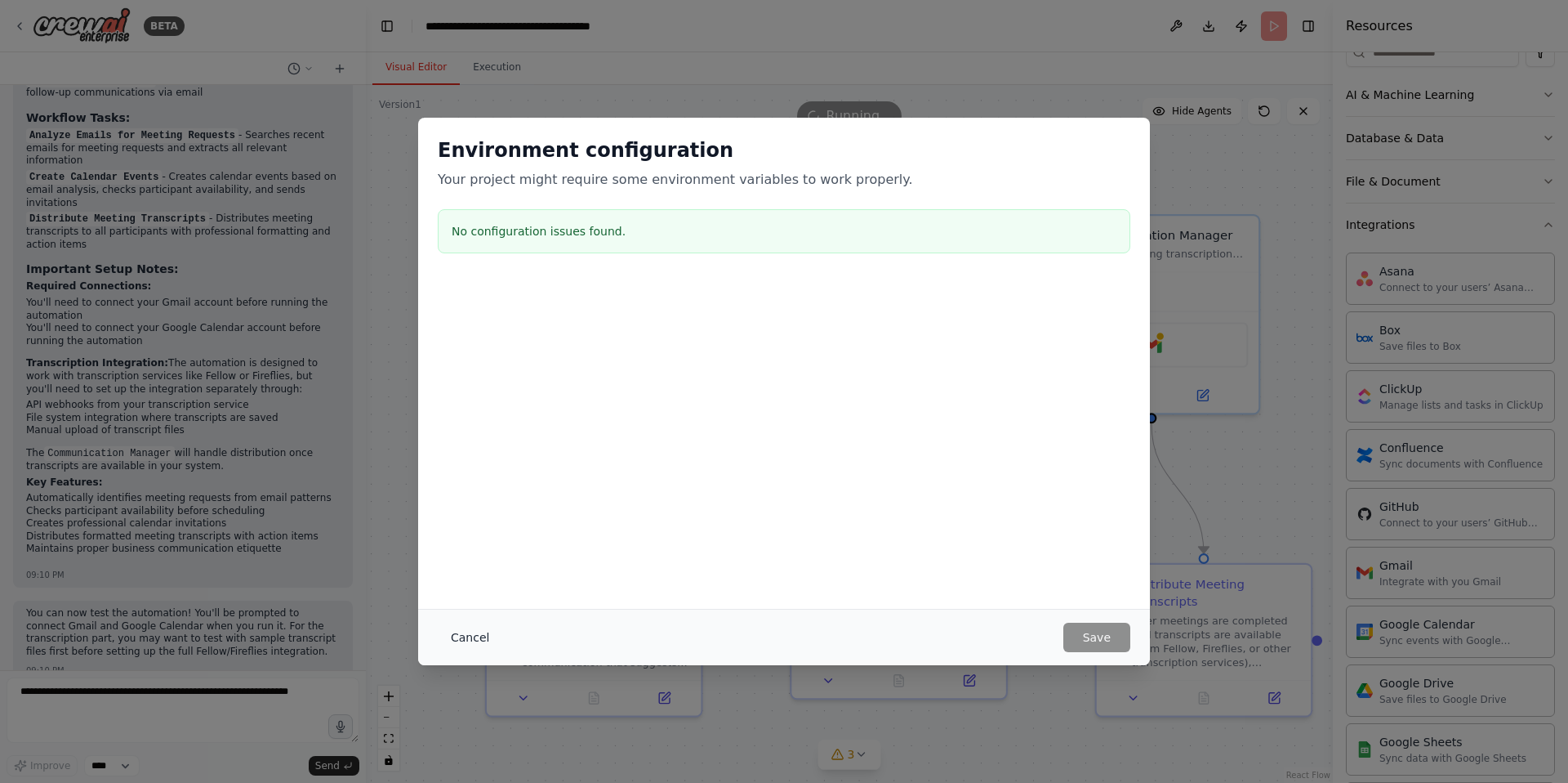
click at [458, 631] on button "Cancel" at bounding box center [470, 637] width 64 height 30
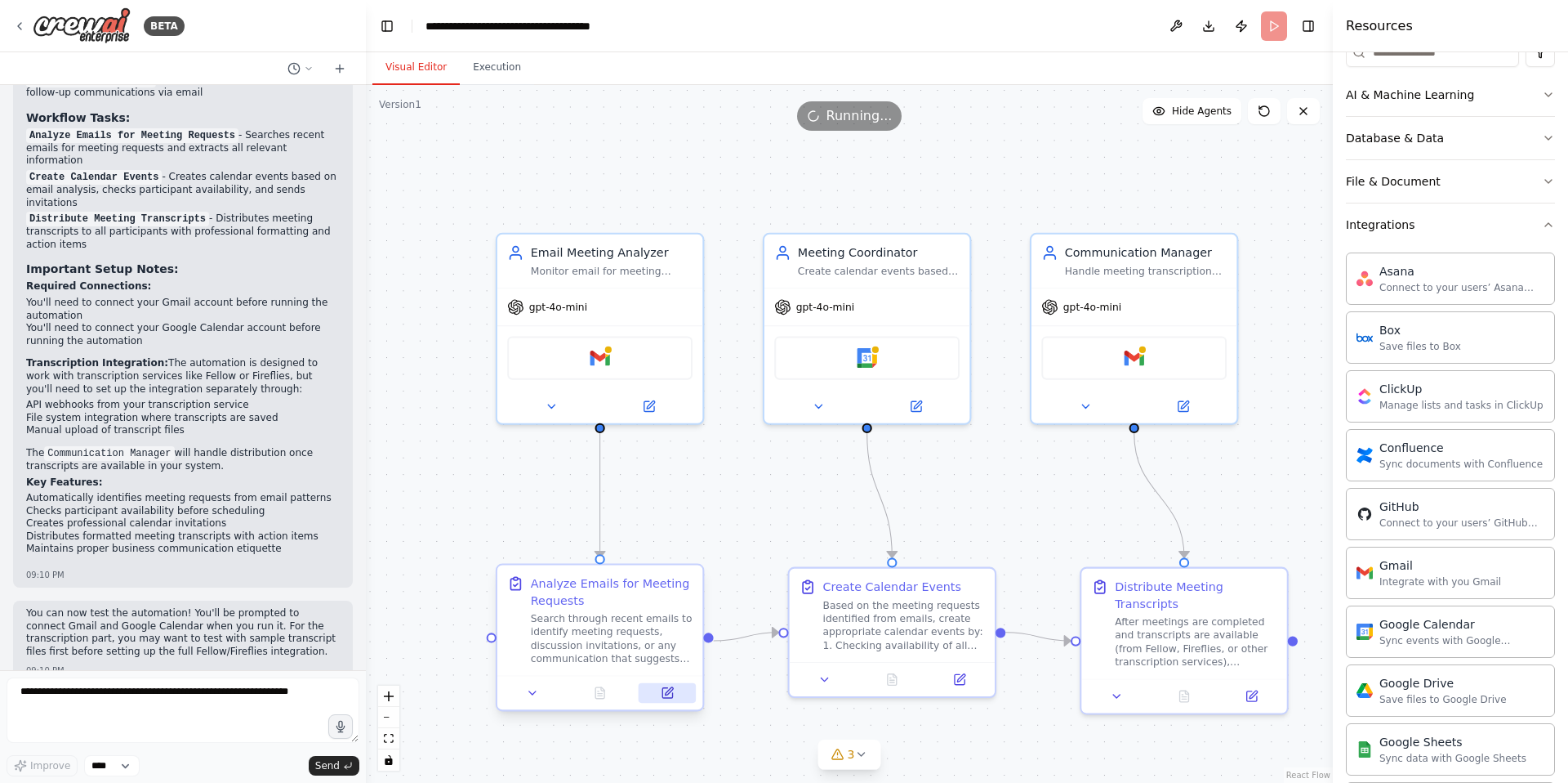
click at [679, 696] on button at bounding box center [667, 694] width 57 height 21
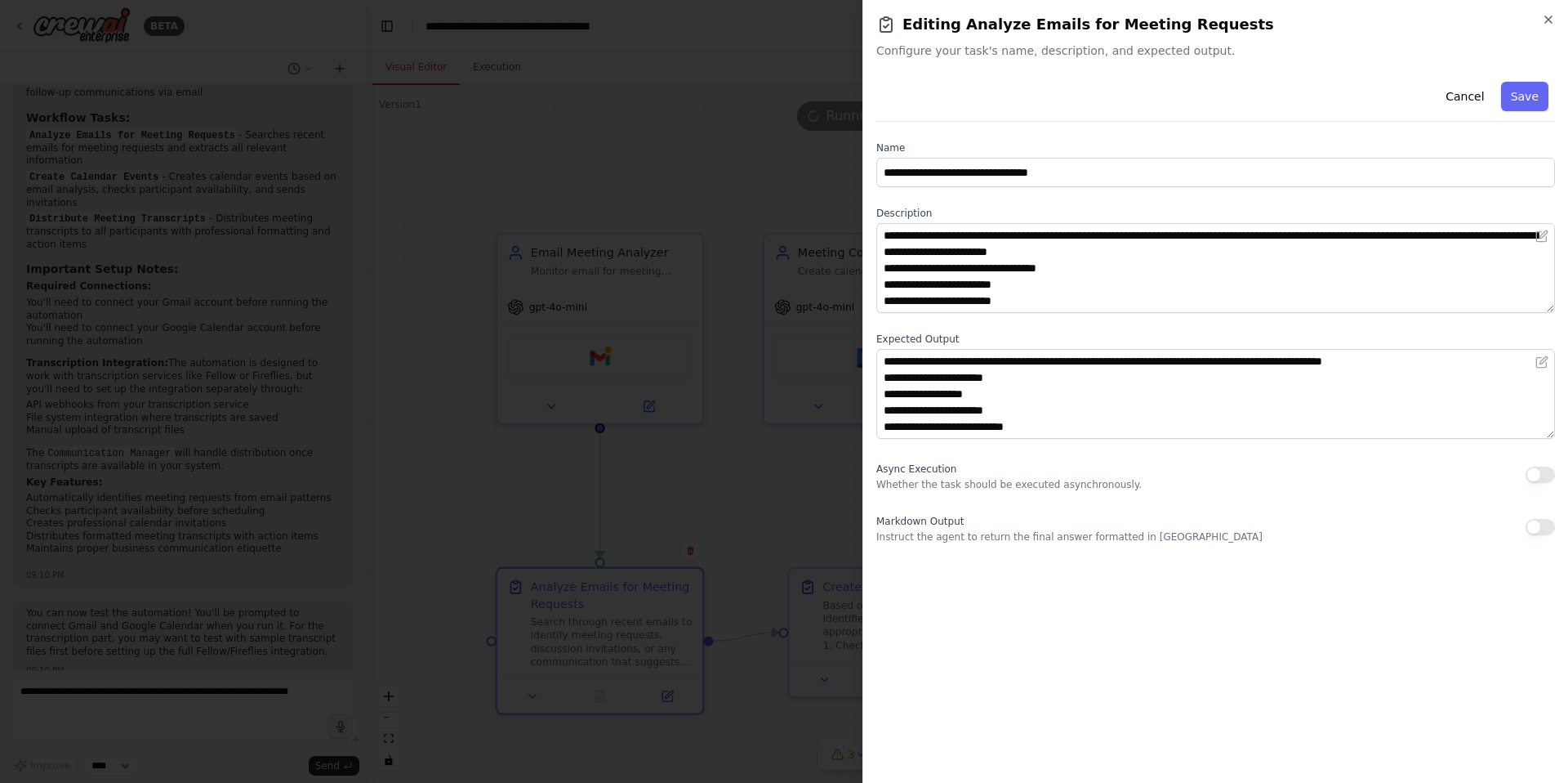
click at [764, 530] on div at bounding box center [784, 392] width 1568 height 783
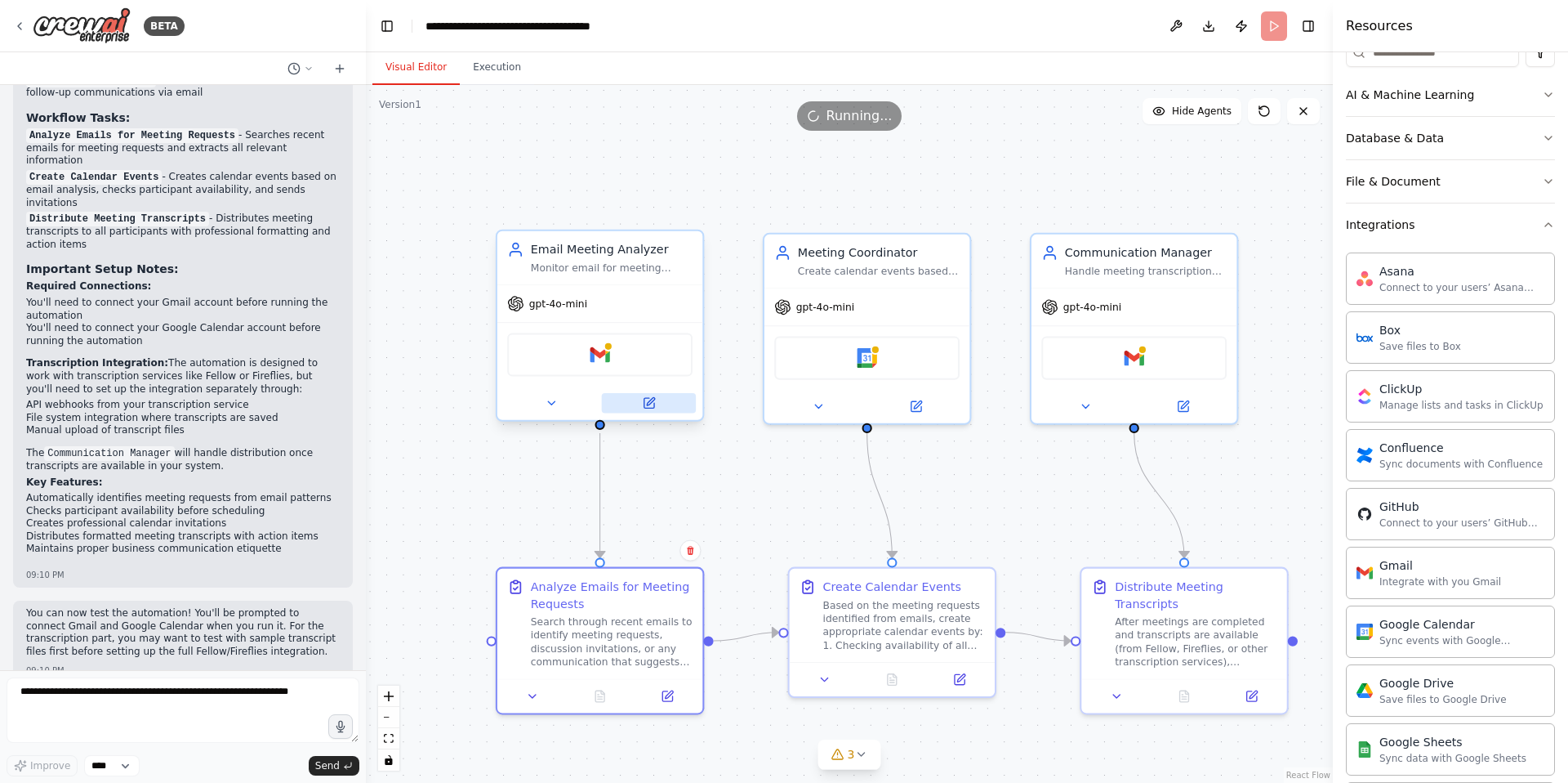
click at [646, 410] on icon at bounding box center [648, 403] width 13 height 13
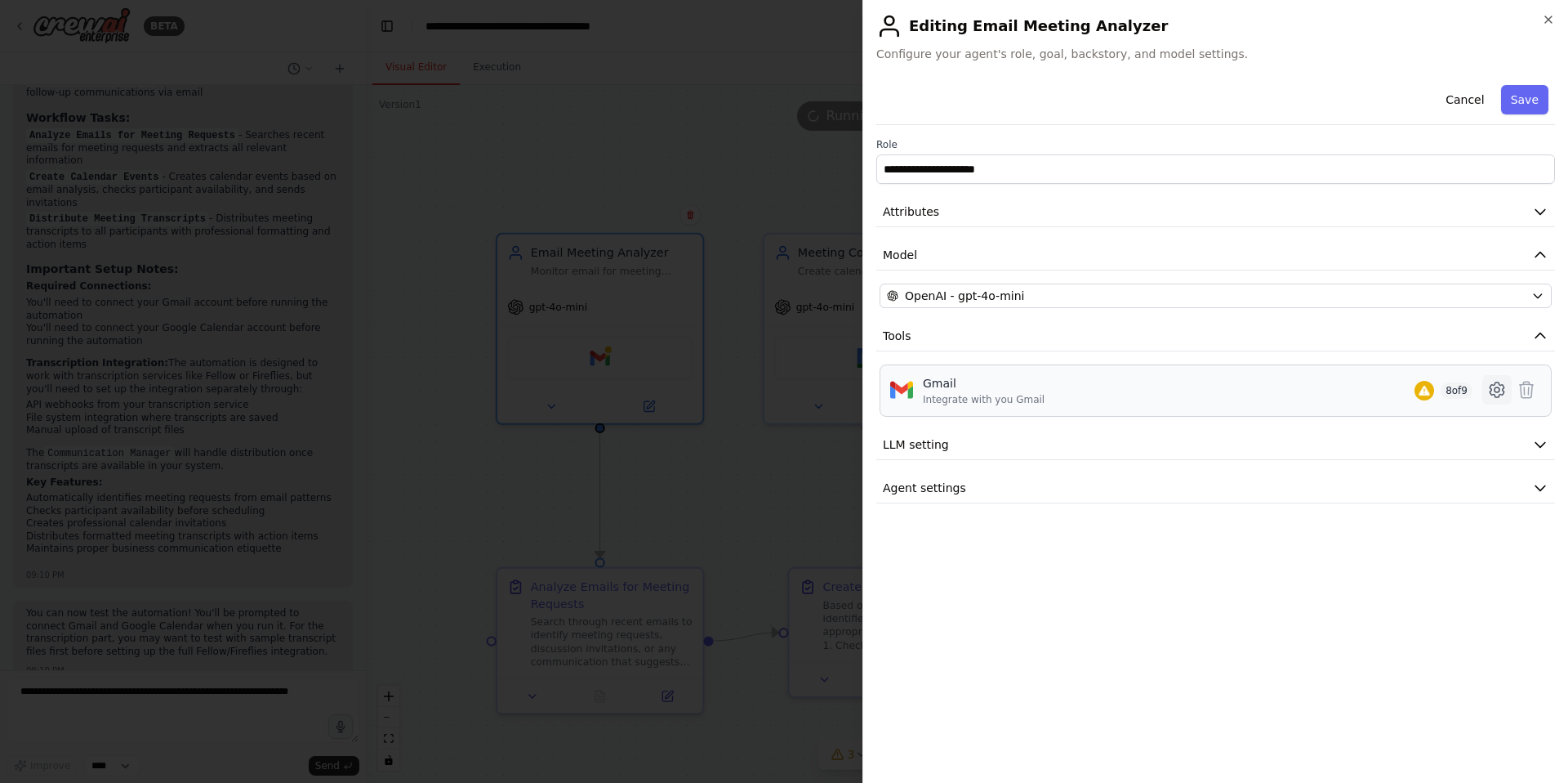
click at [1488, 390] on icon at bounding box center [1497, 390] width 20 height 20
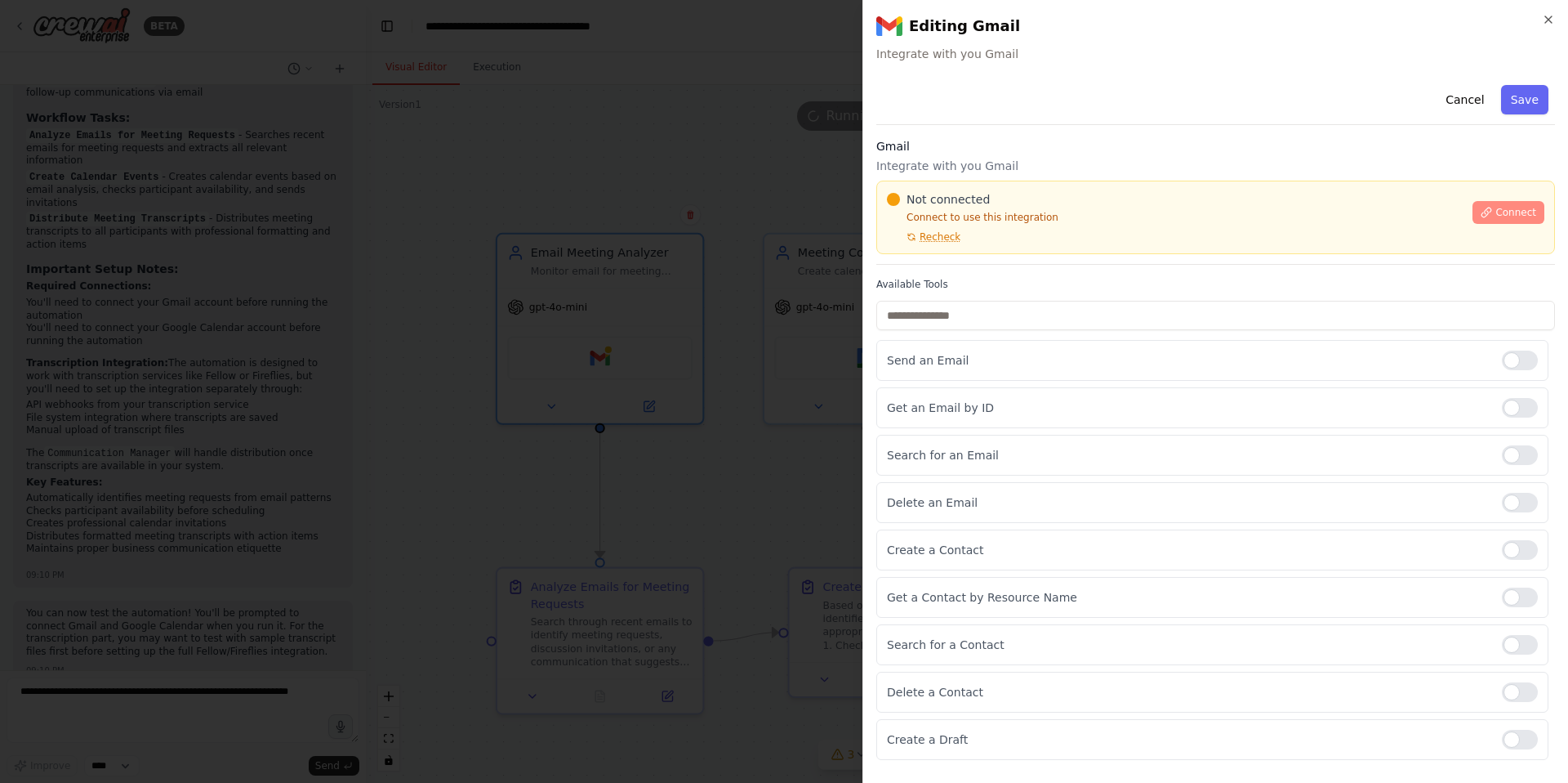
click at [1517, 210] on span "Connect" at bounding box center [1515, 212] width 41 height 13
click at [963, 253] on div "Not connected Connect to use this integration Recheck Connect" at bounding box center [1216, 217] width 679 height 74
click at [964, 257] on div "Gmail Integrate with you Gmail Not connected Connect to use this integration Re…" at bounding box center [1216, 201] width 679 height 127
click at [966, 263] on div "Gmail Integrate with you Gmail Not connected Connect to use this integration Re…" at bounding box center [1216, 201] width 679 height 127
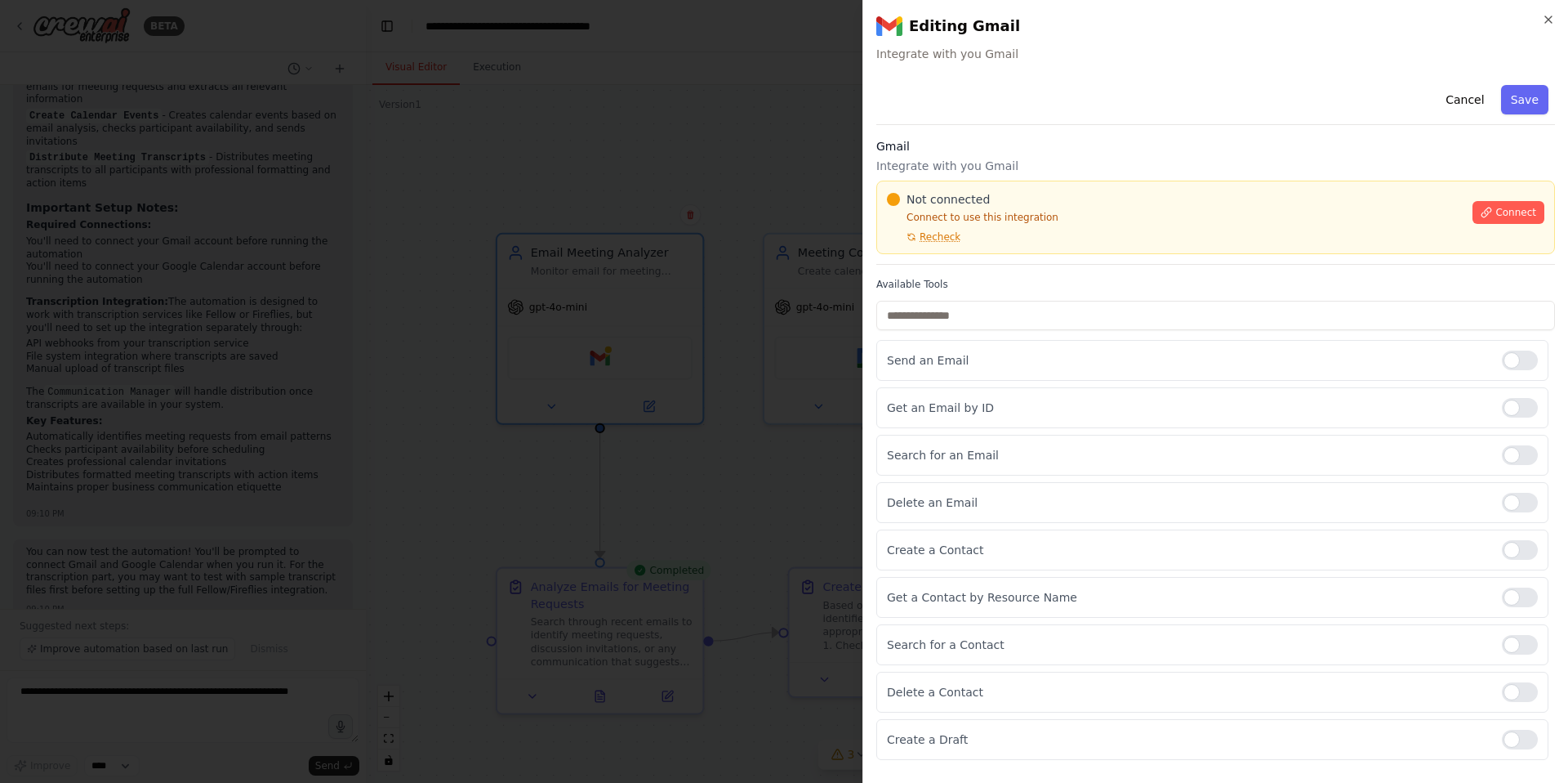
click at [966, 263] on div "Gmail Integrate with you Gmail Not connected Connect to use this integration Re…" at bounding box center [1216, 201] width 679 height 127
click at [953, 255] on div "Gmail Integrate with you Gmail Not connected Connect to use this integration Re…" at bounding box center [1216, 201] width 679 height 127
click at [941, 253] on div "Not connected Connect to use this integration Recheck Connect" at bounding box center [1216, 217] width 679 height 74
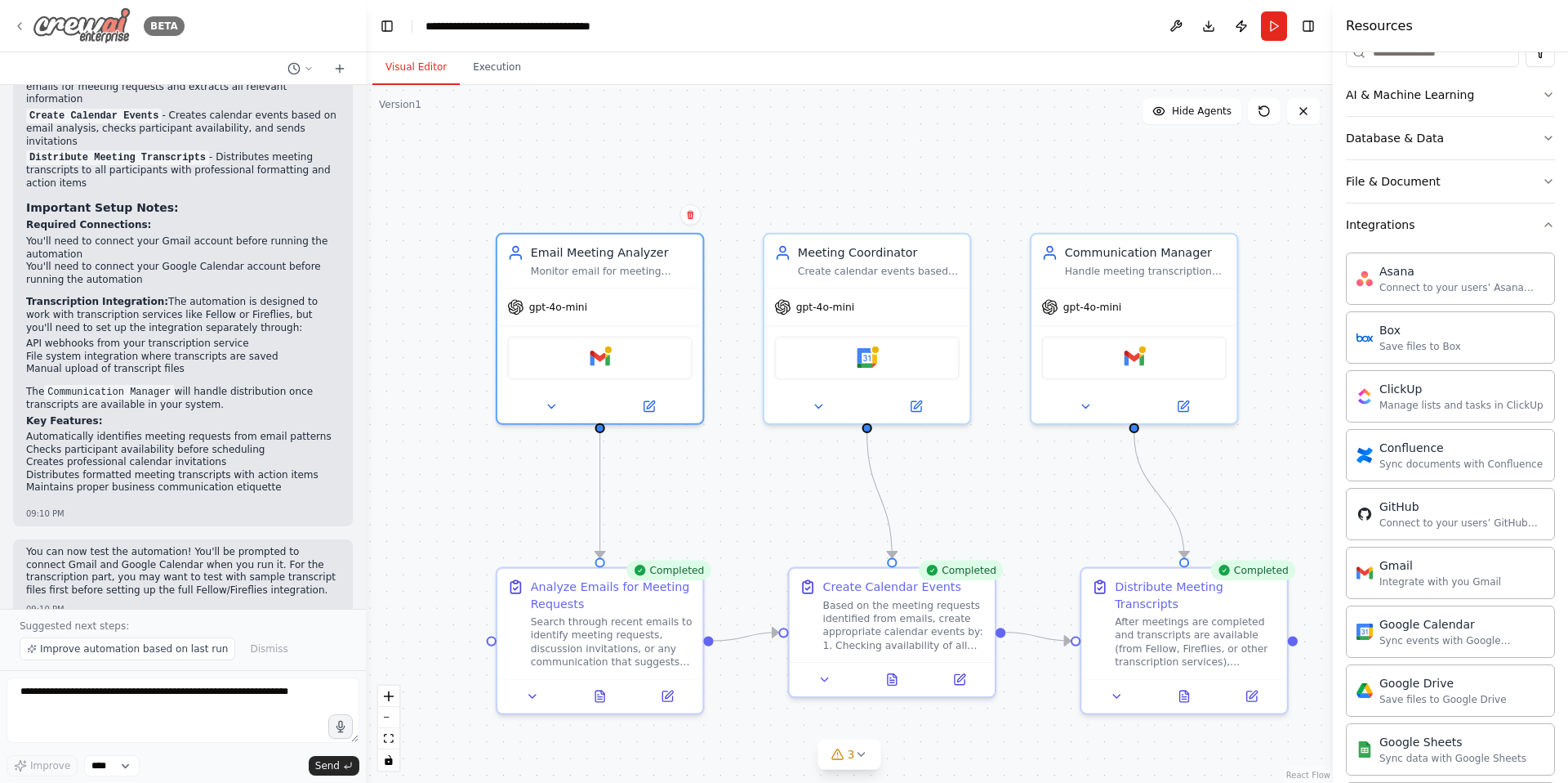
click at [77, 21] on img at bounding box center [82, 25] width 98 height 36
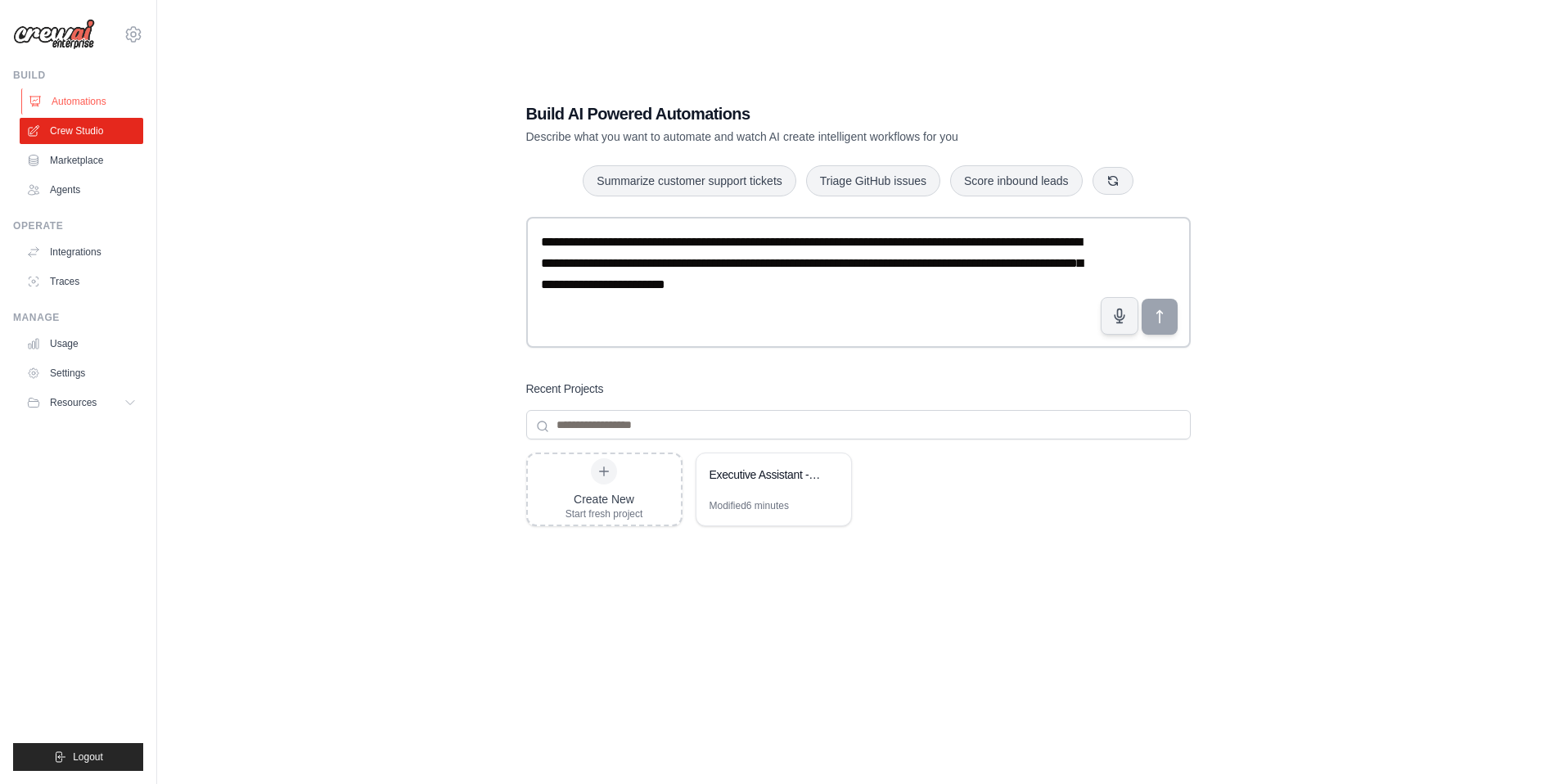
click at [99, 103] on link "Automations" at bounding box center [83, 102] width 123 height 26
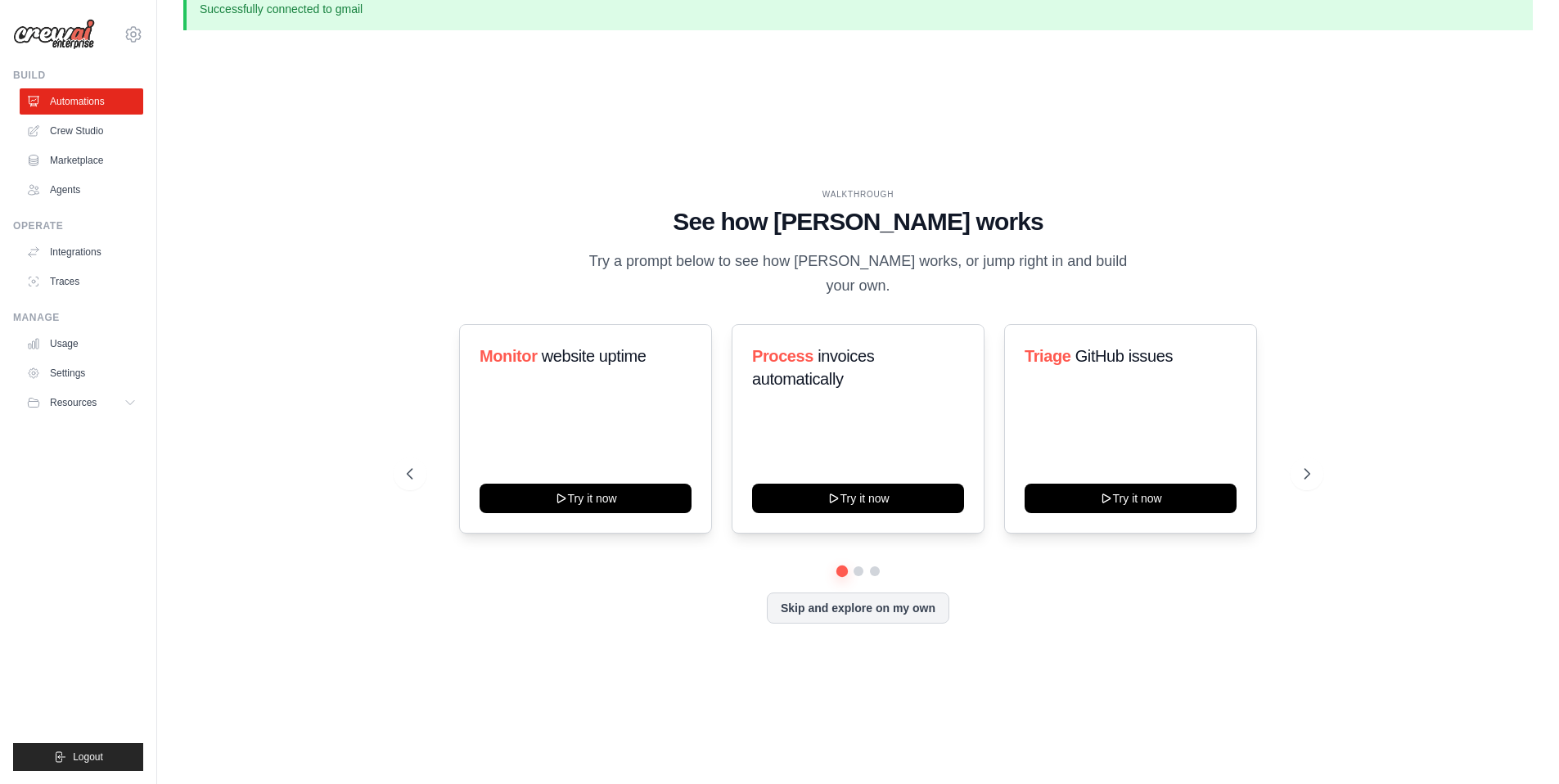
scroll to position [56, 0]
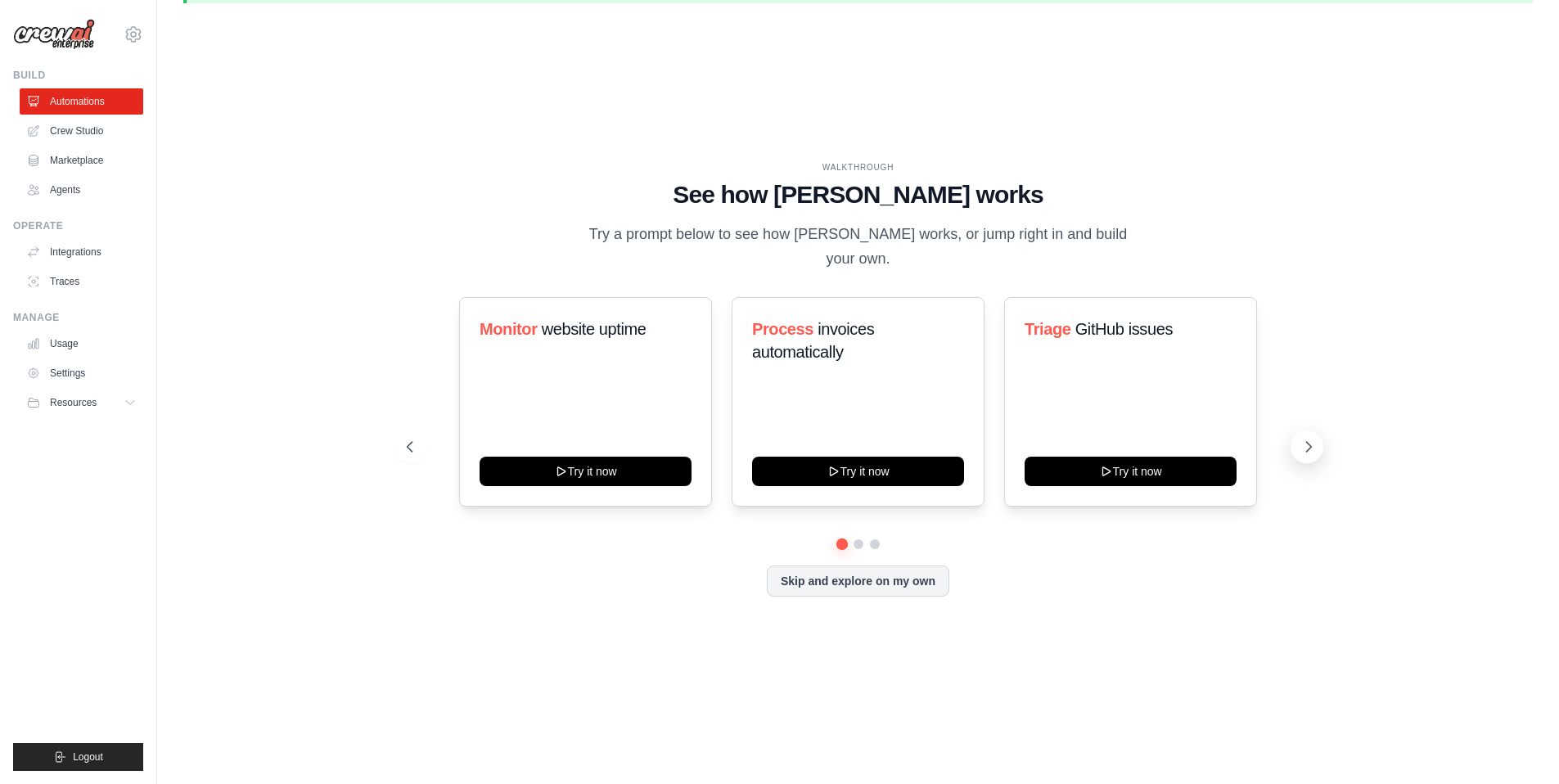
click at [1316, 439] on icon at bounding box center [1309, 447] width 17 height 17
click at [1316, 433] on button at bounding box center [1307, 447] width 33 height 33
click at [598, 353] on div "Create email marketing campaigns" at bounding box center [586, 347] width 212 height 59
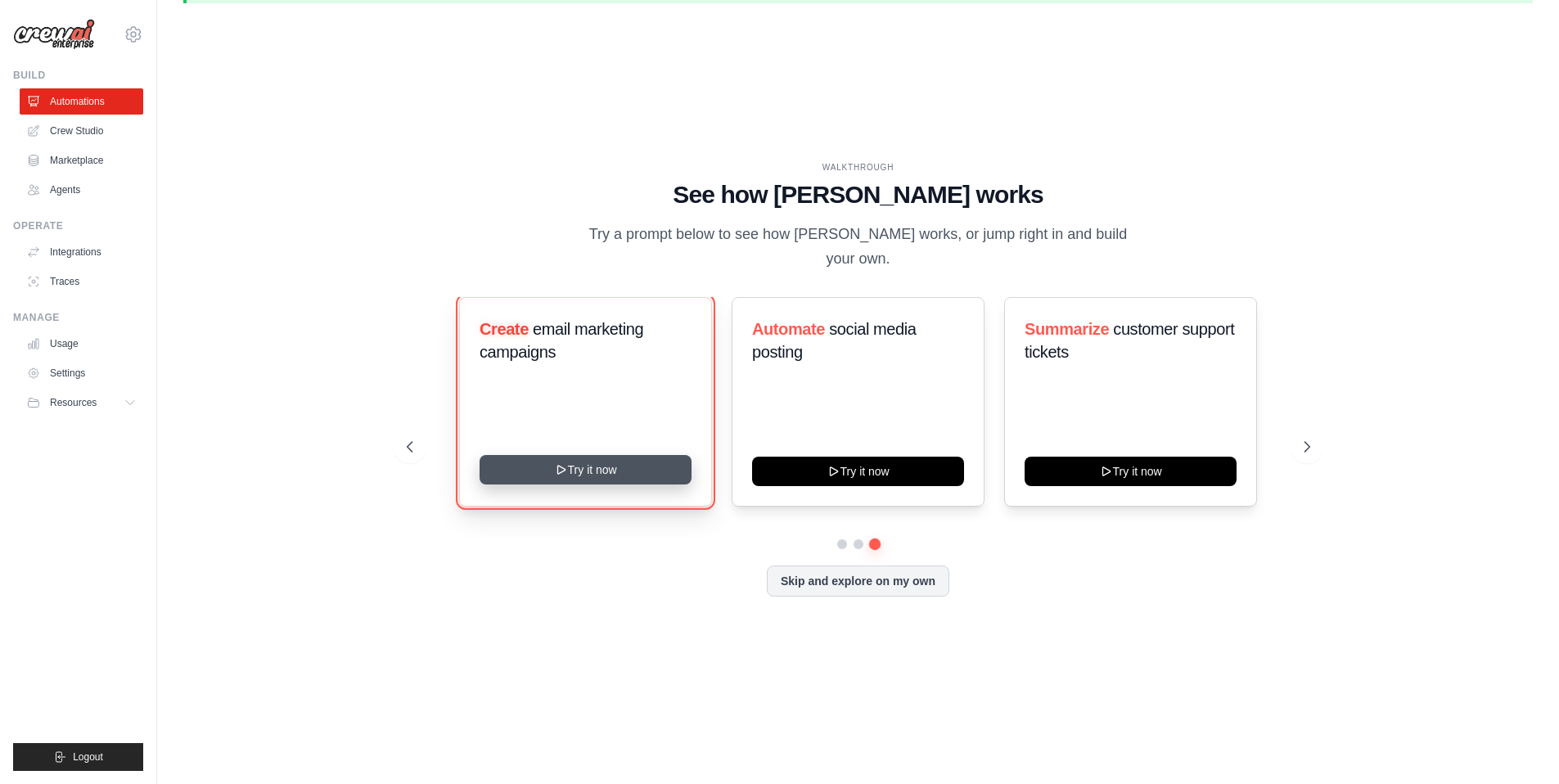
click at [619, 455] on button "Try it now" at bounding box center [586, 469] width 212 height 30
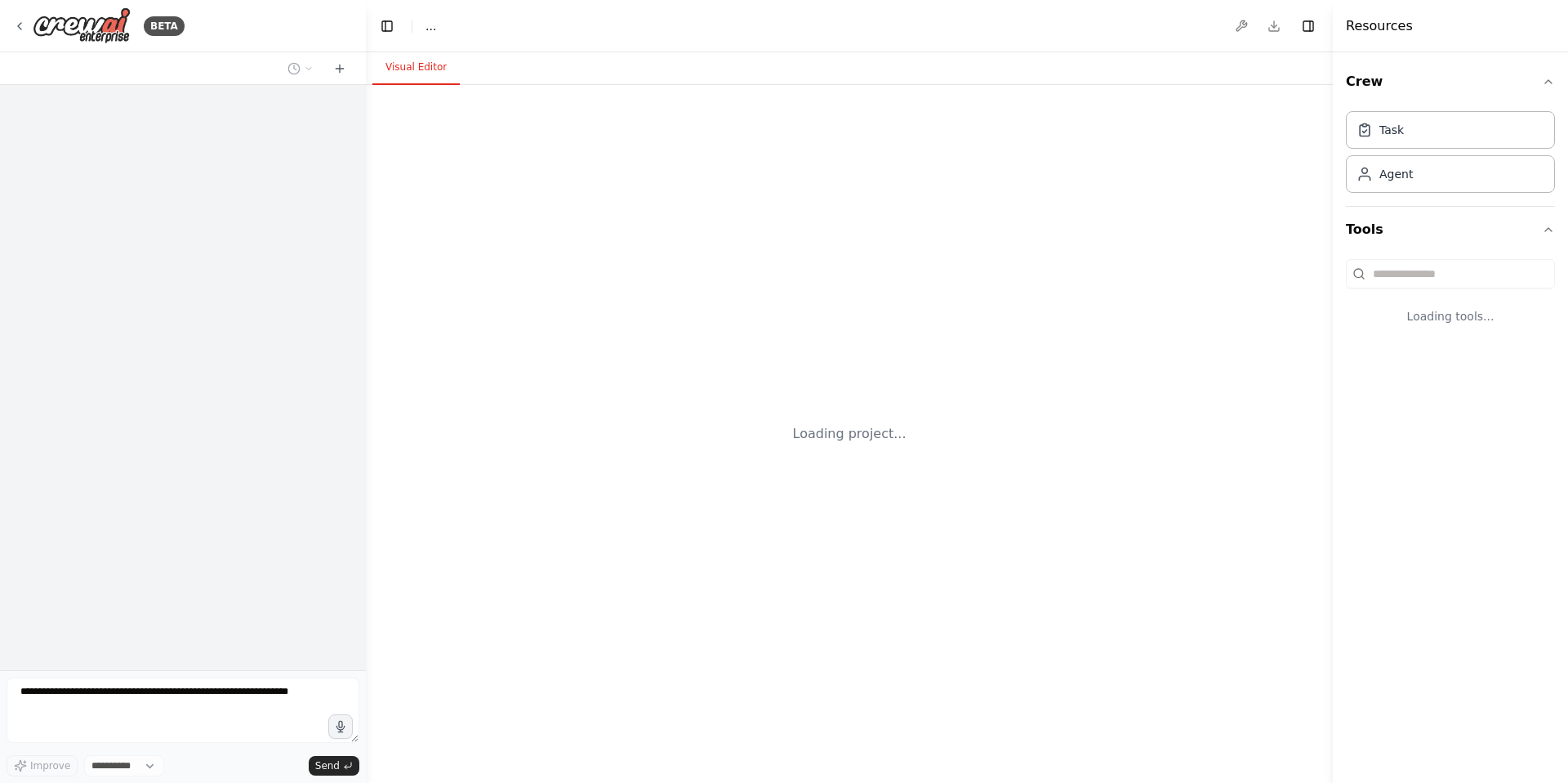
select select "****"
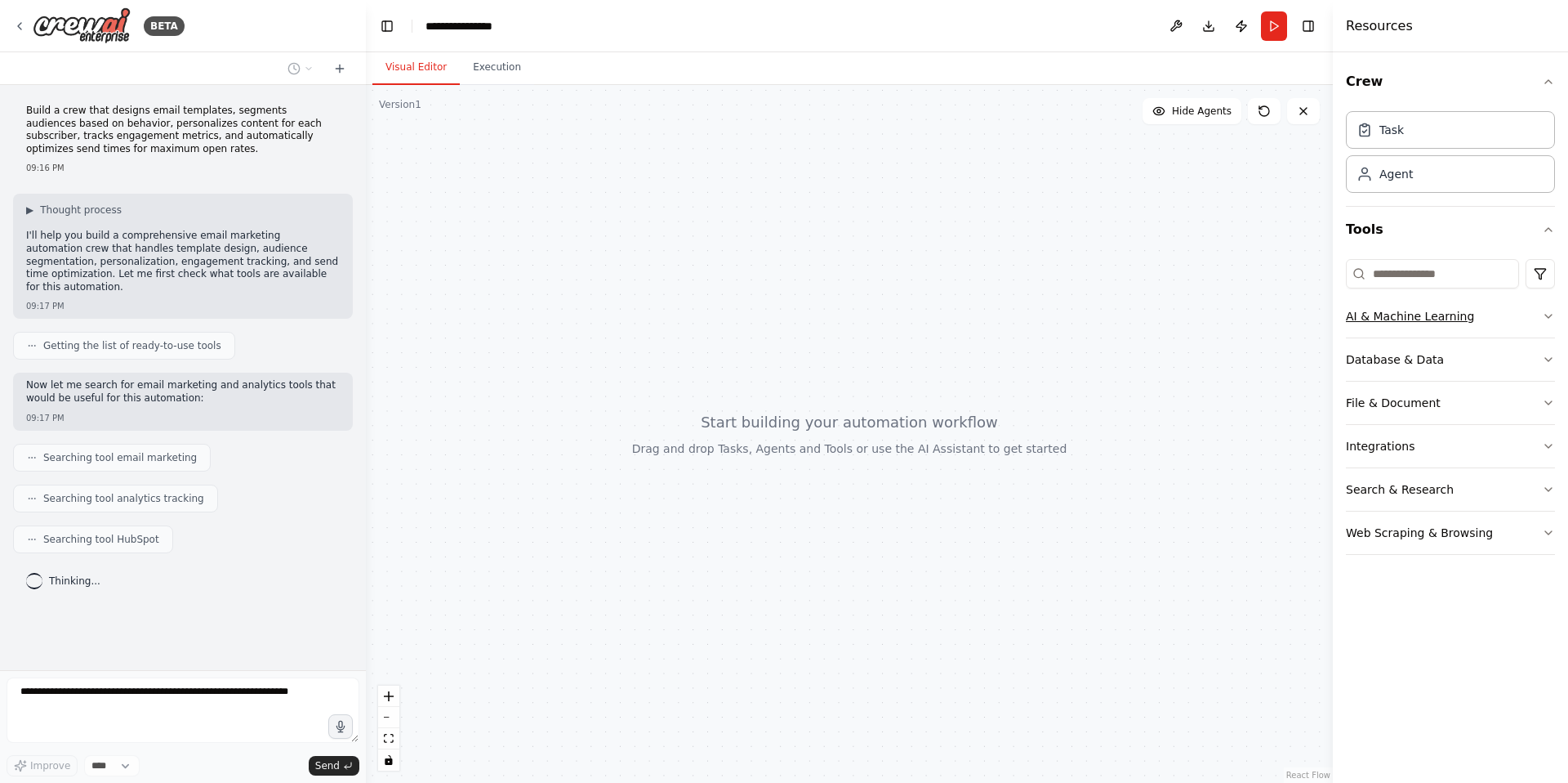
click at [1462, 323] on div "AI & Machine Learning" at bounding box center [1410, 316] width 128 height 16
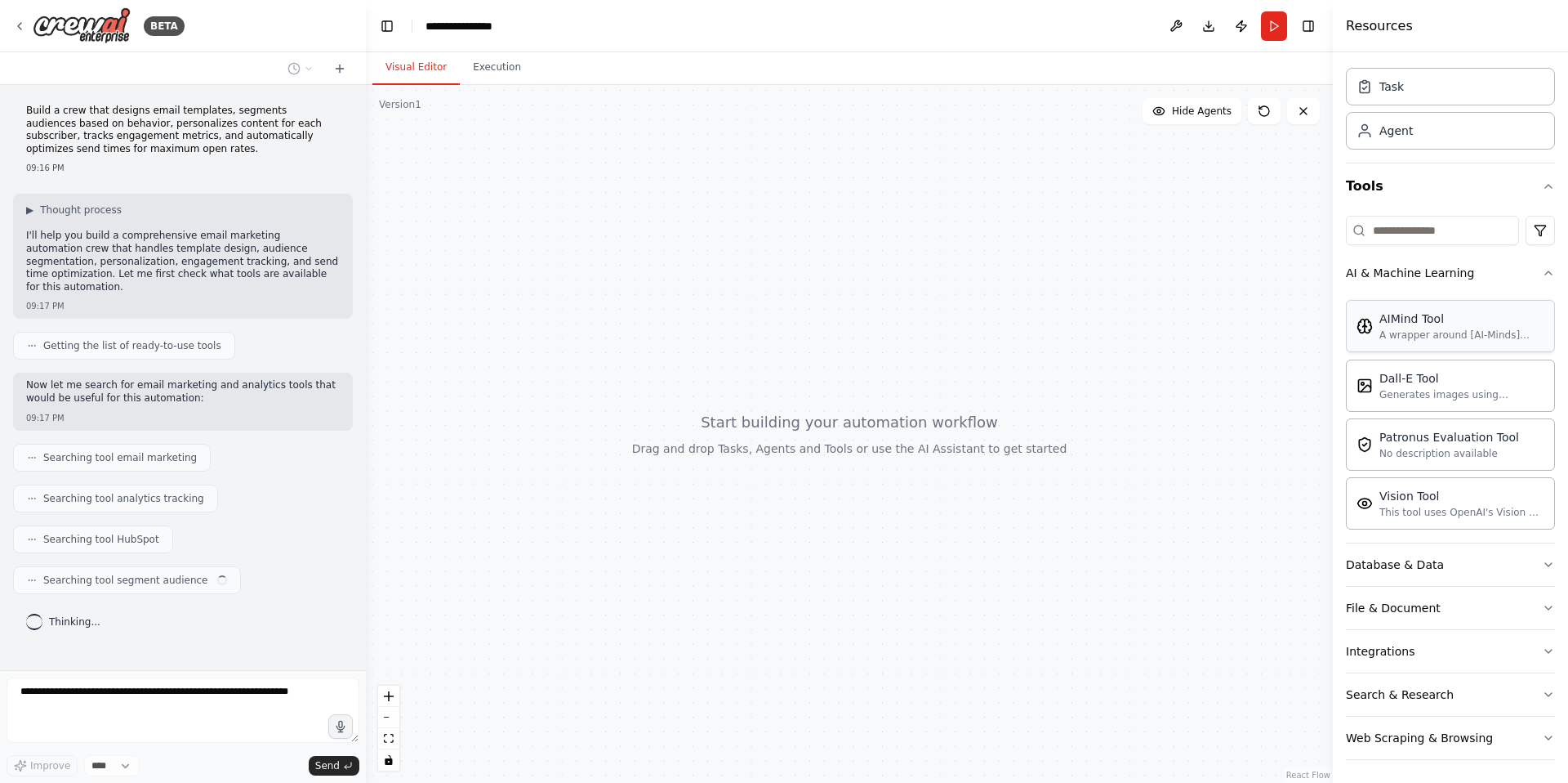
scroll to position [45, 0]
click at [1542, 277] on icon "button" at bounding box center [1548, 271] width 13 height 13
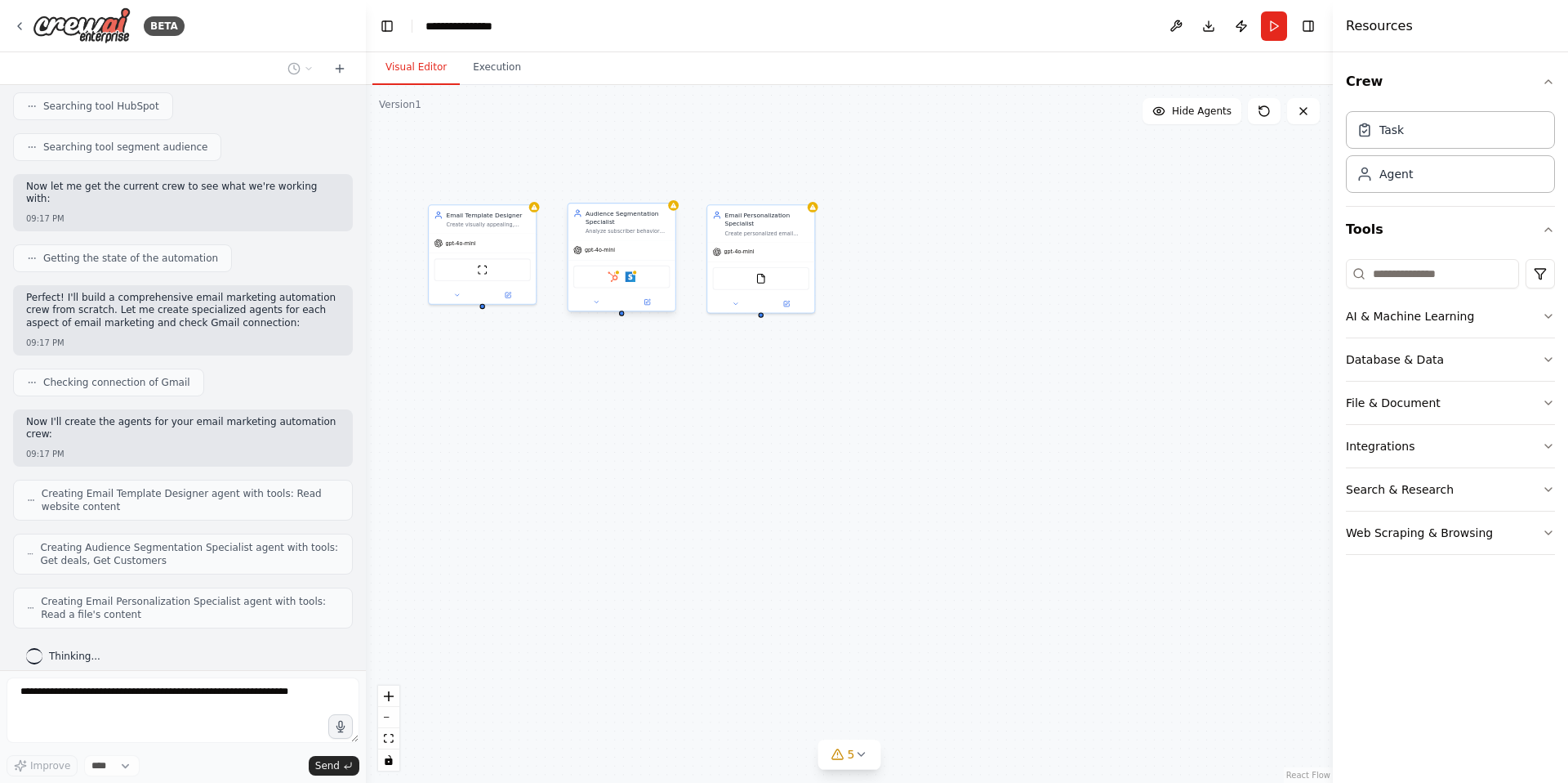
scroll to position [487, 0]
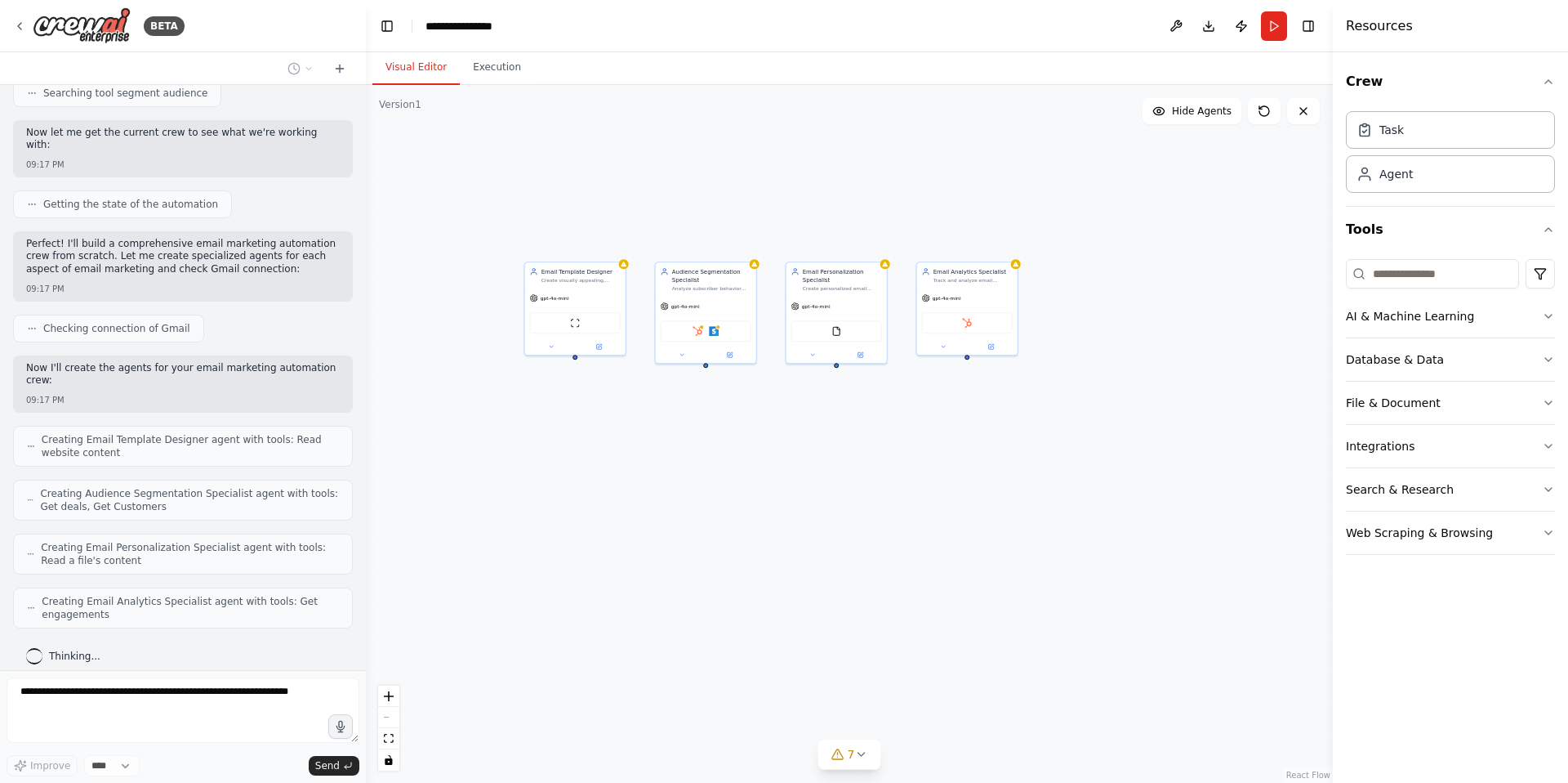
drag, startPoint x: 520, startPoint y: 459, endPoint x: 606, endPoint y: 510, distance: 100.0
click at [606, 510] on div "Email Template Designer Create visually appealing, responsive email templates t…" at bounding box center [850, 434] width 967 height 698
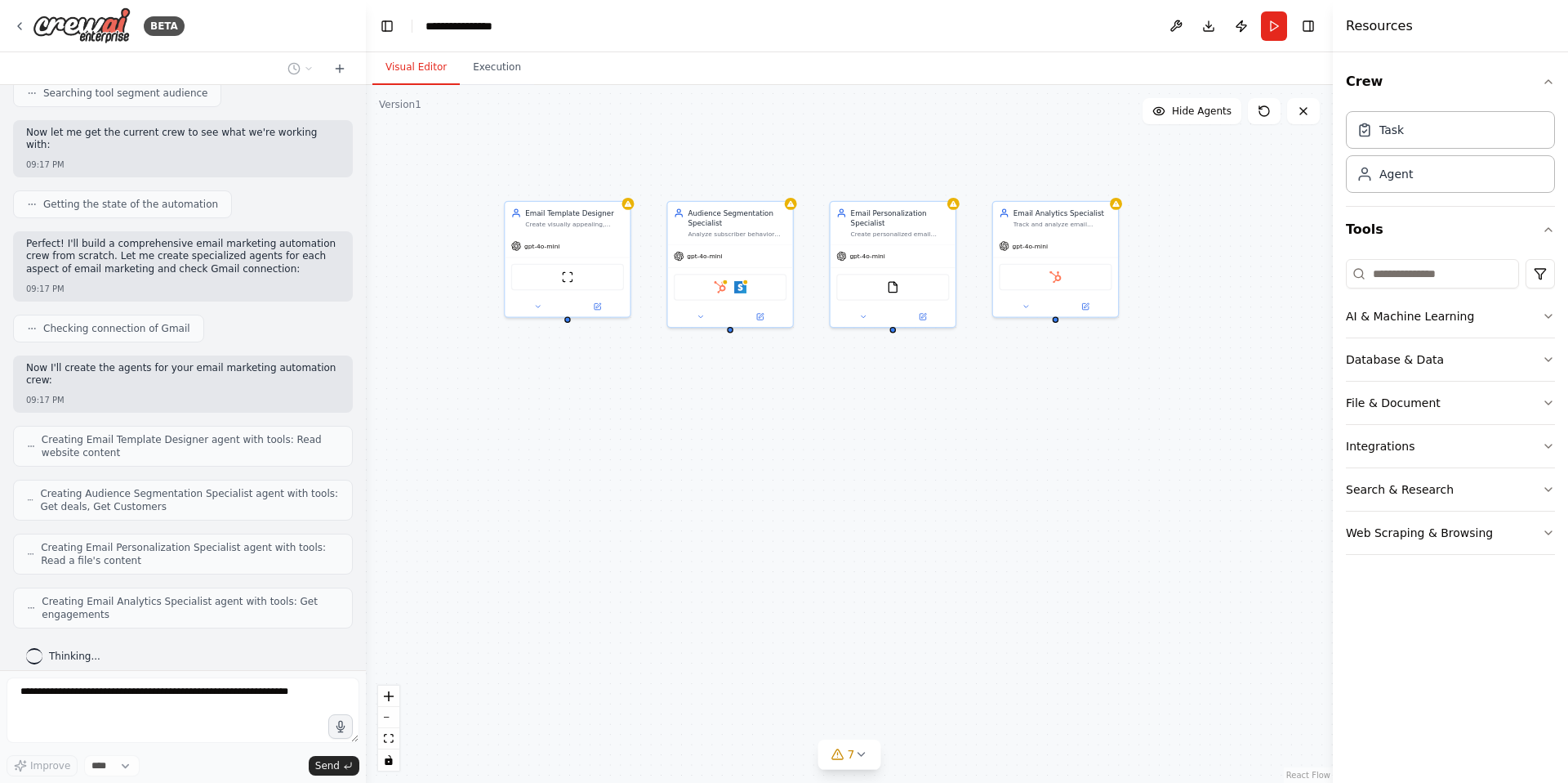
scroll to position [541, 0]
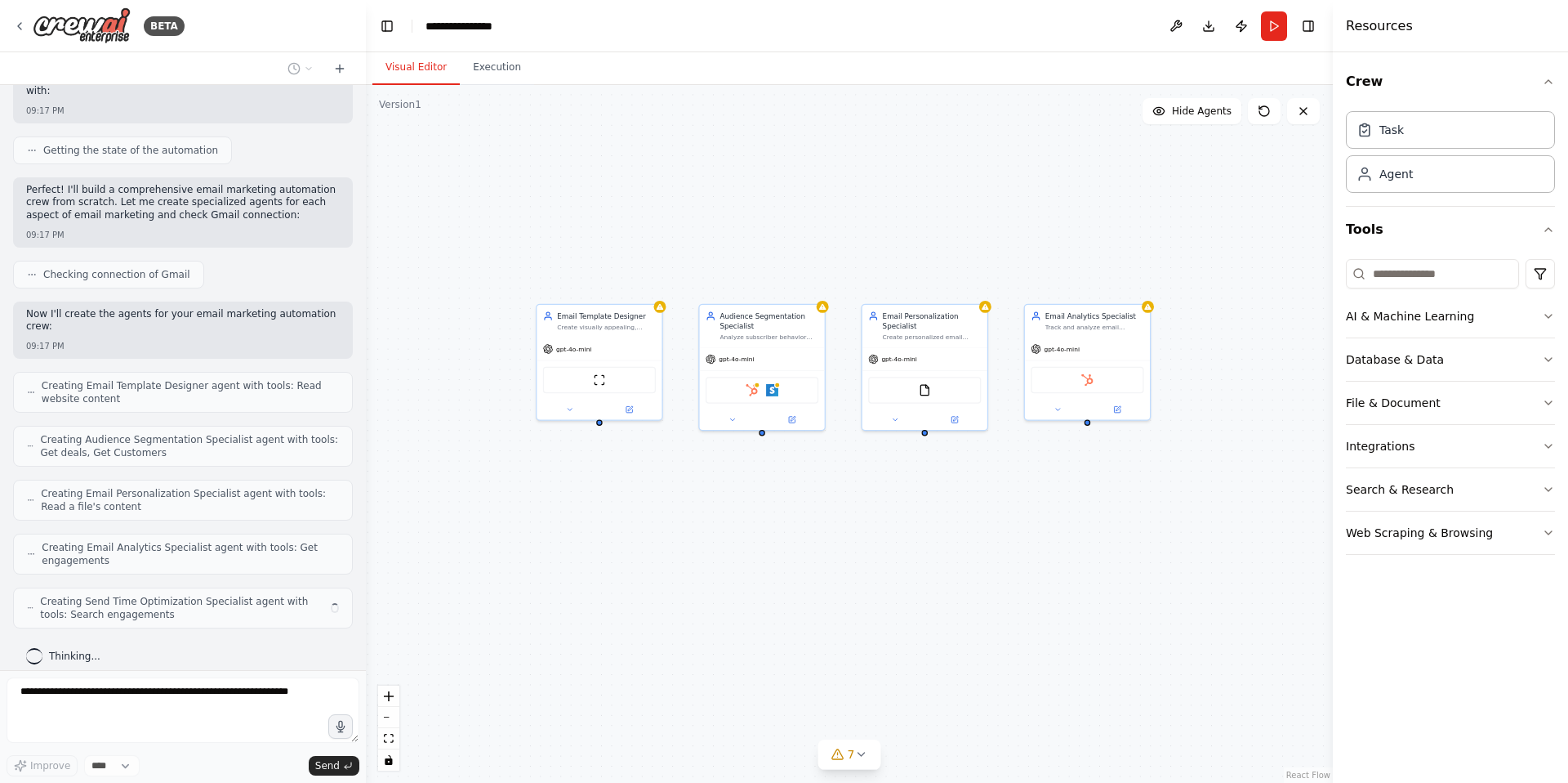
drag, startPoint x: 653, startPoint y: 455, endPoint x: 684, endPoint y: 558, distance: 107.6
click at [684, 557] on div "Email Template Designer Create visually appealing, responsive email templates t…" at bounding box center [850, 434] width 967 height 698
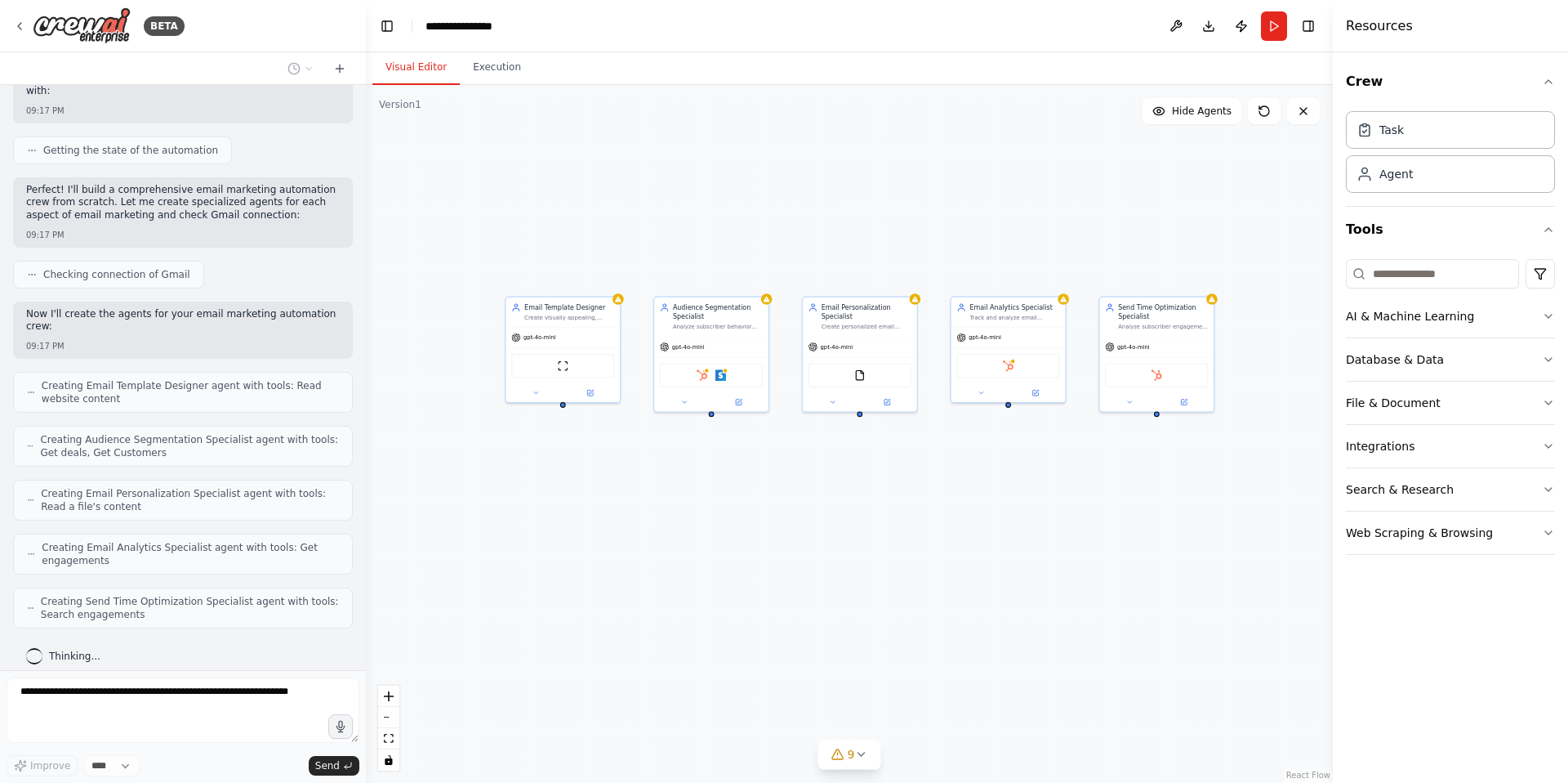
drag, startPoint x: 732, startPoint y: 536, endPoint x: 686, endPoint y: 509, distance: 53.3
click at [686, 509] on div "Email Template Designer Create visually appealing, responsive email templates t…" at bounding box center [850, 434] width 967 height 698
click at [688, 523] on div "Email Template Designer Create visually appealing, responsive email templates t…" at bounding box center [850, 434] width 967 height 698
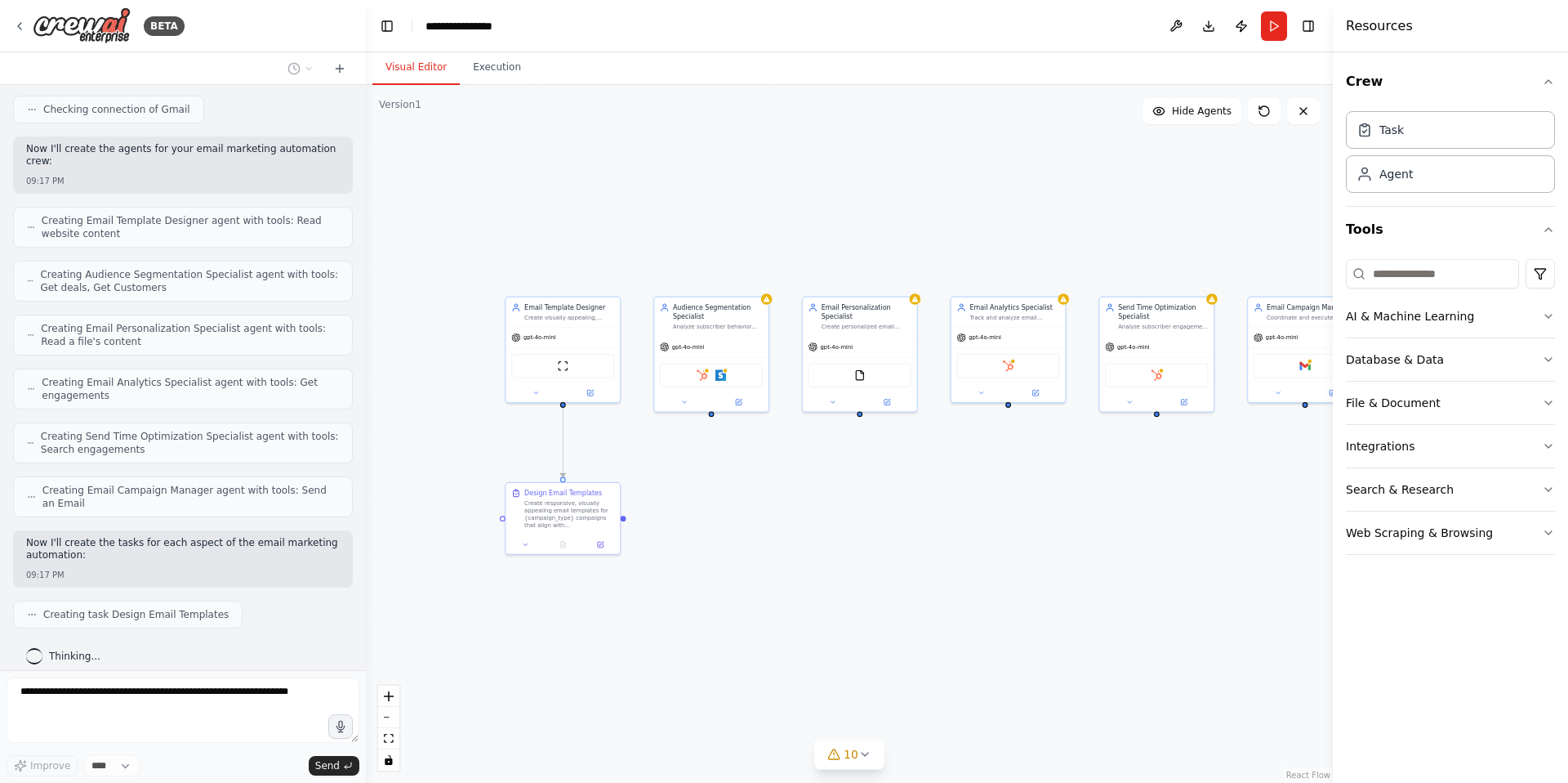
scroll to position [747, 0]
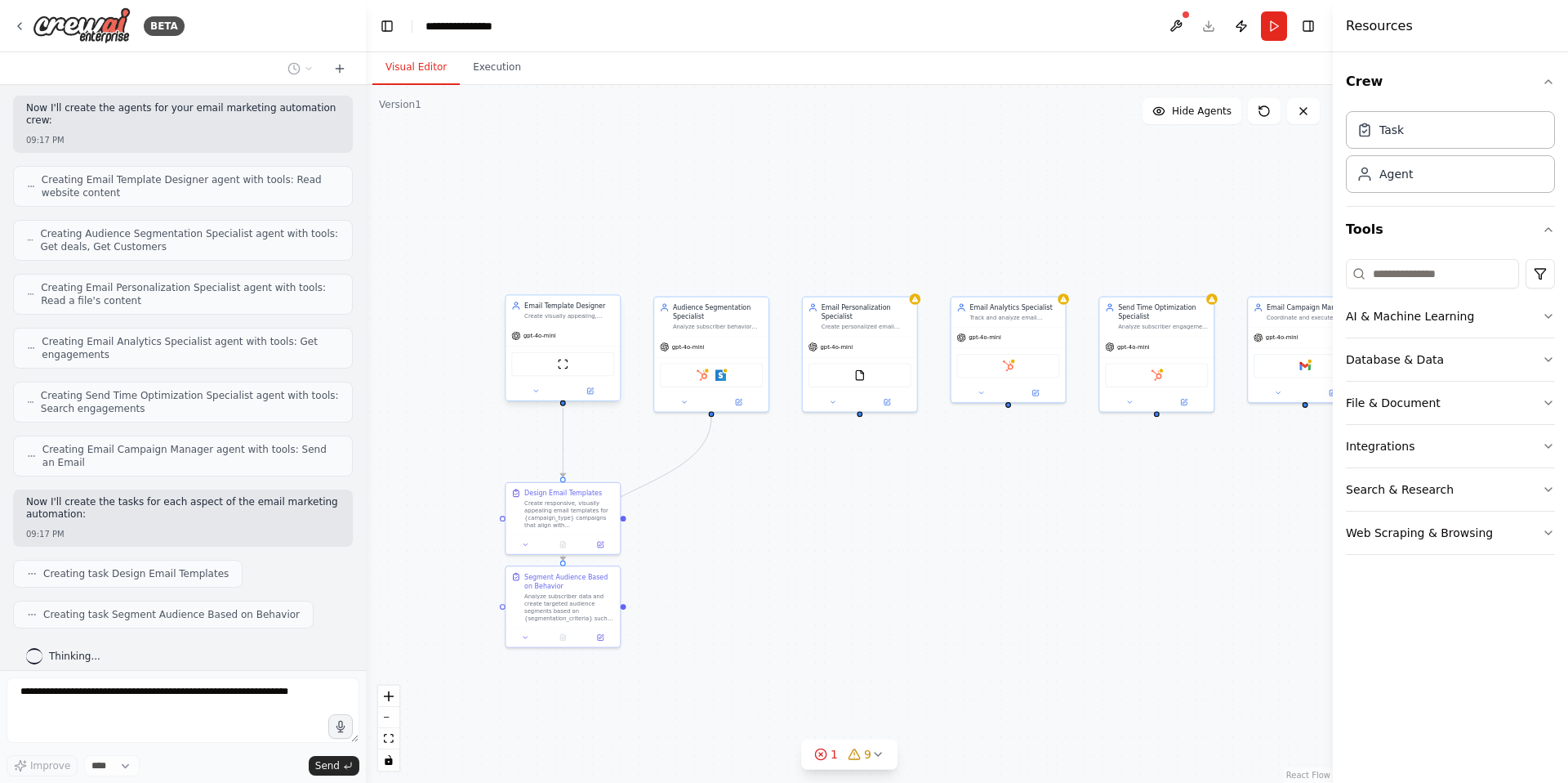
click at [600, 398] on div at bounding box center [563, 392] width 115 height 19
click at [598, 396] on button at bounding box center [589, 391] width 52 height 11
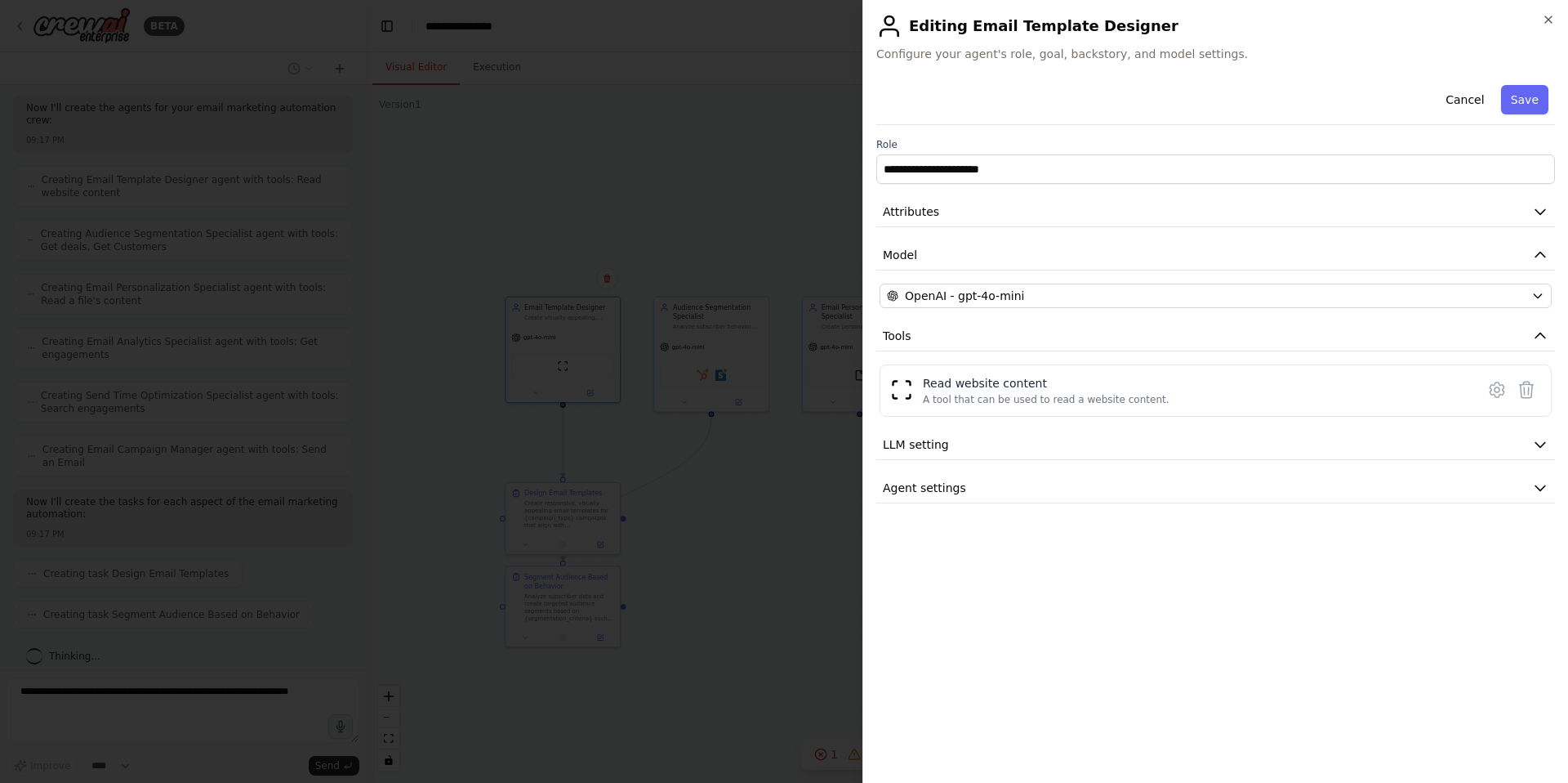
scroll to position [787, 0]
click at [775, 148] on div at bounding box center [784, 392] width 1568 height 783
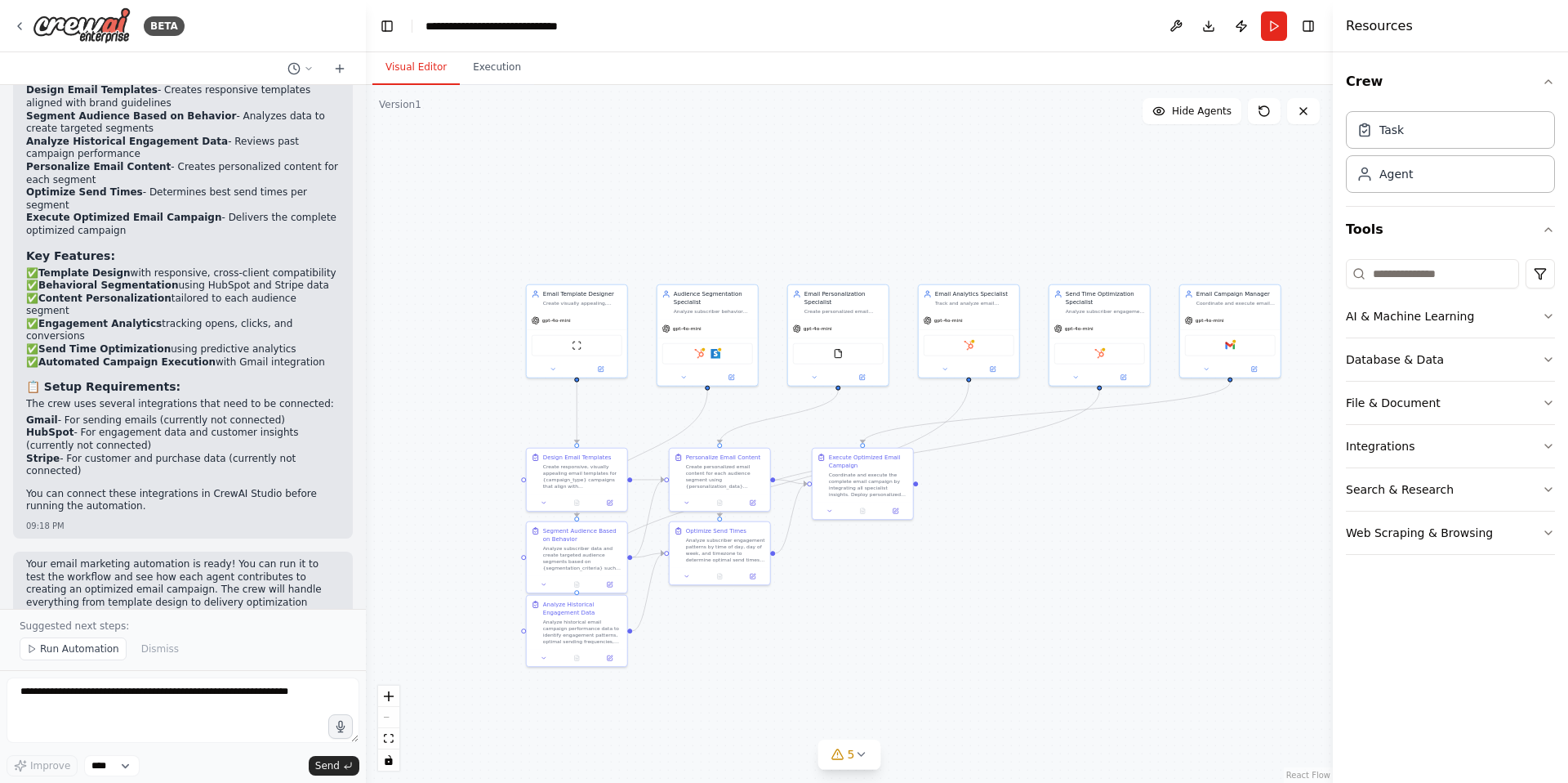
scroll to position [1879, 0]
